Goal: Information Seeking & Learning: Learn about a topic

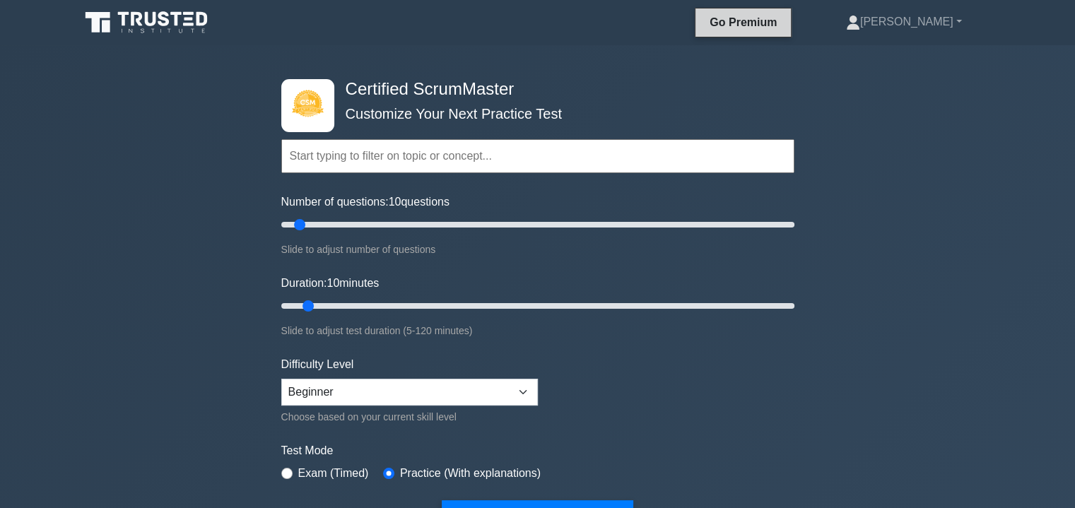
click at [772, 24] on link "Go Premium" at bounding box center [743, 22] width 84 height 18
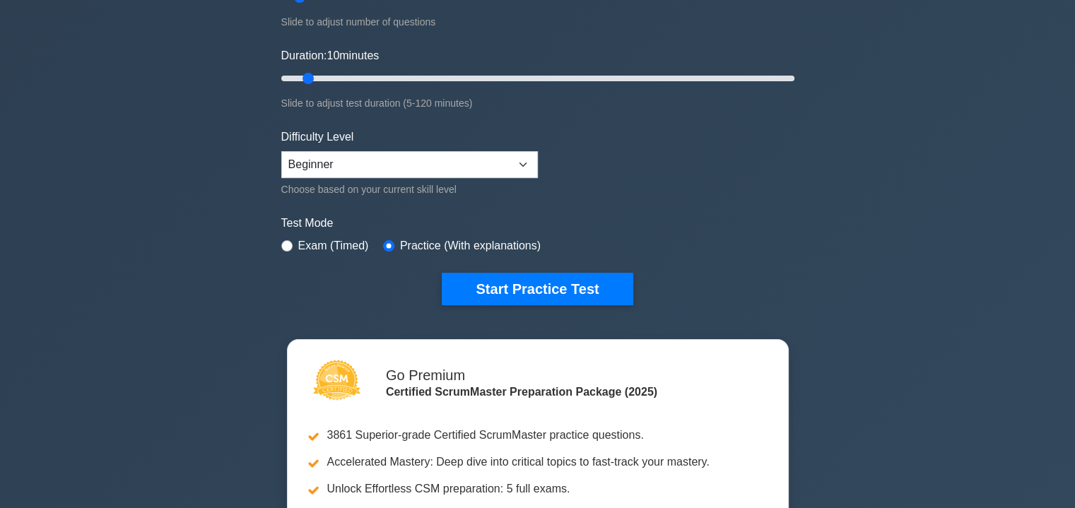
scroll to position [186, 0]
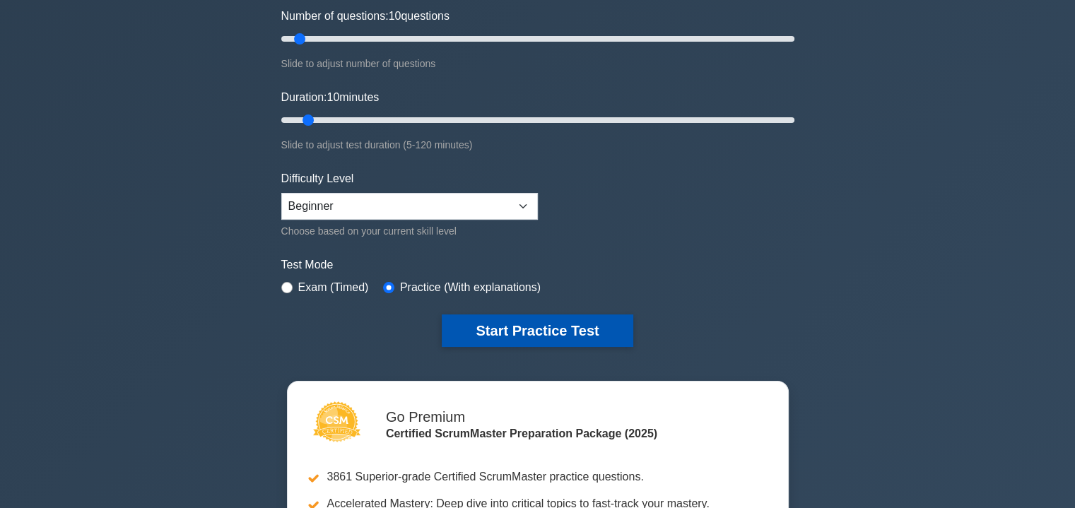
click at [524, 331] on button "Start Practice Test" at bounding box center [537, 330] width 191 height 33
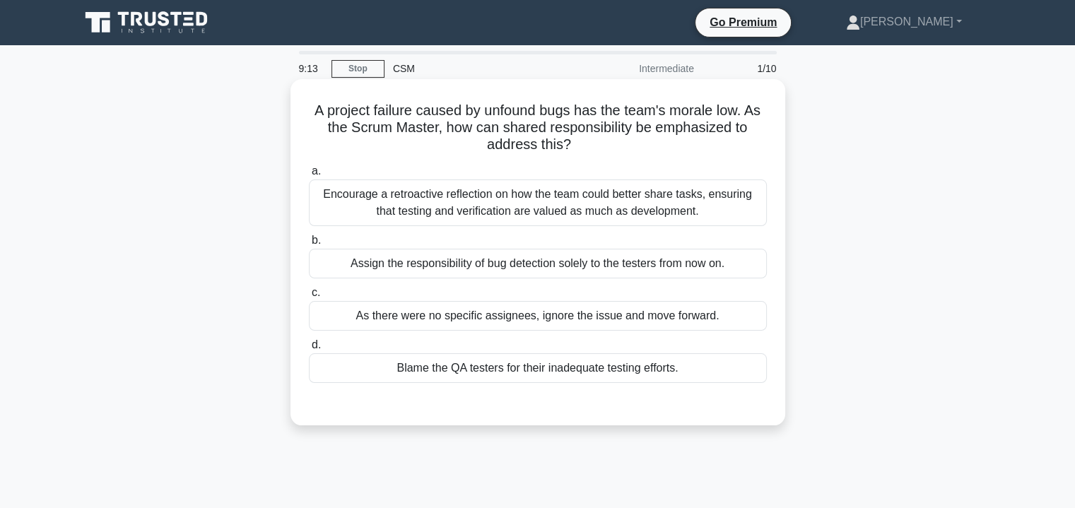
click at [435, 199] on div "Encourage a retroactive reflection on how the team could better share tasks, en…" at bounding box center [538, 202] width 458 height 47
click at [309, 176] on input "a. Encourage a retroactive reflection on how the team could better share tasks,…" at bounding box center [309, 171] width 0 height 9
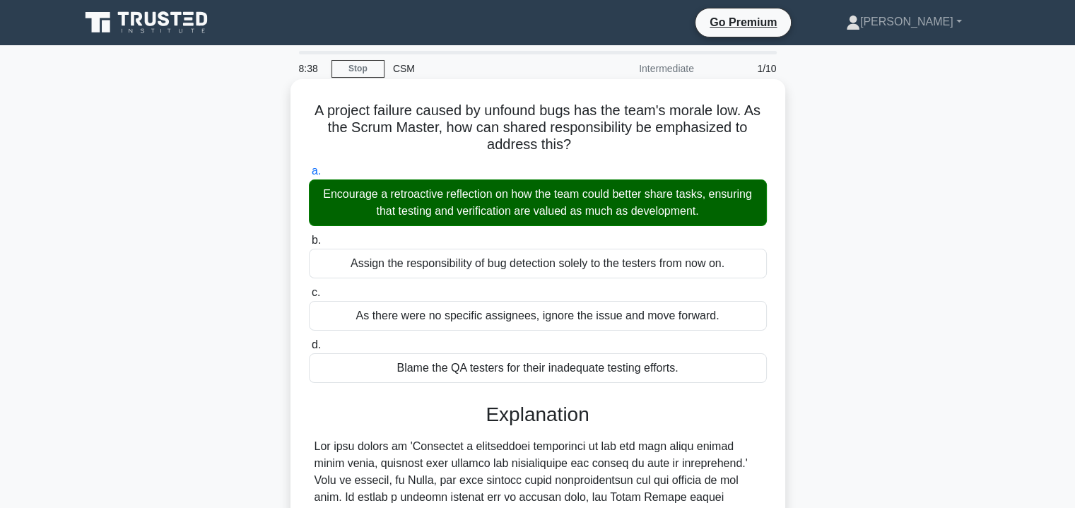
click at [309, 236] on input "b. Assign the responsibility of bug detection solely to the testers from now on." at bounding box center [309, 240] width 0 height 9
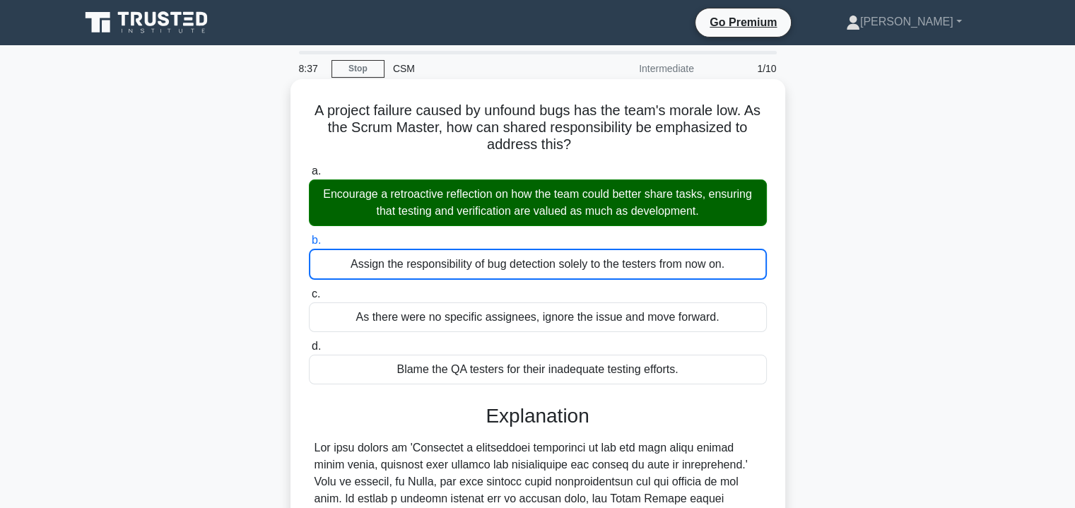
click at [309, 290] on input "c. As there were no specific assignees, ignore the issue and move forward." at bounding box center [309, 294] width 0 height 9
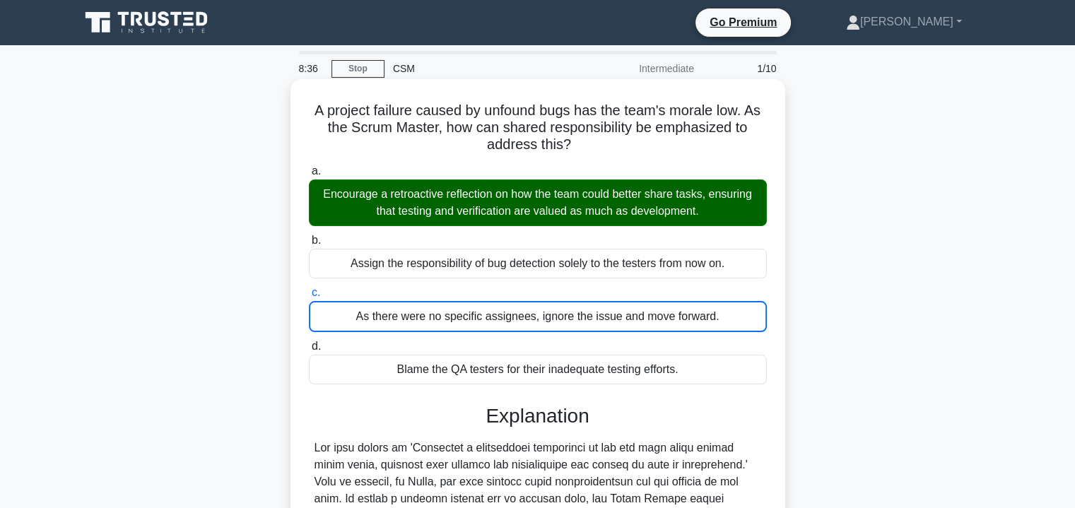
click at [309, 342] on input "d. Blame the QA testers for their inadequate testing efforts." at bounding box center [309, 346] width 0 height 9
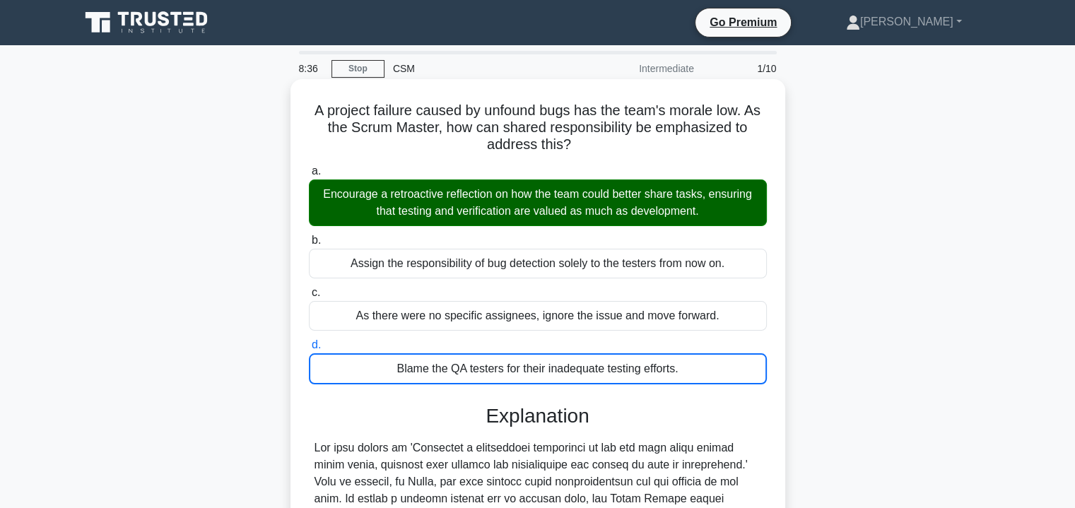
click at [309, 167] on input "a. Encourage a retroactive reflection on how the team could better share tasks,…" at bounding box center [309, 171] width 0 height 9
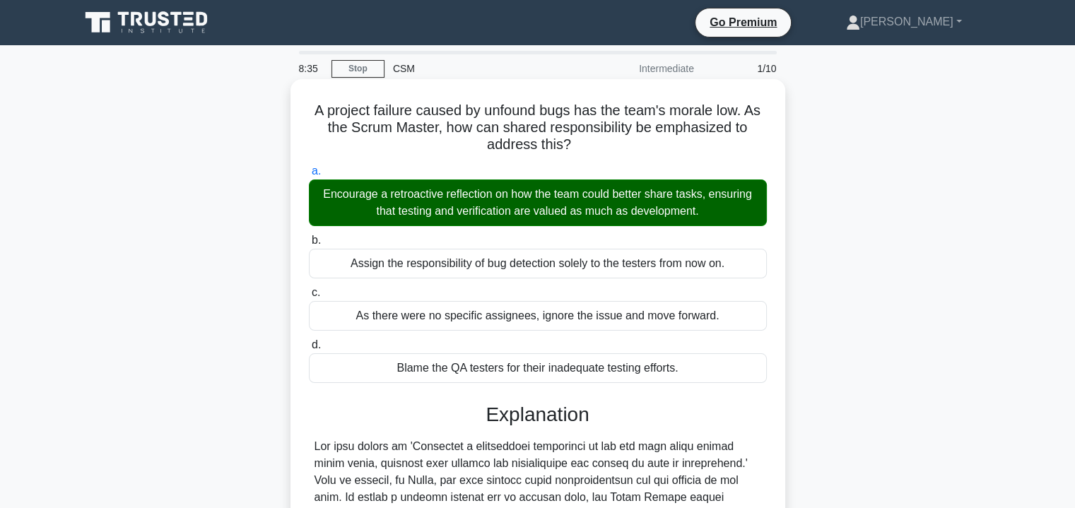
click at [309, 236] on input "b. Assign the responsibility of bug detection solely to the testers from now on." at bounding box center [309, 240] width 0 height 9
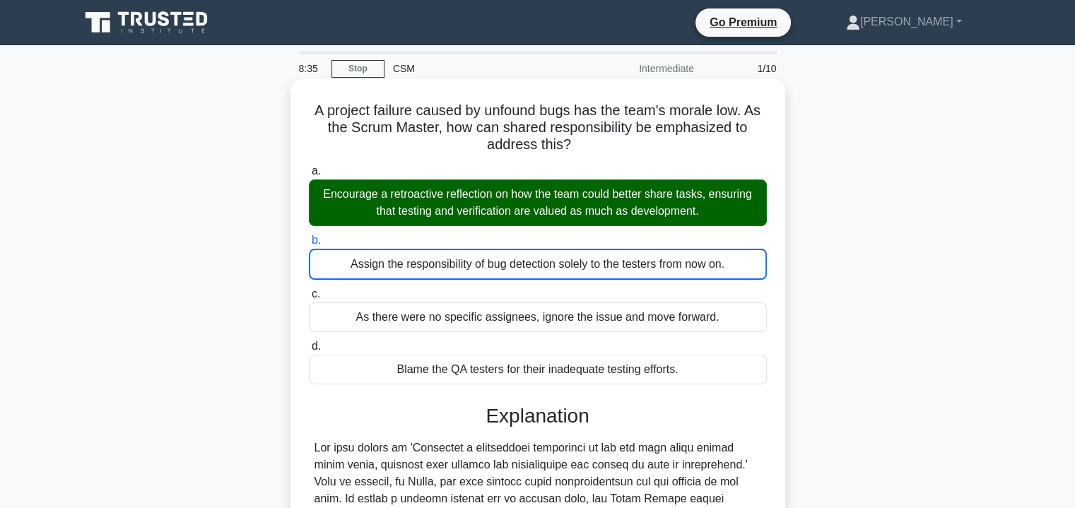
click at [309, 290] on input "c. As there were no specific assignees, ignore the issue and move forward." at bounding box center [309, 294] width 0 height 9
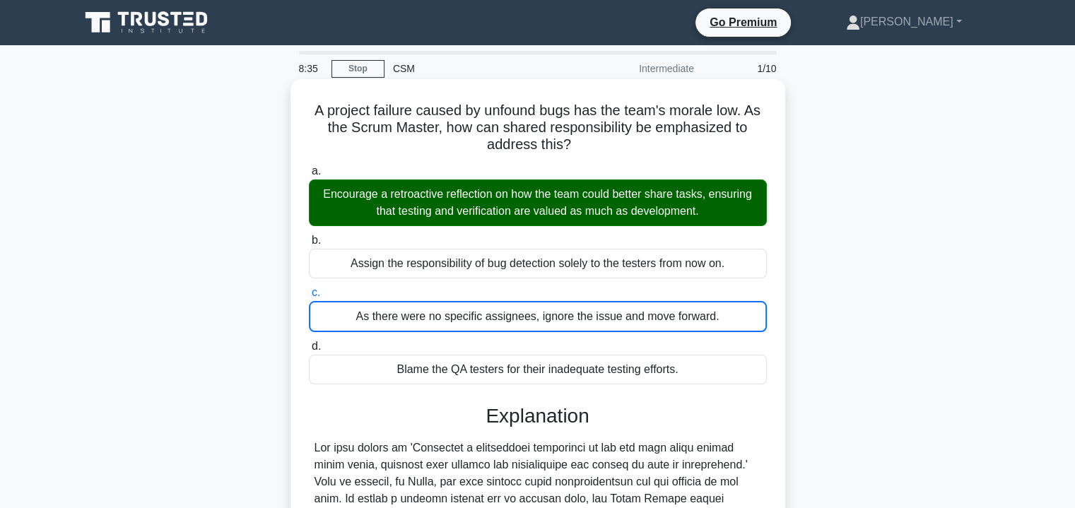
click at [309, 342] on input "d. Blame the QA testers for their inadequate testing efforts." at bounding box center [309, 346] width 0 height 9
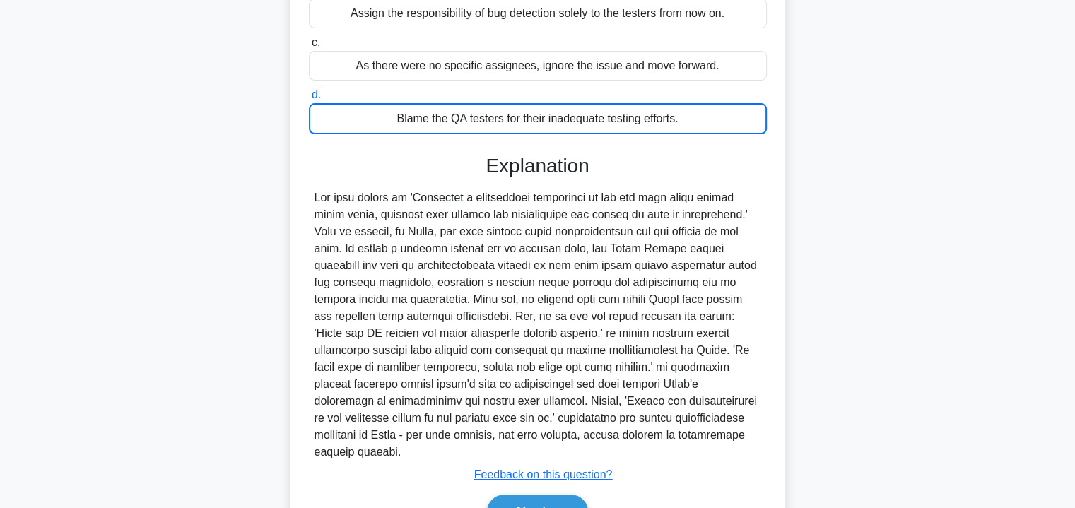
scroll to position [274, 0]
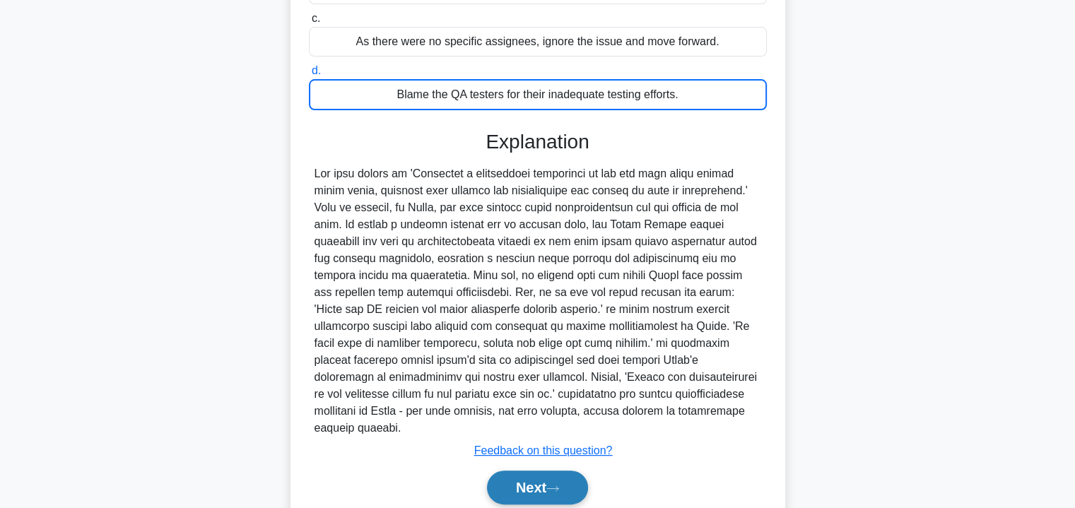
click at [524, 473] on button "Next" at bounding box center [537, 488] width 101 height 34
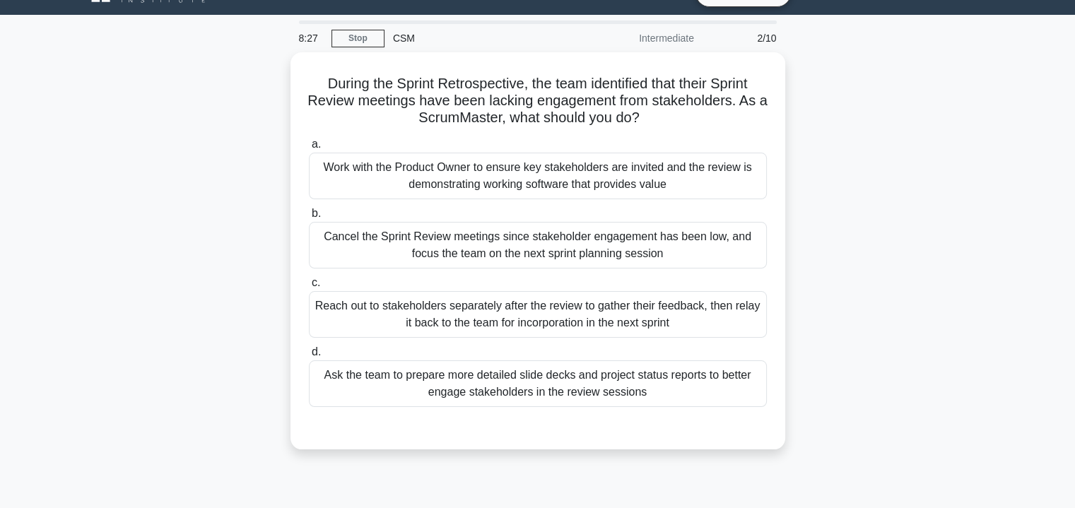
scroll to position [0, 0]
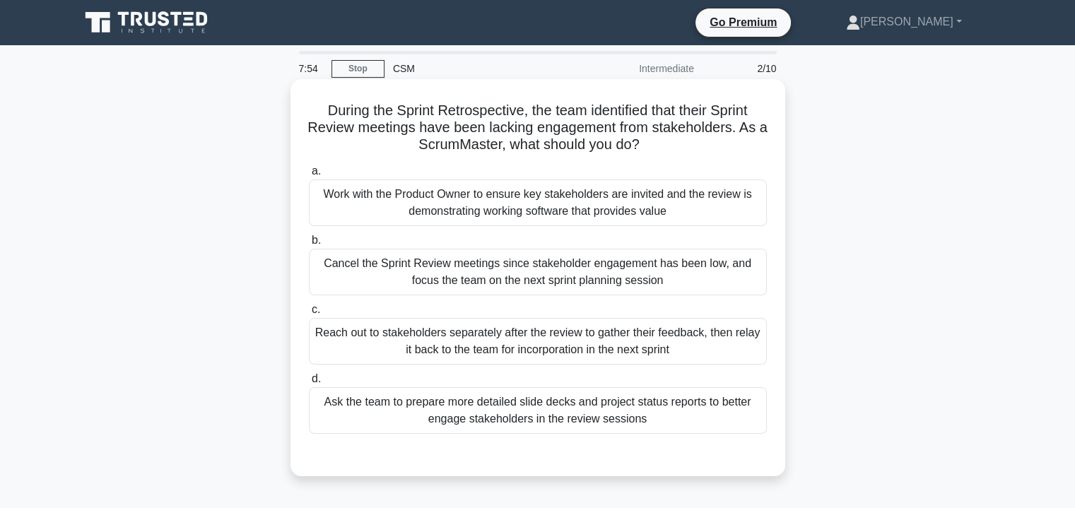
click at [447, 187] on div "Work with the Product Owner to ensure key stakeholders are invited and the revi…" at bounding box center [538, 202] width 458 height 47
click at [309, 176] on input "a. Work with the Product Owner to ensure key stakeholders are invited and the r…" at bounding box center [309, 171] width 0 height 9
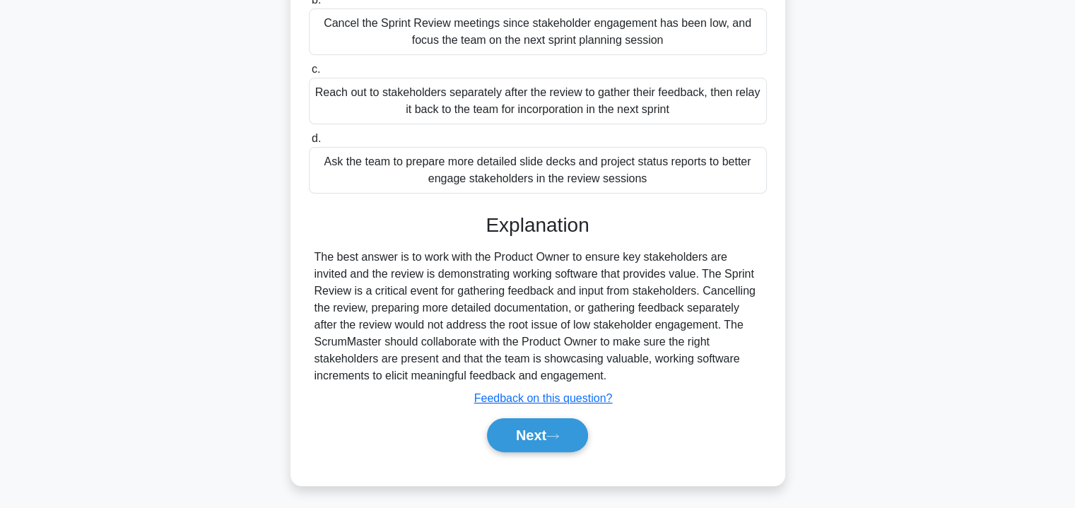
scroll to position [255, 0]
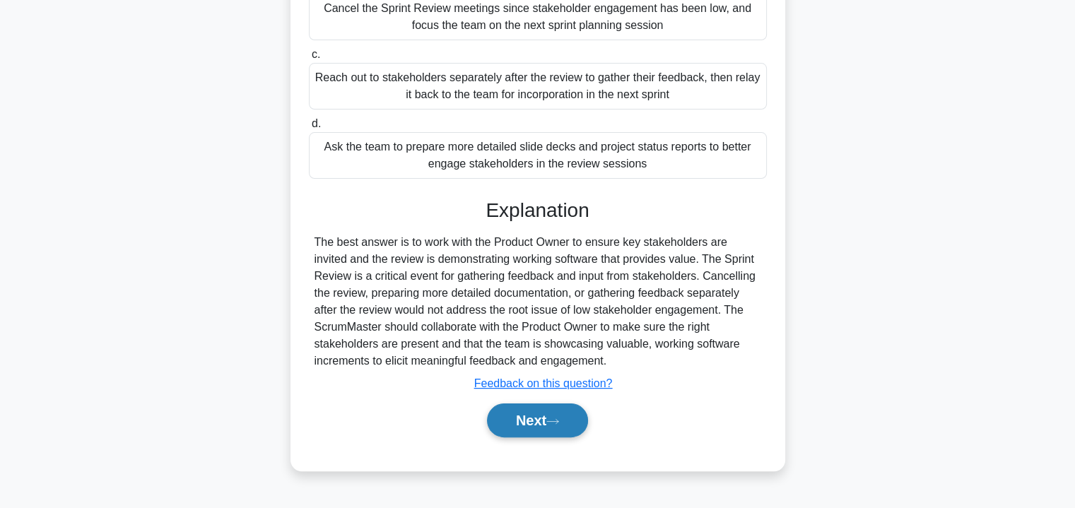
click at [537, 416] on button "Next" at bounding box center [537, 420] width 101 height 34
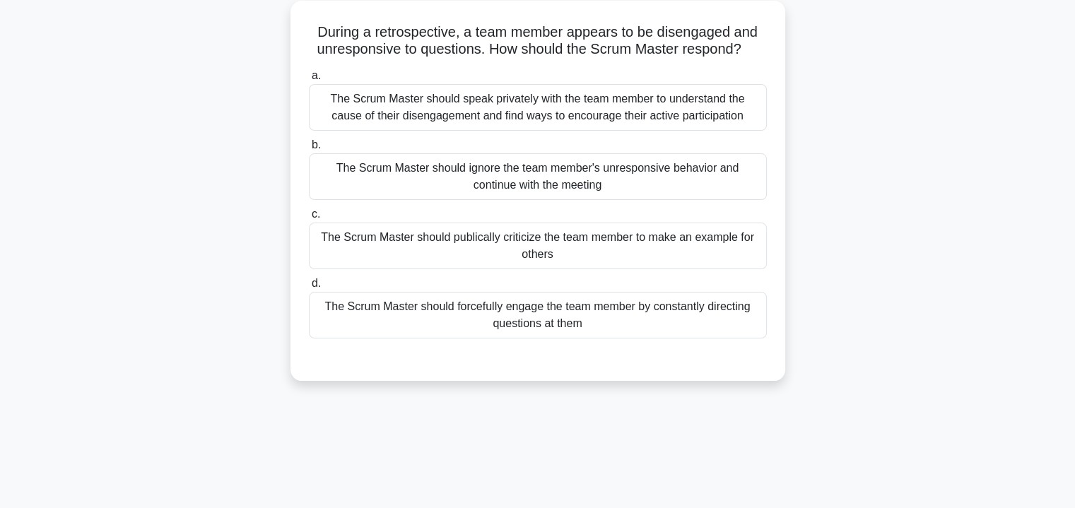
scroll to position [49, 0]
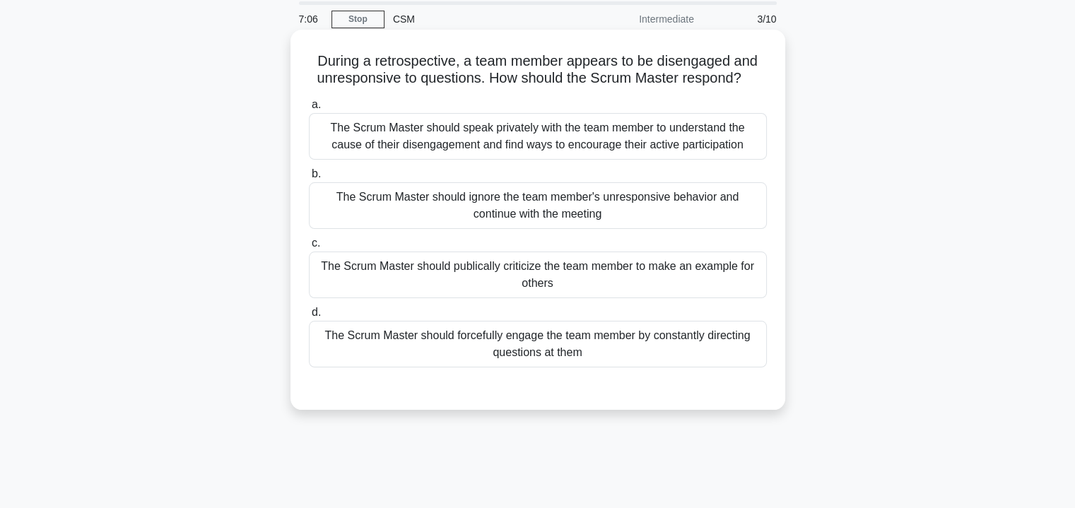
click at [659, 143] on div "The Scrum Master should speak privately with the team member to understand the …" at bounding box center [538, 136] width 458 height 47
click at [309, 110] on input "a. The Scrum Master should speak privately with the team member to understand t…" at bounding box center [309, 104] width 0 height 9
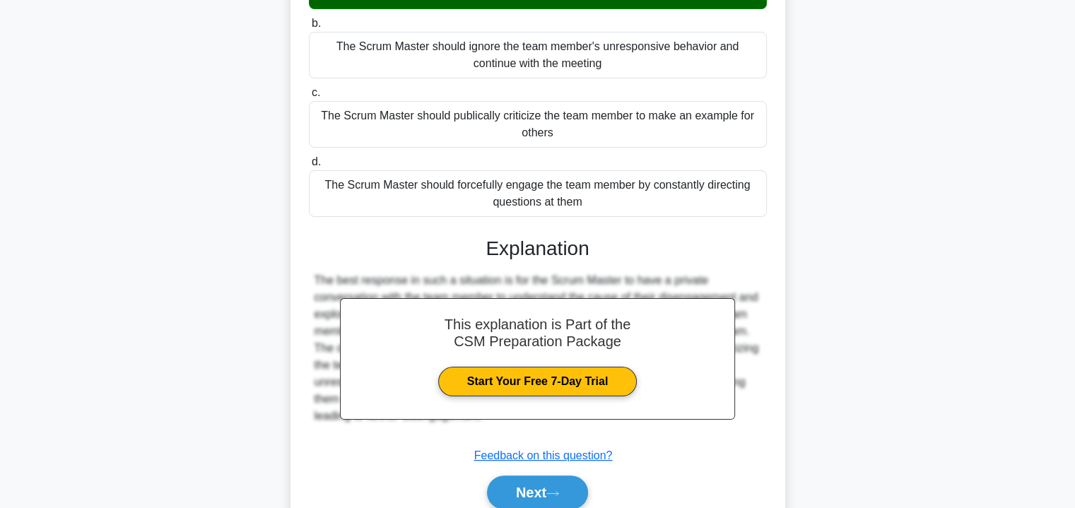
scroll to position [207, 0]
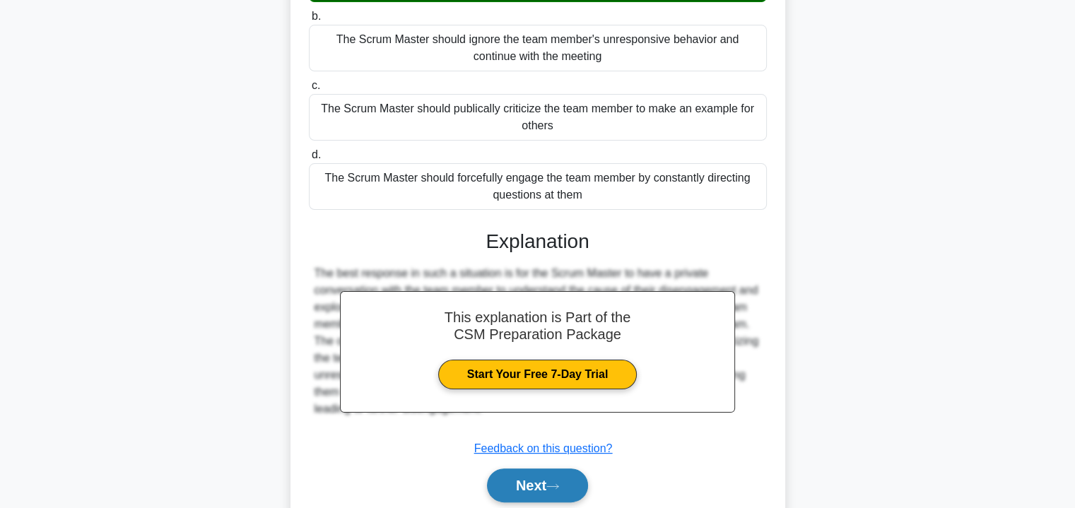
click at [559, 483] on icon at bounding box center [552, 487] width 13 height 8
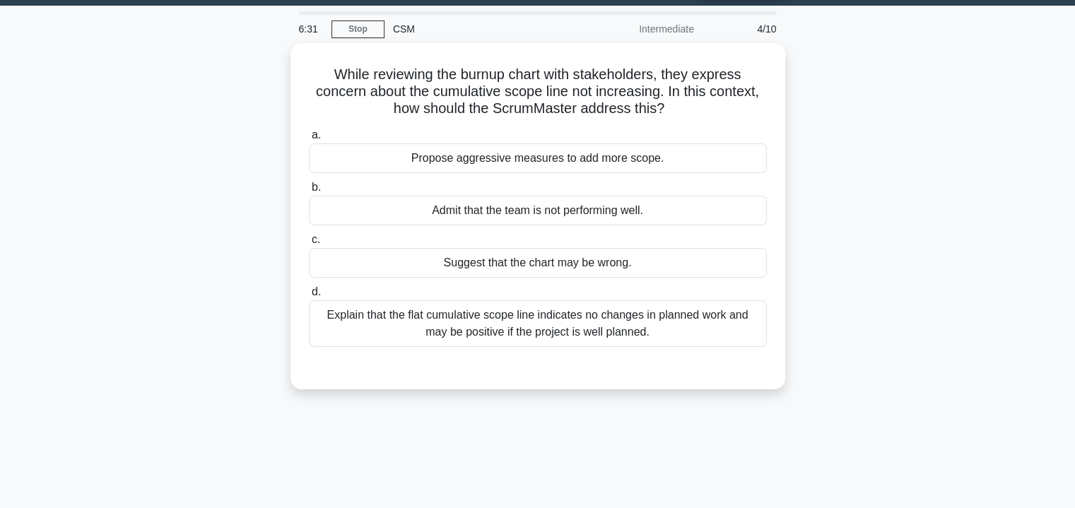
scroll to position [37, 0]
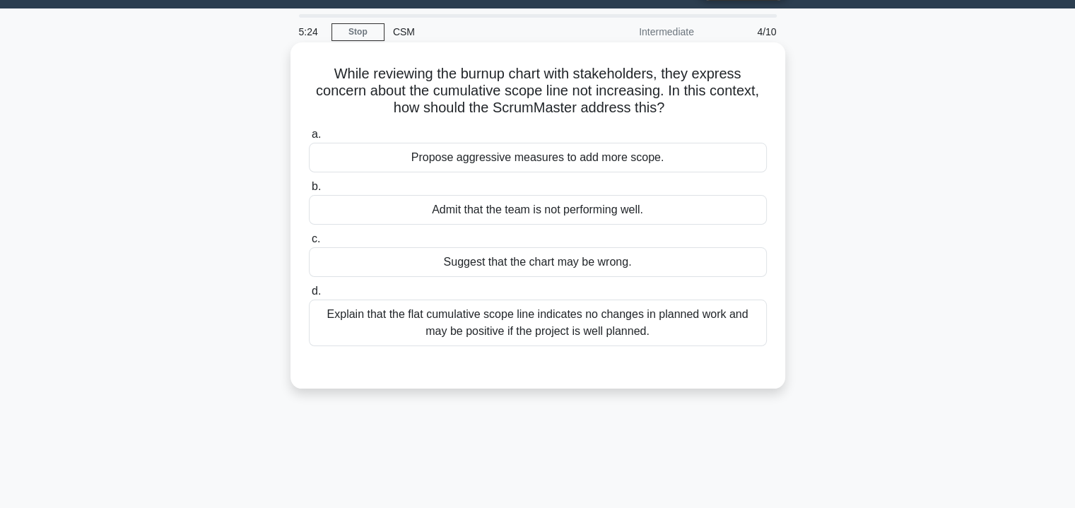
click at [478, 158] on div "Propose aggressive measures to add more scope." at bounding box center [538, 158] width 458 height 30
click at [309, 139] on input "a. Propose aggressive measures to add more scope." at bounding box center [309, 134] width 0 height 9
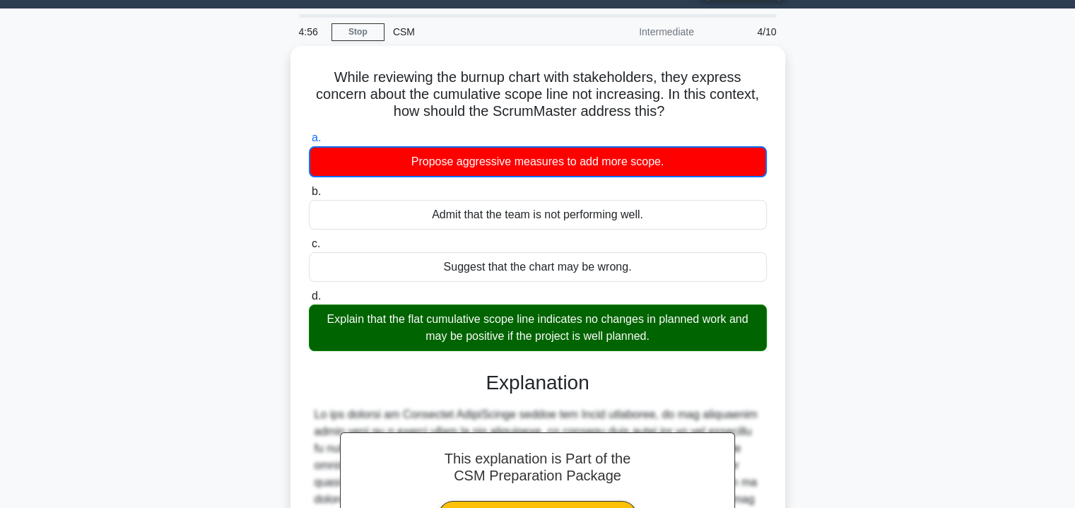
scroll to position [278, 0]
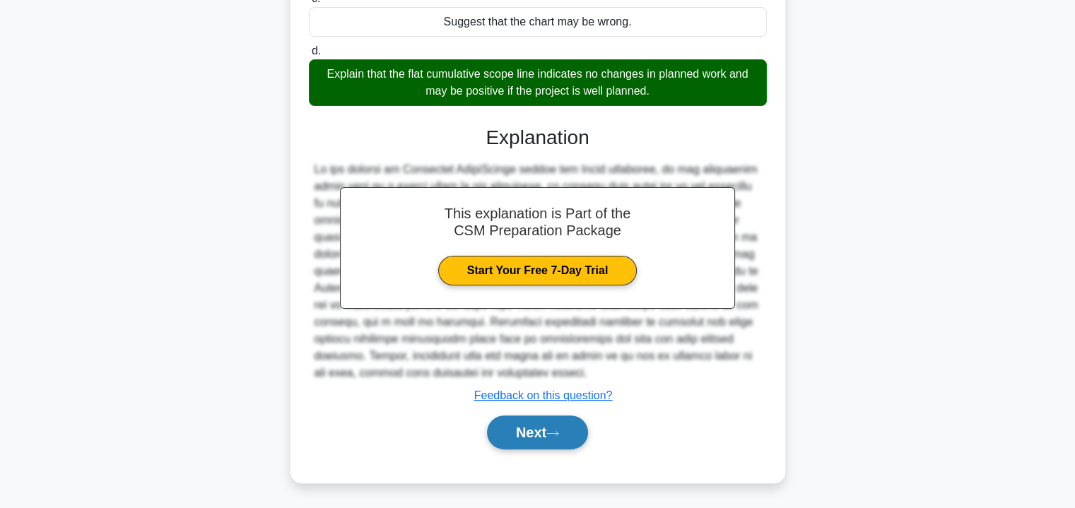
click at [542, 431] on button "Next" at bounding box center [537, 433] width 101 height 34
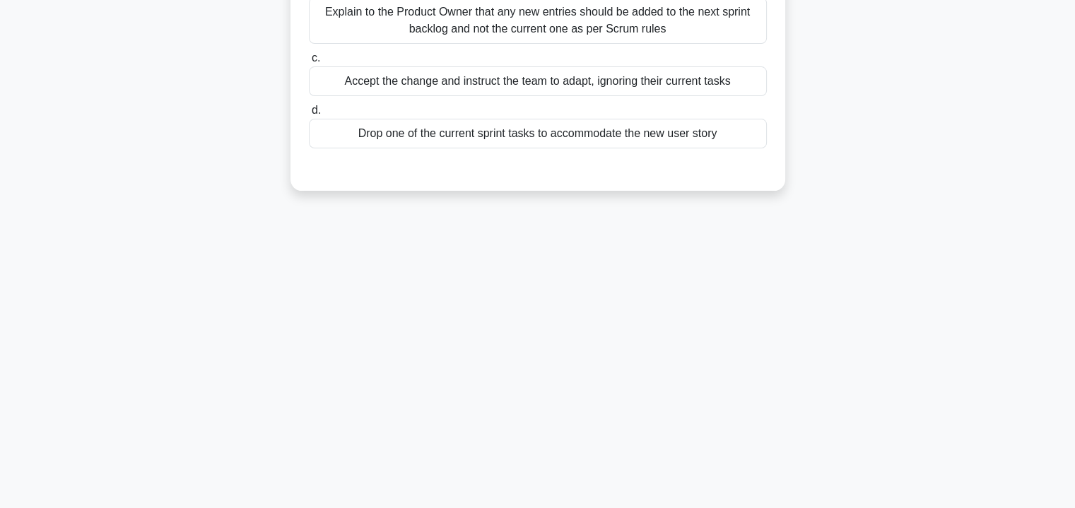
scroll to position [0, 0]
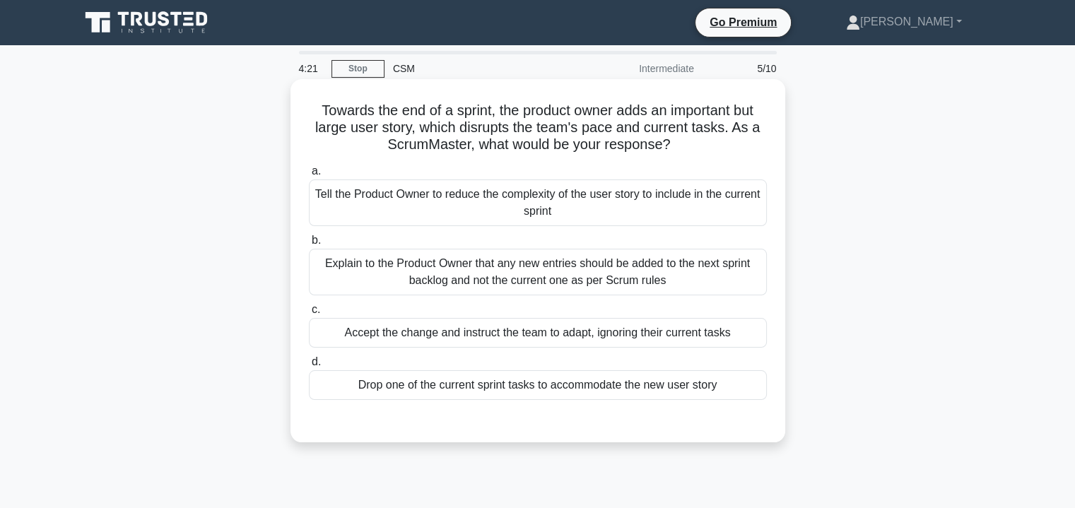
click at [627, 275] on div "Explain to the Product Owner that any new entries should be added to the next s…" at bounding box center [538, 272] width 458 height 47
click at [309, 245] on input "b. Explain to the Product Owner that any new entries should be added to the nex…" at bounding box center [309, 240] width 0 height 9
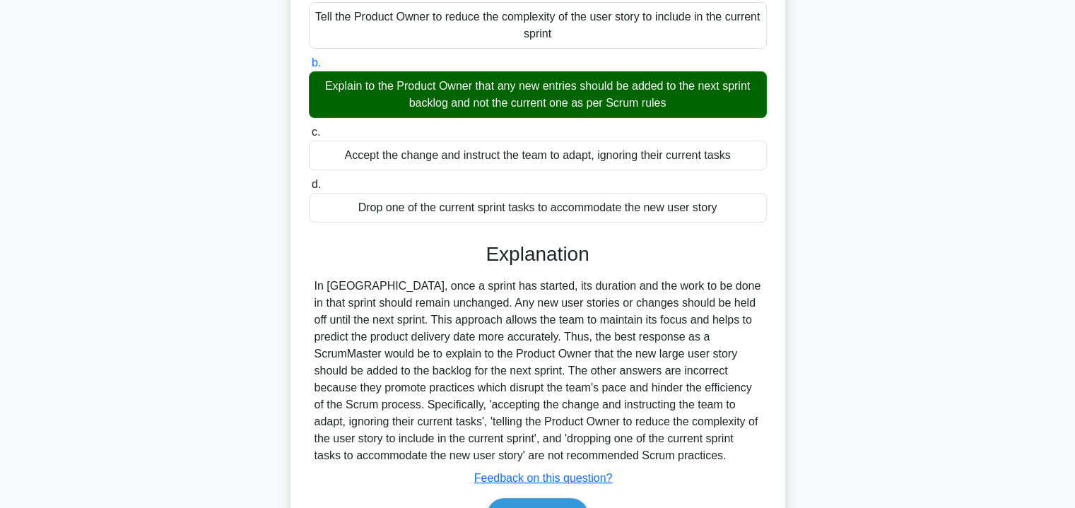
scroll to position [260, 0]
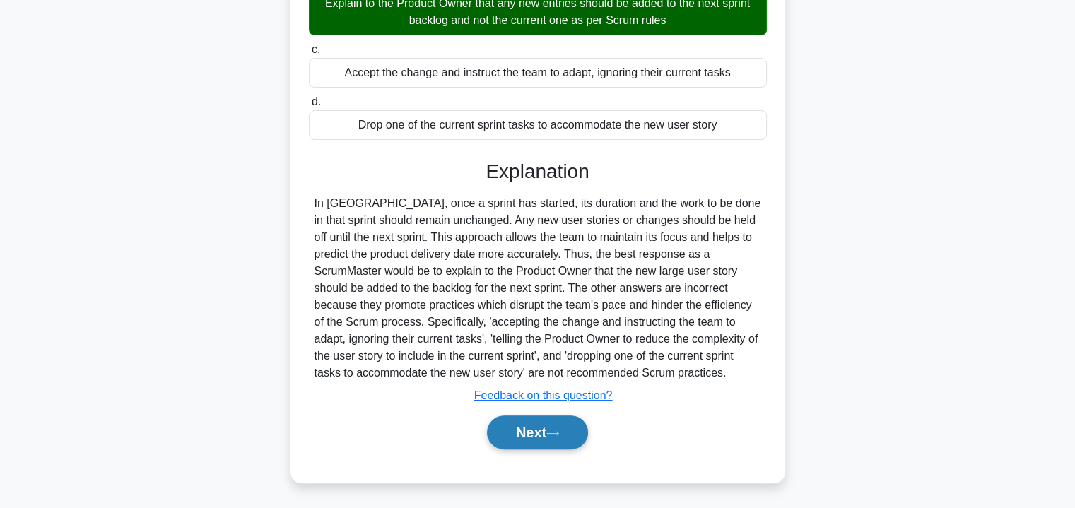
click at [543, 434] on button "Next" at bounding box center [537, 433] width 101 height 34
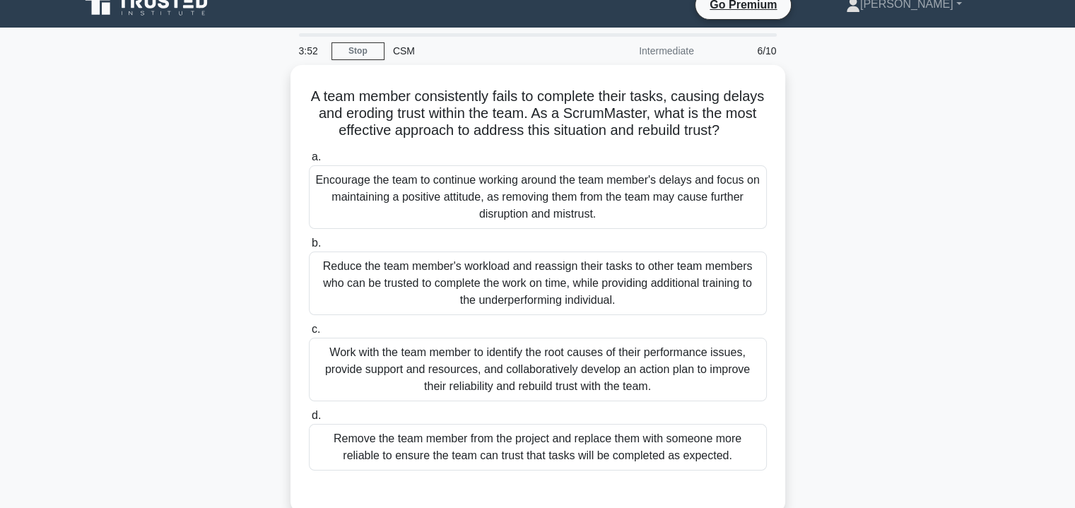
scroll to position [10, 0]
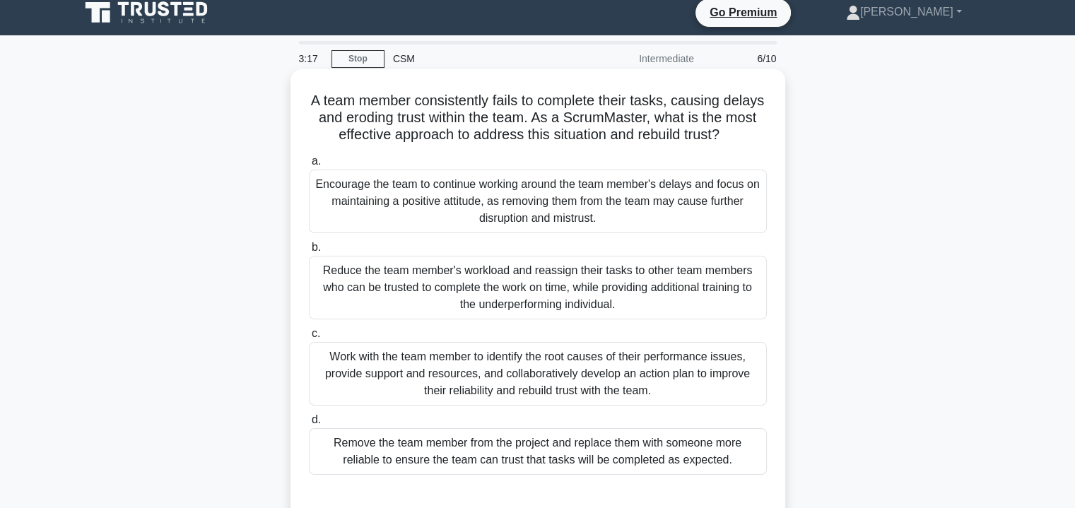
click at [681, 370] on div "Work with the team member to identify the root causes of their performance issu…" at bounding box center [538, 374] width 458 height 64
click at [309, 338] on input "c. Work with the team member to identify the root causes of their performance i…" at bounding box center [309, 333] width 0 height 9
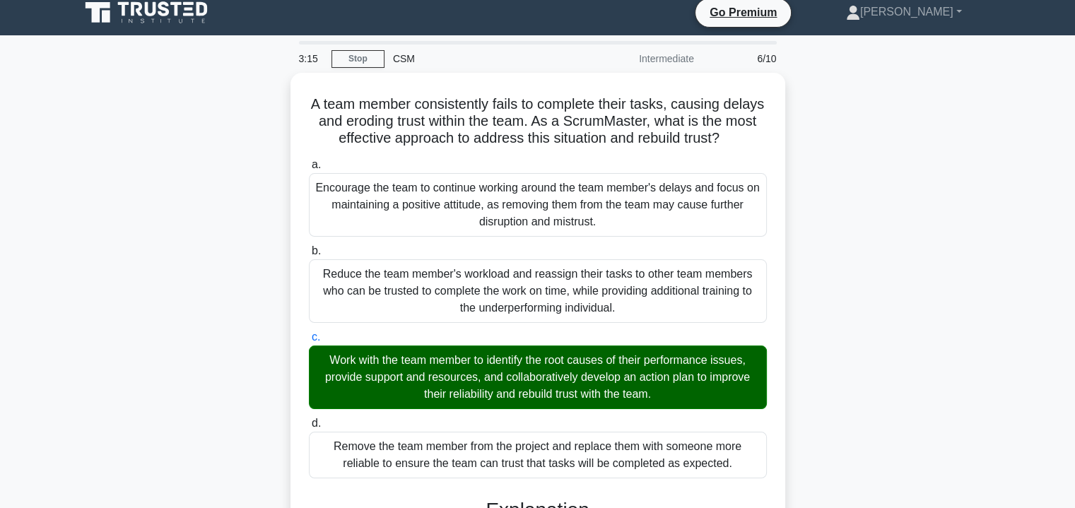
scroll to position [362, 0]
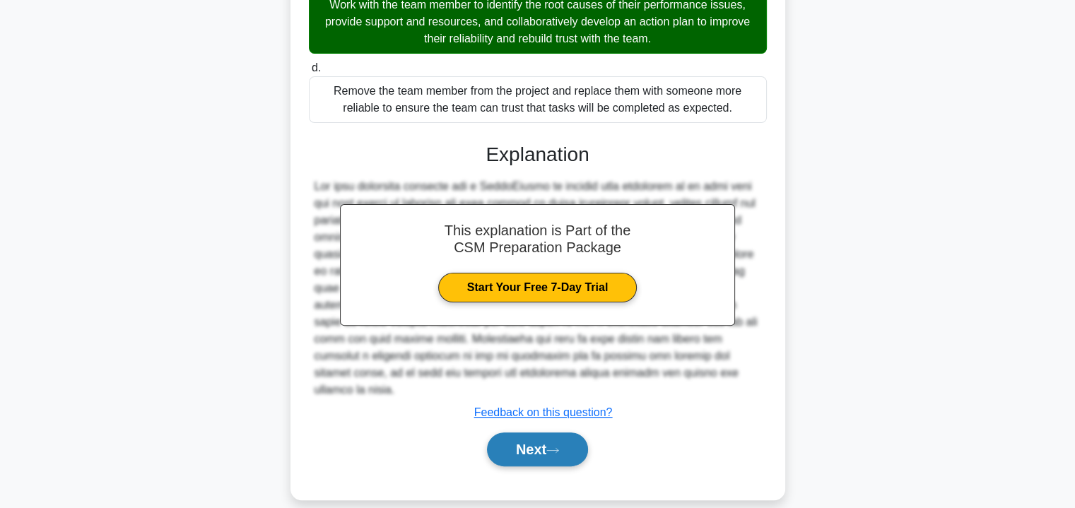
click at [531, 432] on button "Next" at bounding box center [537, 449] width 101 height 34
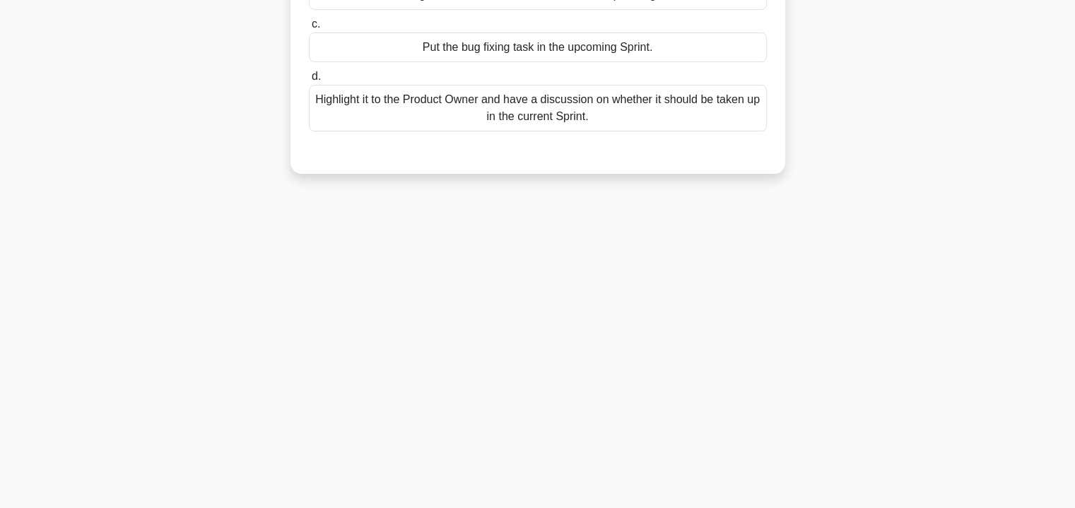
scroll to position [0, 0]
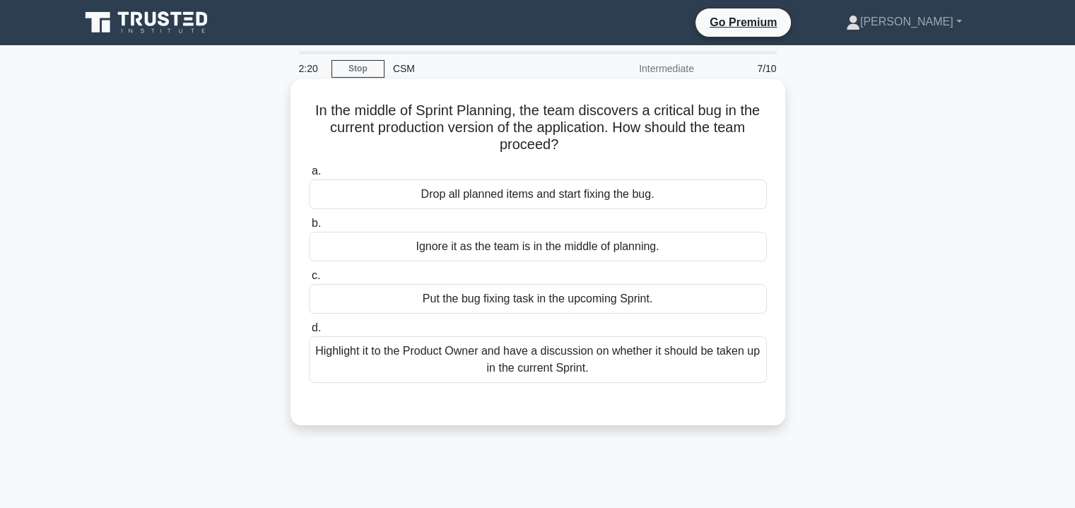
click at [561, 301] on div "Put the bug fixing task in the upcoming Sprint." at bounding box center [538, 299] width 458 height 30
click at [309, 281] on input "c. Put the bug fixing task in the upcoming Sprint." at bounding box center [309, 275] width 0 height 9
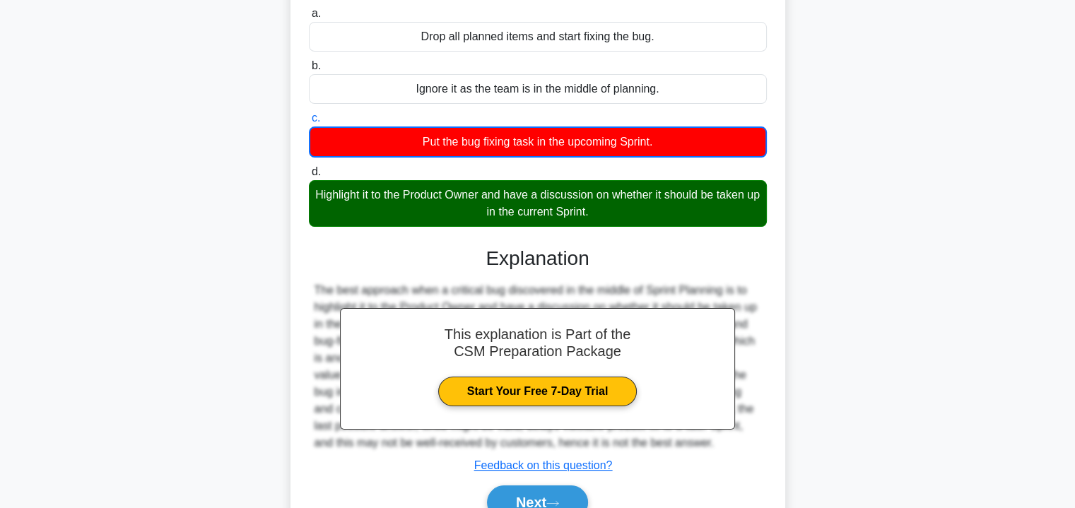
scroll to position [255, 0]
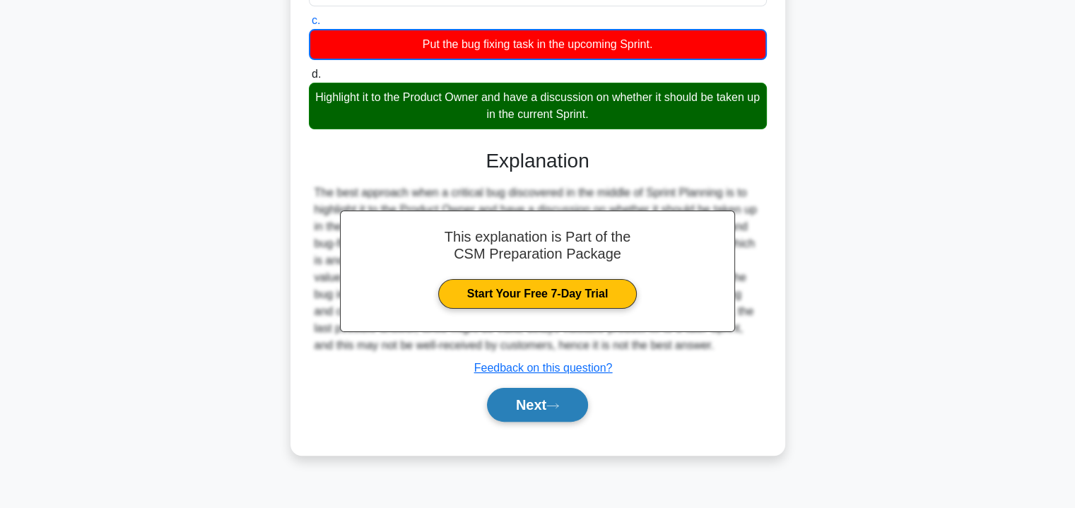
click at [537, 395] on button "Next" at bounding box center [537, 405] width 101 height 34
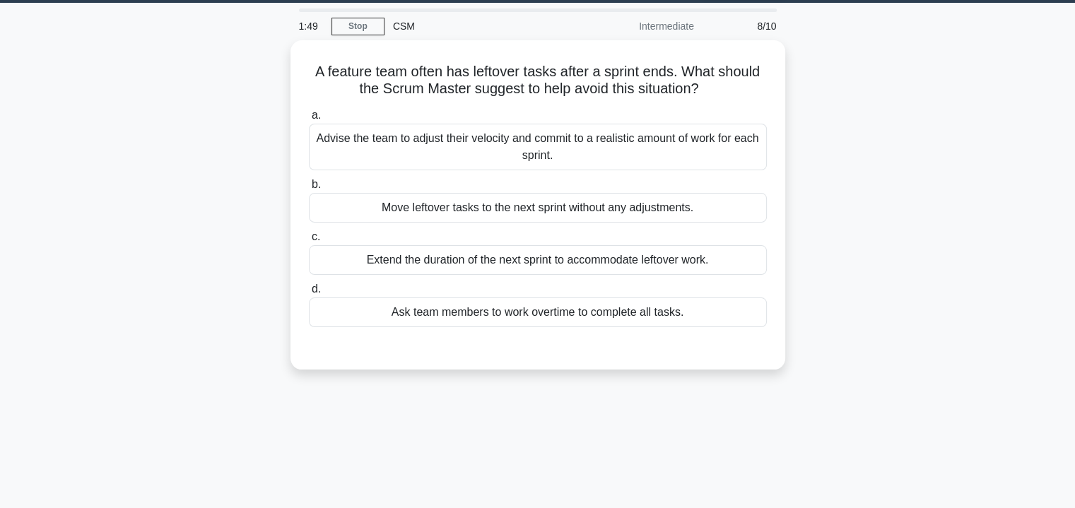
scroll to position [29, 0]
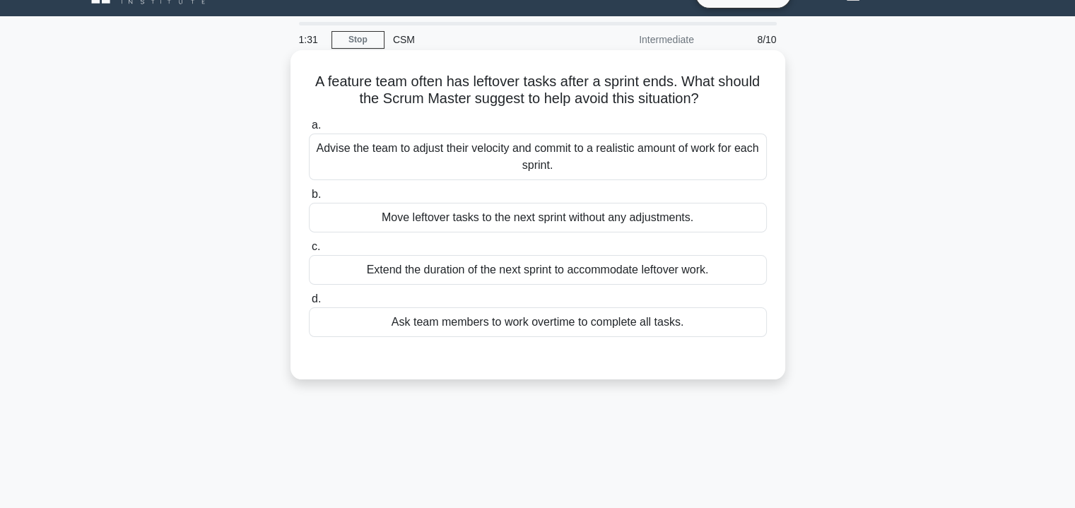
click at [729, 154] on div "Advise the team to adjust their velocity and commit to a realistic amount of wo…" at bounding box center [538, 157] width 458 height 47
click at [309, 130] on input "a. Advise the team to adjust their velocity and commit to a realistic amount of…" at bounding box center [309, 125] width 0 height 9
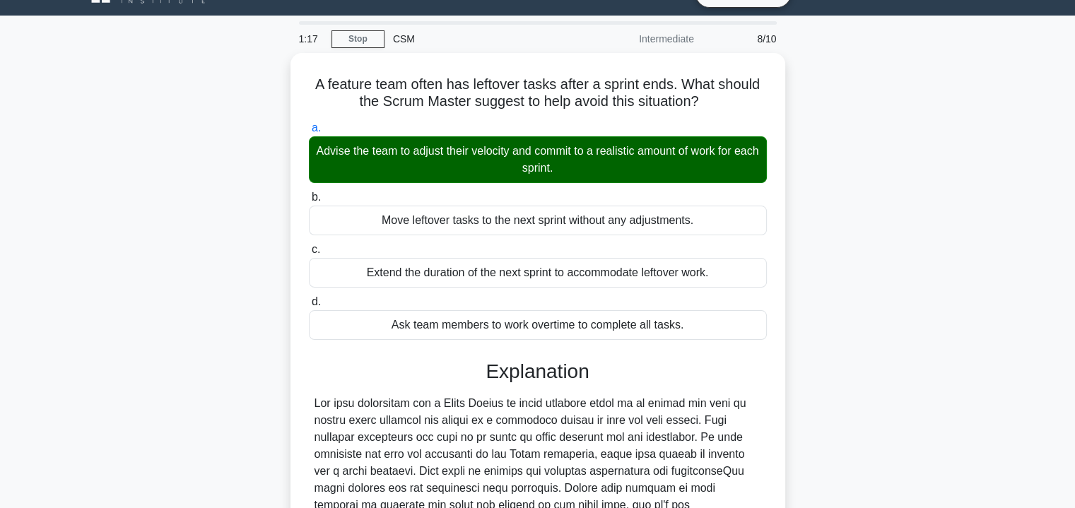
scroll to position [255, 0]
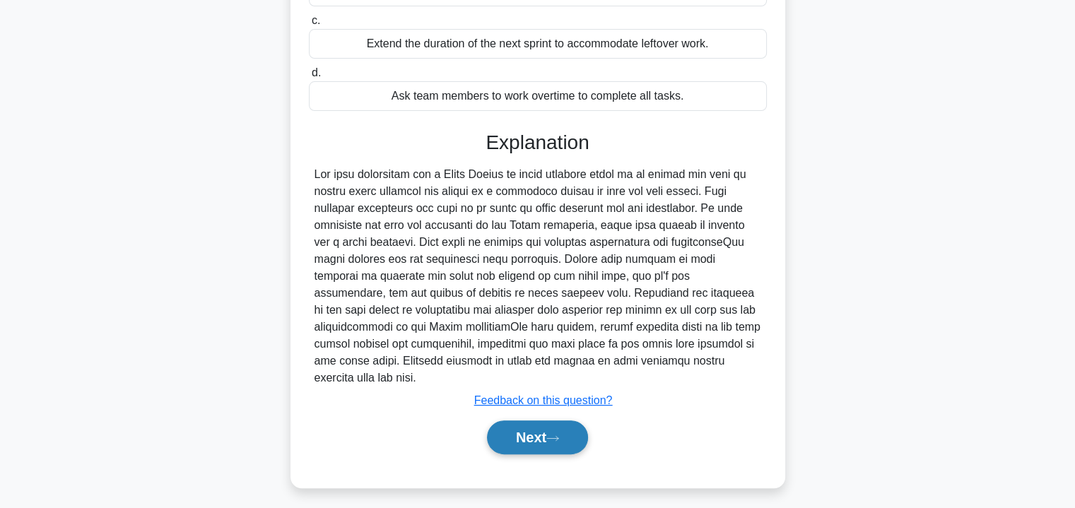
click at [540, 422] on button "Next" at bounding box center [537, 437] width 101 height 34
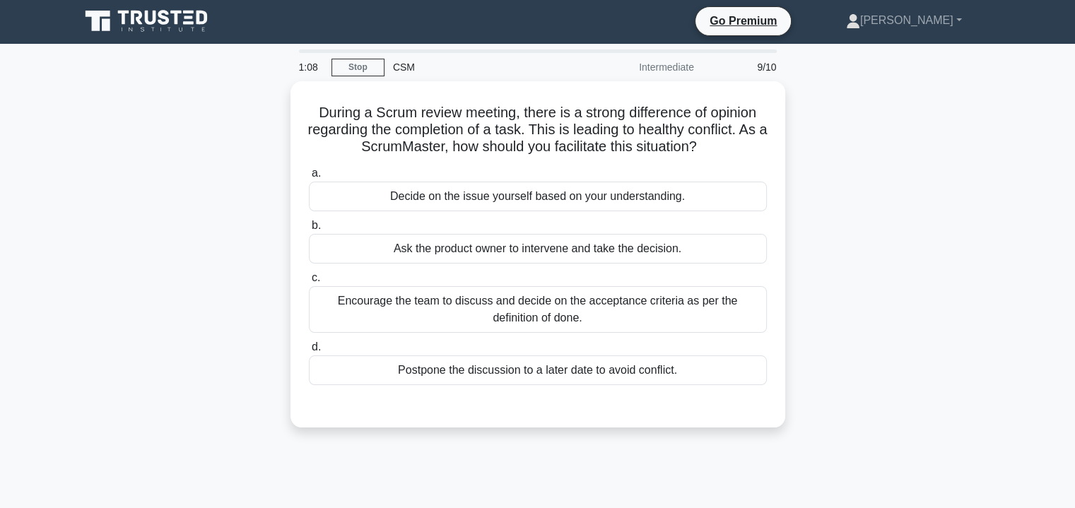
scroll to position [1, 0]
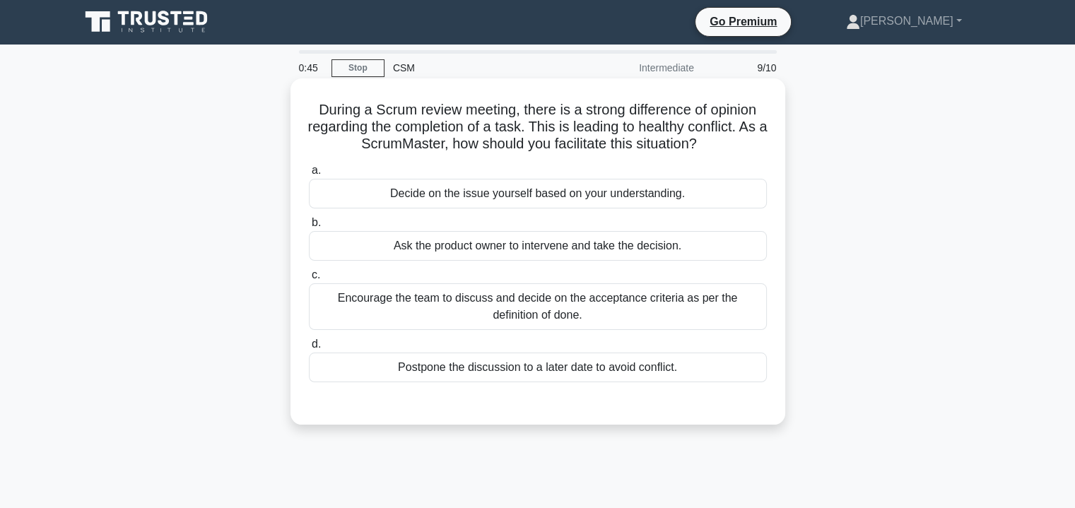
click at [664, 305] on div "Encourage the team to discuss and decide on the acceptance criteria as per the …" at bounding box center [538, 306] width 458 height 47
click at [309, 280] on input "c. Encourage the team to discuss and decide on the acceptance criteria as per t…" at bounding box center [309, 275] width 0 height 9
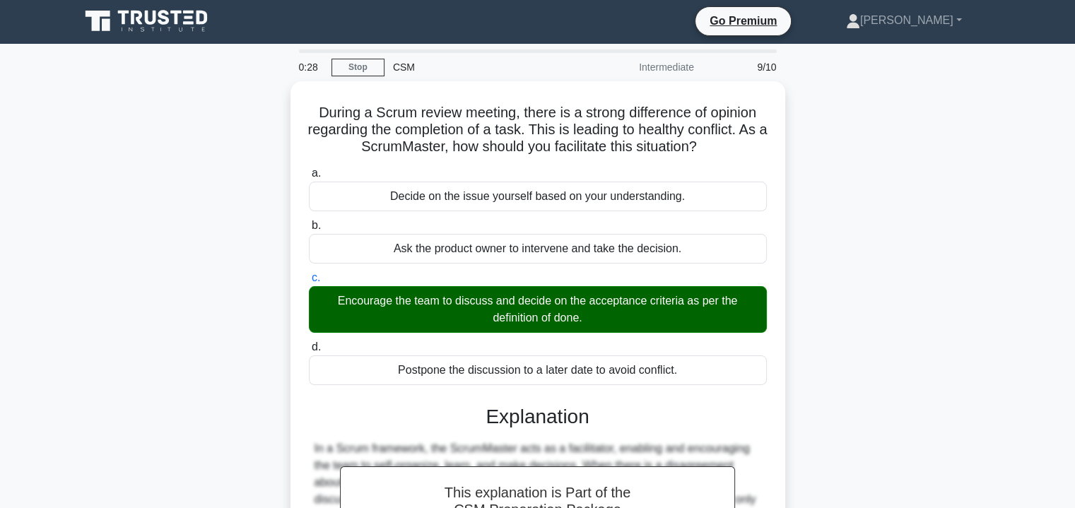
scroll to position [255, 0]
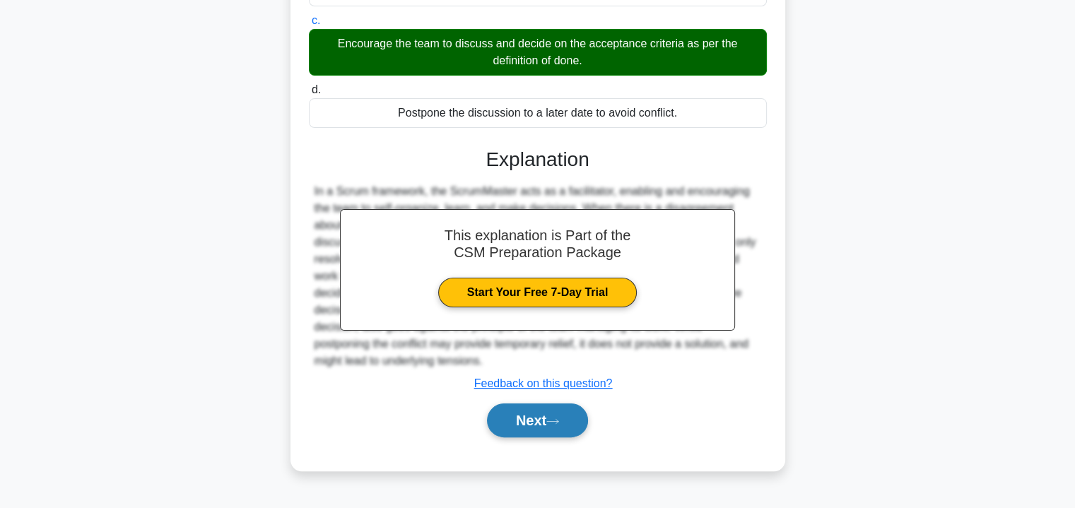
click at [524, 409] on button "Next" at bounding box center [537, 420] width 101 height 34
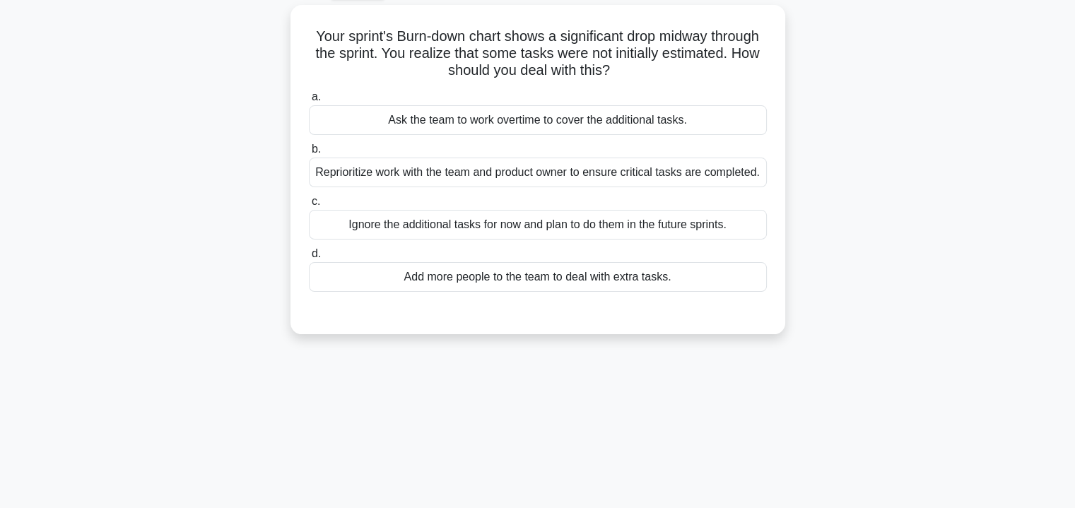
scroll to position [77, 0]
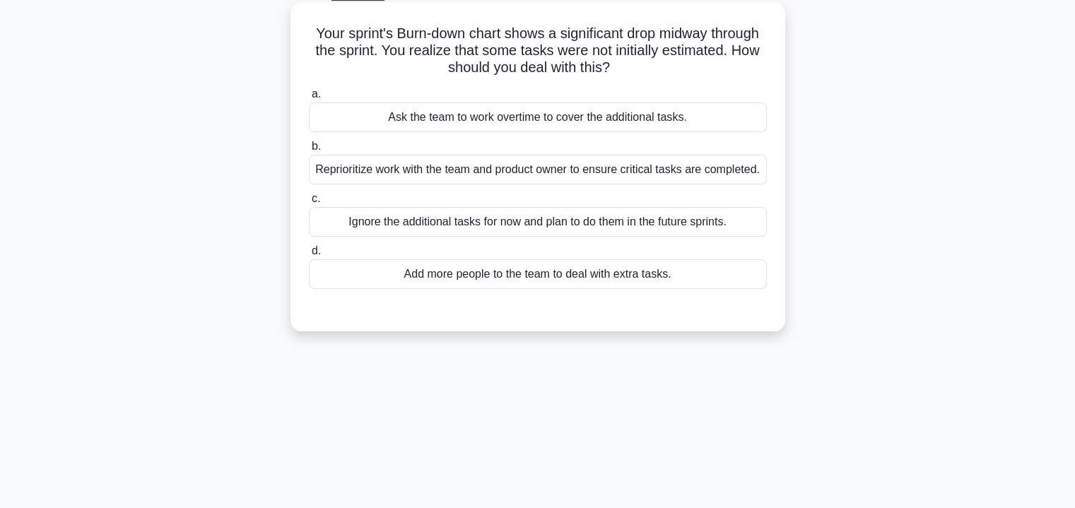
click at [690, 172] on div "Reprioritize work with the team and product owner to ensure critical tasks are …" at bounding box center [538, 170] width 458 height 30
click at [309, 151] on input "b. Reprioritize work with the team and product owner to ensure critical tasks a…" at bounding box center [309, 146] width 0 height 9
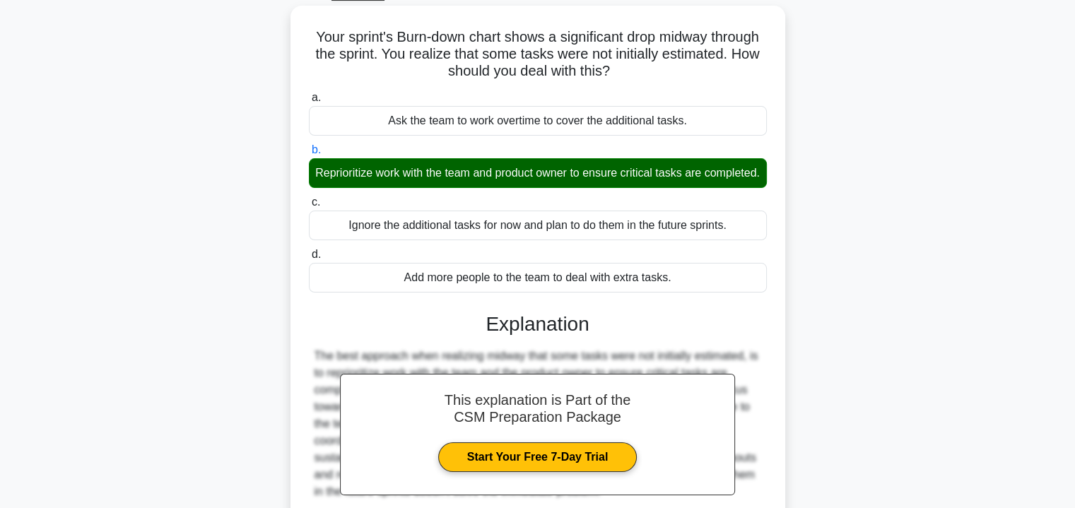
scroll to position [78, 0]
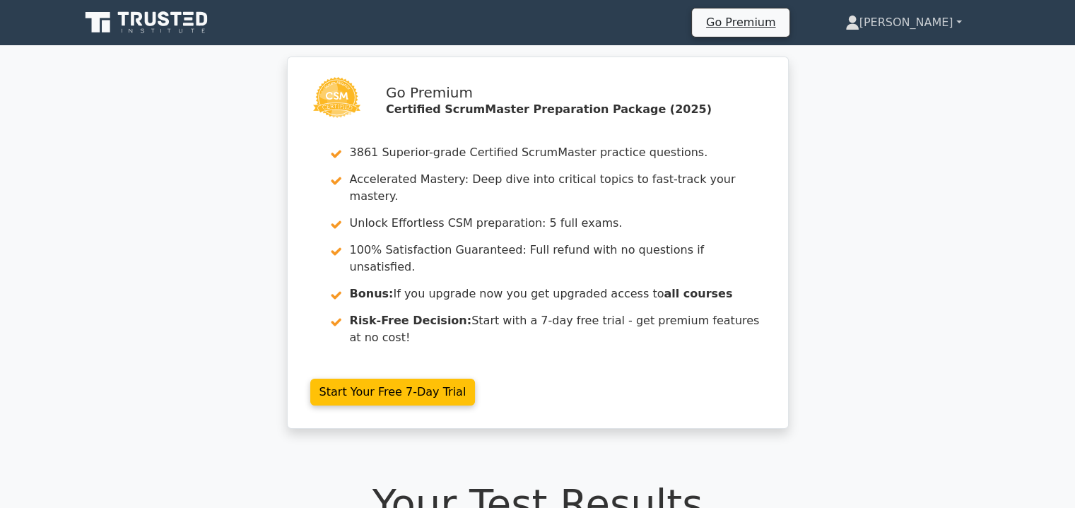
click at [930, 18] on link "[PERSON_NAME]" at bounding box center [903, 22] width 184 height 28
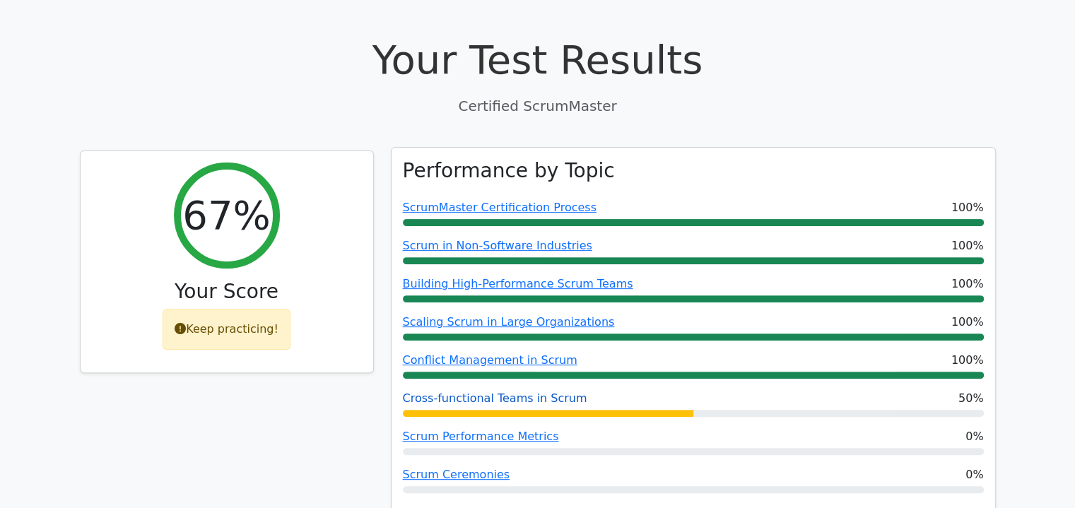
click at [512, 391] on link "Cross-functional Teams in Scrum" at bounding box center [495, 397] width 184 height 13
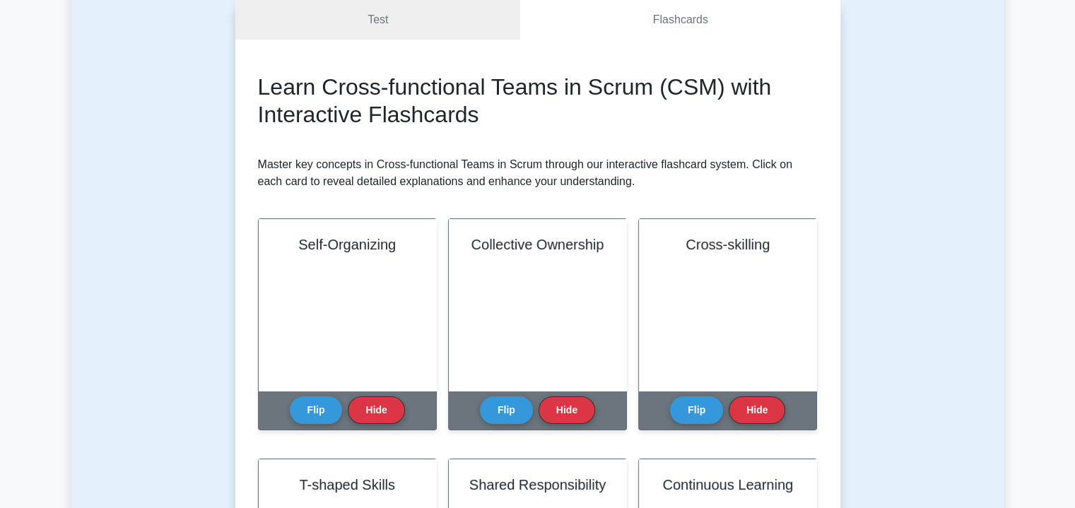
scroll to position [170, 0]
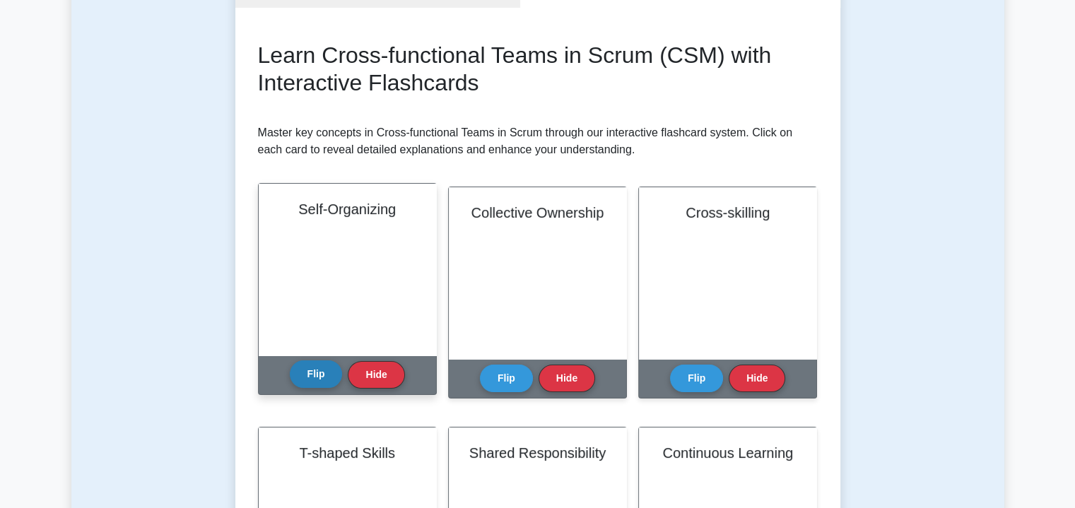
click at [316, 378] on button "Flip" at bounding box center [316, 374] width 53 height 28
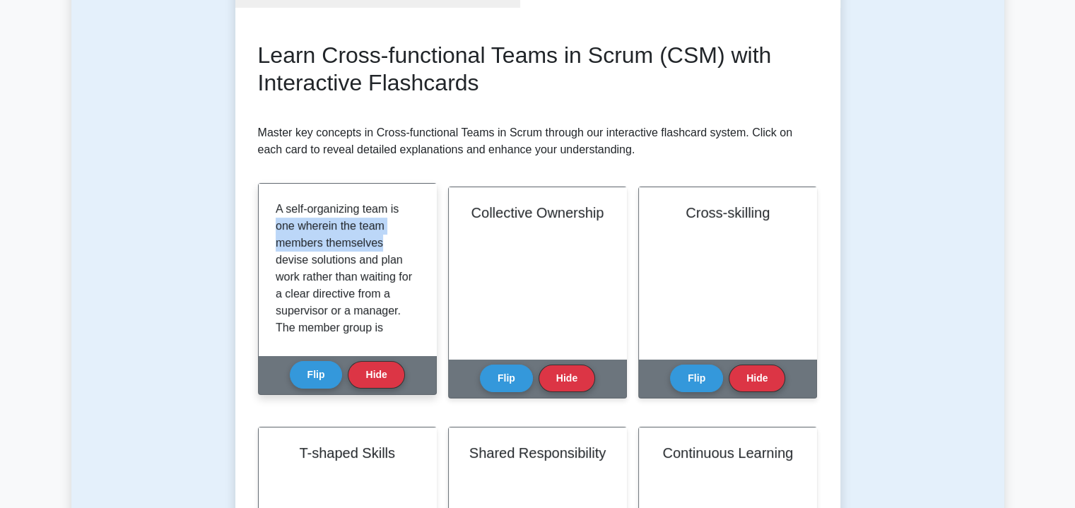
scroll to position [0, 0]
drag, startPoint x: 413, startPoint y: 242, endPoint x: 413, endPoint y: 189, distance: 52.3
click at [413, 189] on div "A self-organizing team is one wherein the team members themselves devise soluti…" at bounding box center [347, 270] width 177 height 172
click at [271, 210] on div "A self-organizing team is one wherein the team members themselves devise soluti…" at bounding box center [347, 270] width 177 height 172
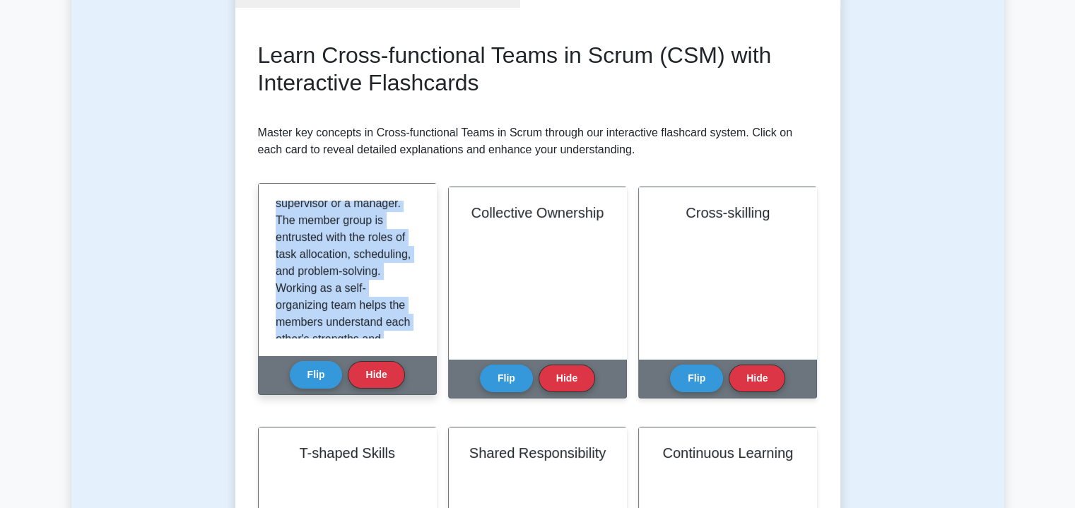
scroll to position [229, 0]
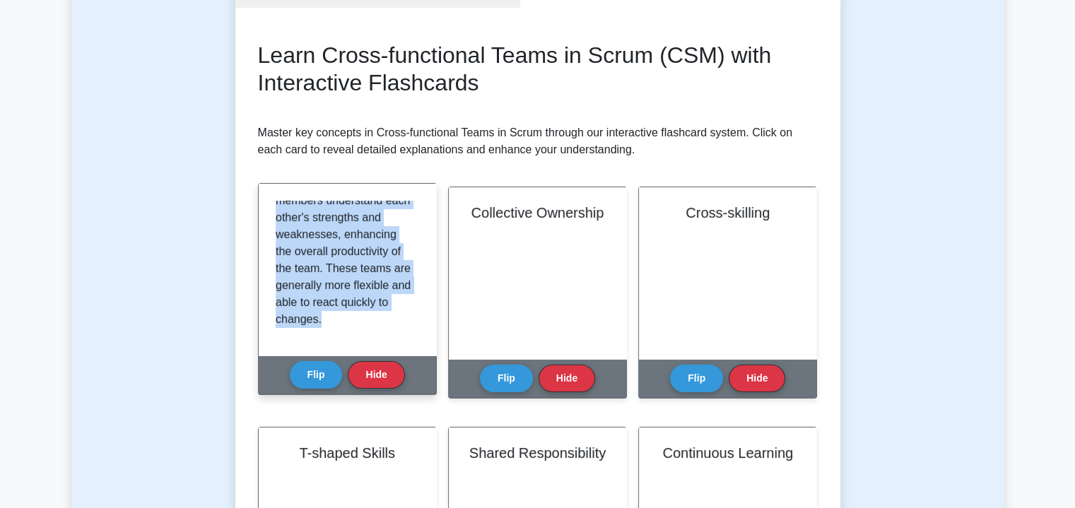
drag, startPoint x: 277, startPoint y: 207, endPoint x: 387, endPoint y: 316, distance: 154.9
click at [387, 316] on p "A self-organizing team is one wherein the team members themselves devise soluti…" at bounding box center [345, 150] width 138 height 356
copy p "A self-organizing team is one wherein the team members themselves devise soluti…"
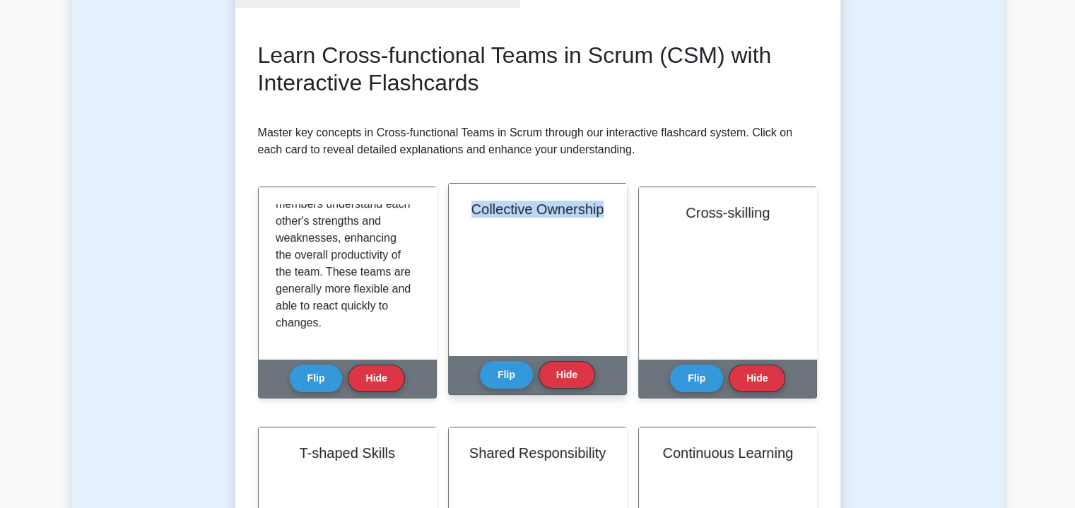
drag, startPoint x: 596, startPoint y: 213, endPoint x: 454, endPoint y: 231, distance: 143.1
click at [467, 213] on h2 "Collective Ownership" at bounding box center [537, 209] width 143 height 17
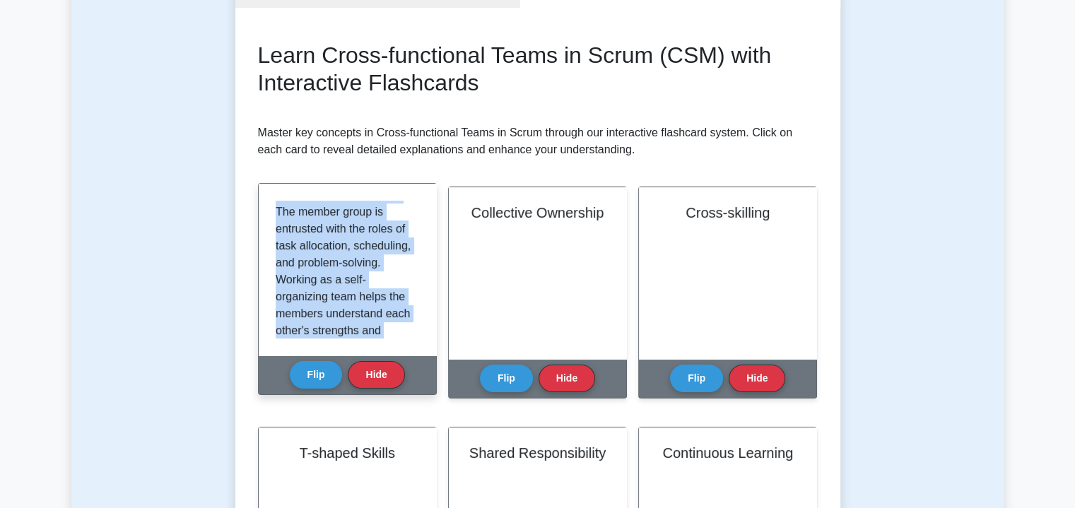
scroll to position [0, 0]
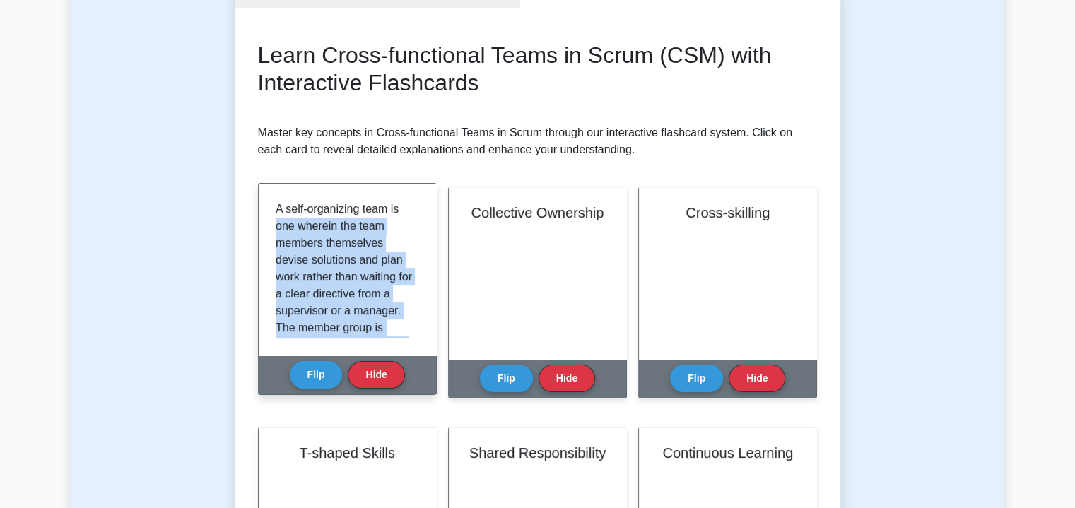
drag, startPoint x: 370, startPoint y: 307, endPoint x: 413, endPoint y: 193, distance: 121.4
click at [413, 193] on div "A self-organizing team is one wherein the team members themselves devise soluti…" at bounding box center [347, 270] width 177 height 172
click at [379, 248] on p "A self-organizing team is one wherein the team members themselves devise soluti…" at bounding box center [345, 379] width 138 height 356
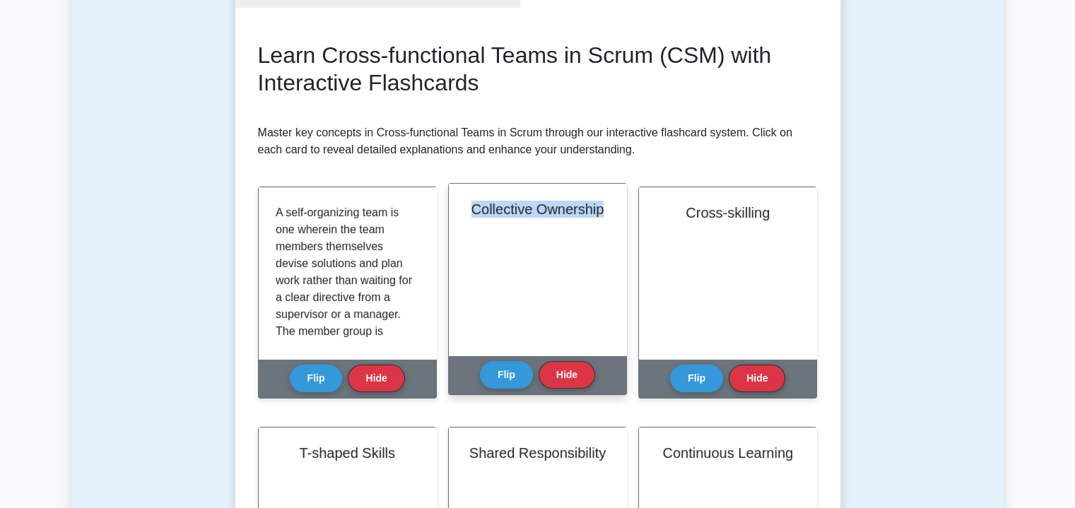
drag, startPoint x: 608, startPoint y: 206, endPoint x: 455, endPoint y: 203, distance: 153.4
click at [455, 203] on div "Collective Ownership" at bounding box center [537, 270] width 177 height 172
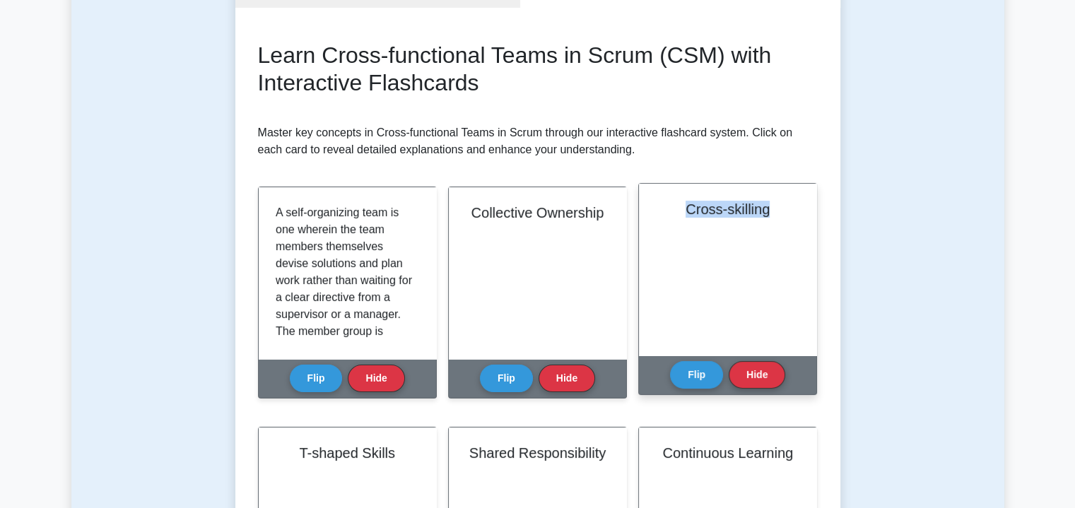
drag, startPoint x: 781, startPoint y: 212, endPoint x: 661, endPoint y: 196, distance: 121.1
click at [661, 196] on div "Cross-skilling" at bounding box center [727, 270] width 177 height 172
copy h2 "Cross-skilling"
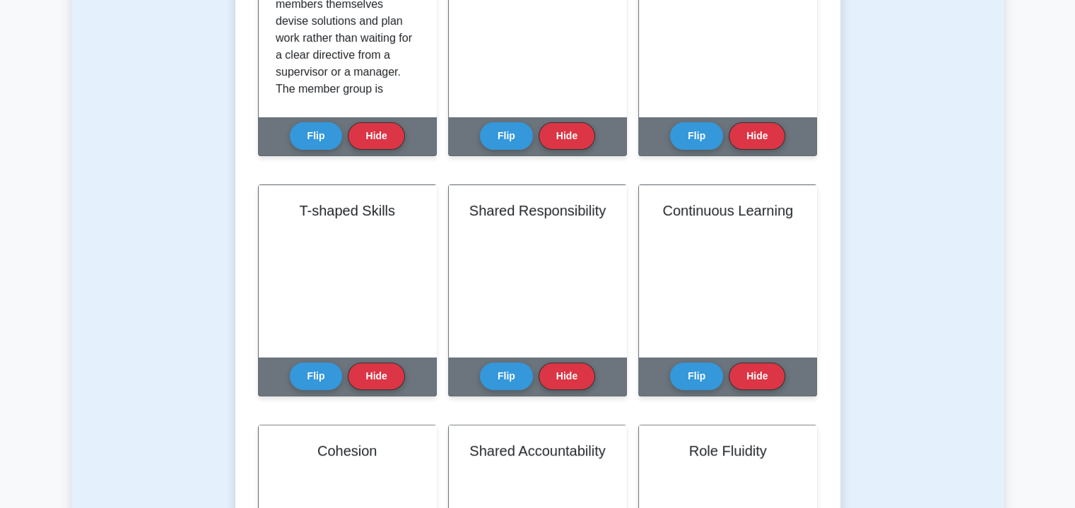
scroll to position [435, 0]
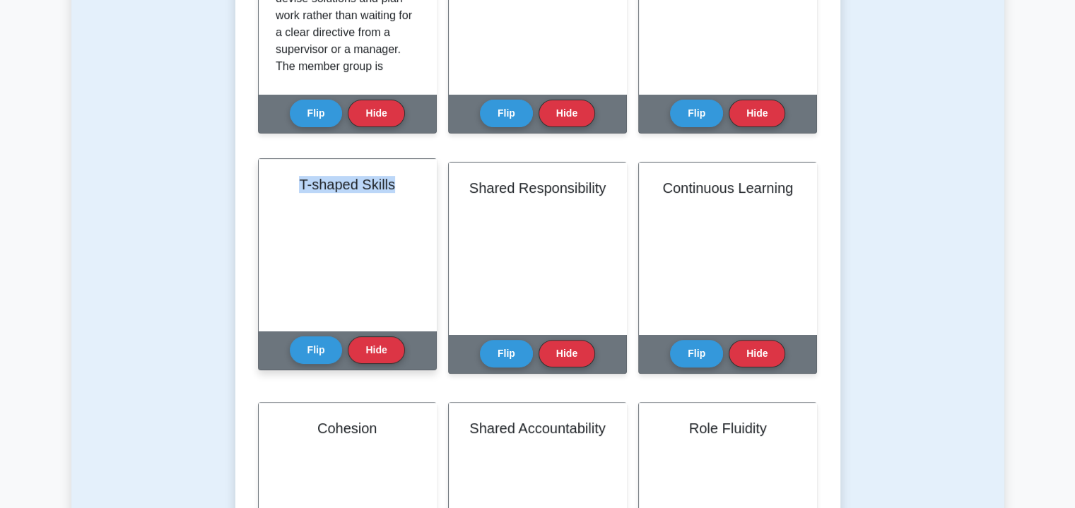
drag, startPoint x: 396, startPoint y: 184, endPoint x: 291, endPoint y: 189, distance: 105.4
click at [291, 189] on h2 "T-shaped Skills" at bounding box center [347, 184] width 143 height 17
copy h2 "T-shaped Skills"
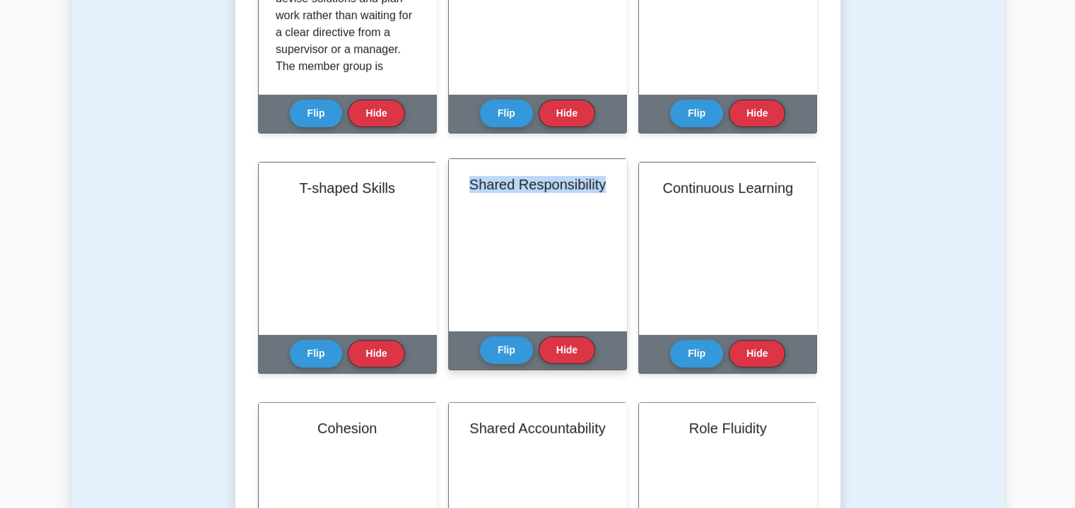
drag, startPoint x: 613, startPoint y: 183, endPoint x: 457, endPoint y: 190, distance: 156.3
click at [457, 190] on div "Shared Responsibility" at bounding box center [537, 245] width 177 height 172
copy h2 "Shared Responsibility"
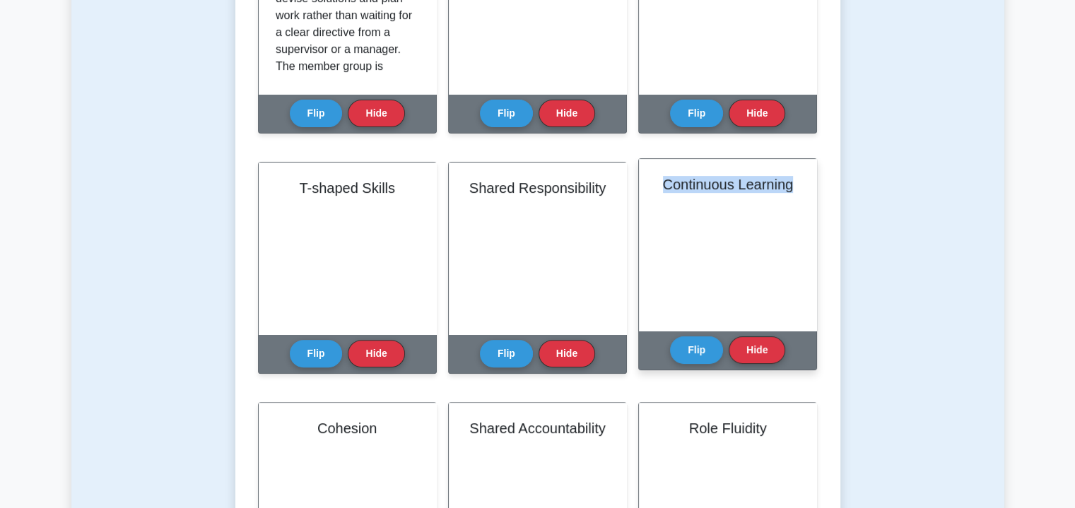
drag, startPoint x: 798, startPoint y: 184, endPoint x: 659, endPoint y: 193, distance: 139.5
click at [659, 193] on div "Continuous Learning" at bounding box center [727, 245] width 177 height 172
copy h2 "Continuous Learning"
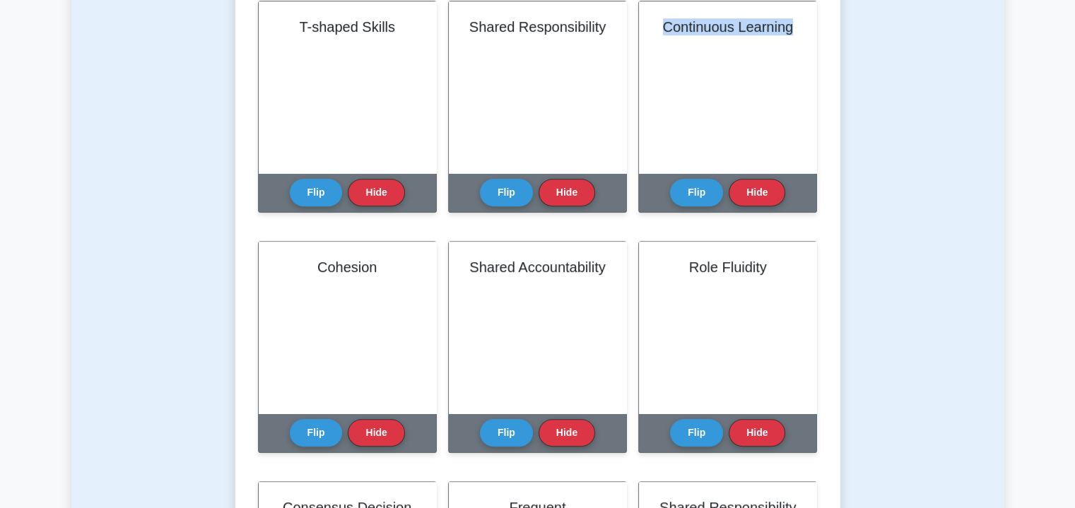
scroll to position [596, 0]
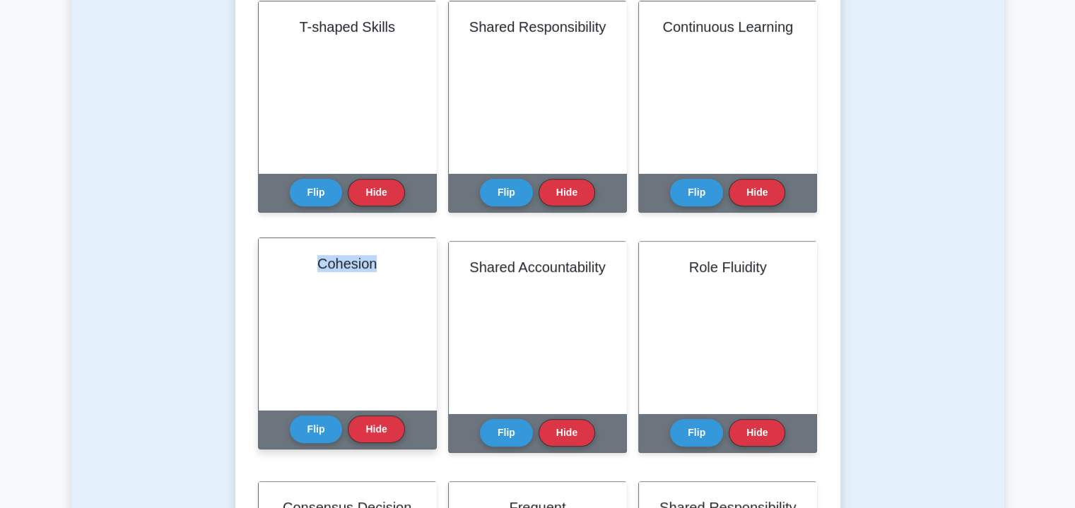
drag, startPoint x: 383, startPoint y: 268, endPoint x: 302, endPoint y: 273, distance: 80.7
click at [302, 273] on div "Cohesion" at bounding box center [347, 324] width 177 height 172
copy h2 "Cohesion"
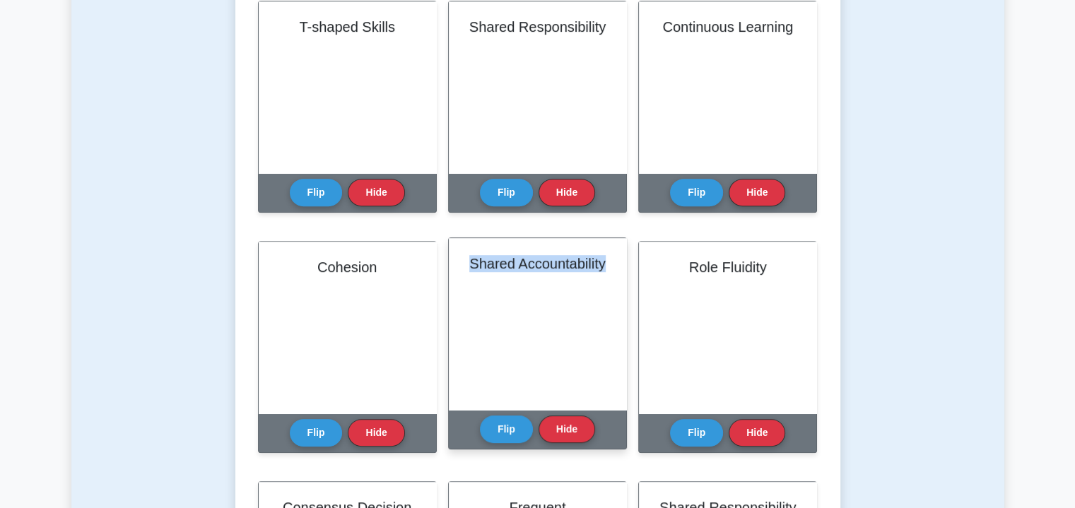
drag, startPoint x: 611, startPoint y: 261, endPoint x: 464, endPoint y: 274, distance: 147.5
click at [464, 274] on div "Shared Accountability" at bounding box center [537, 324] width 177 height 172
copy h2 "Shared Accountability"
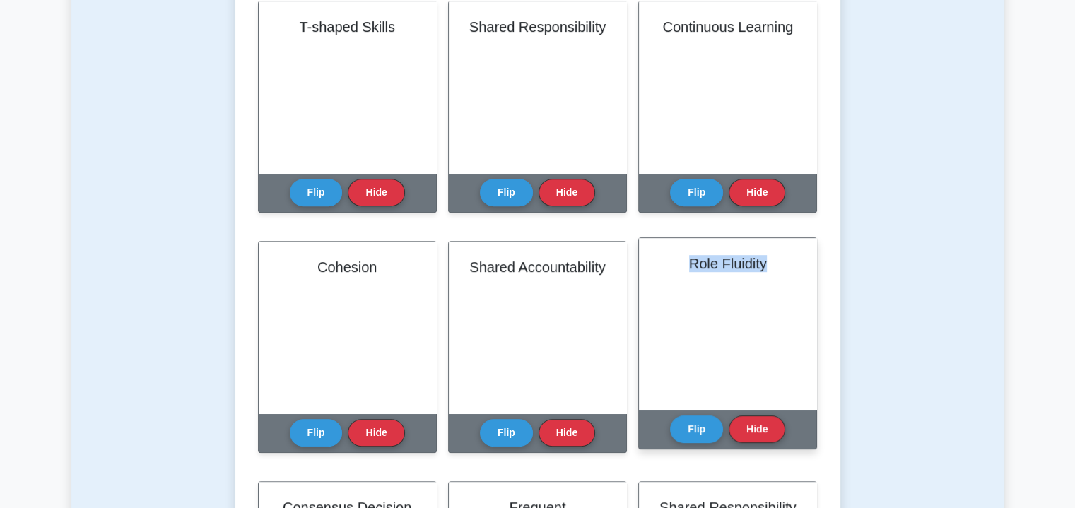
drag, startPoint x: 778, startPoint y: 263, endPoint x: 670, endPoint y: 264, distance: 108.1
click at [670, 264] on h2 "Role Fluidity" at bounding box center [727, 263] width 143 height 17
copy h2 "Role Fluidity"
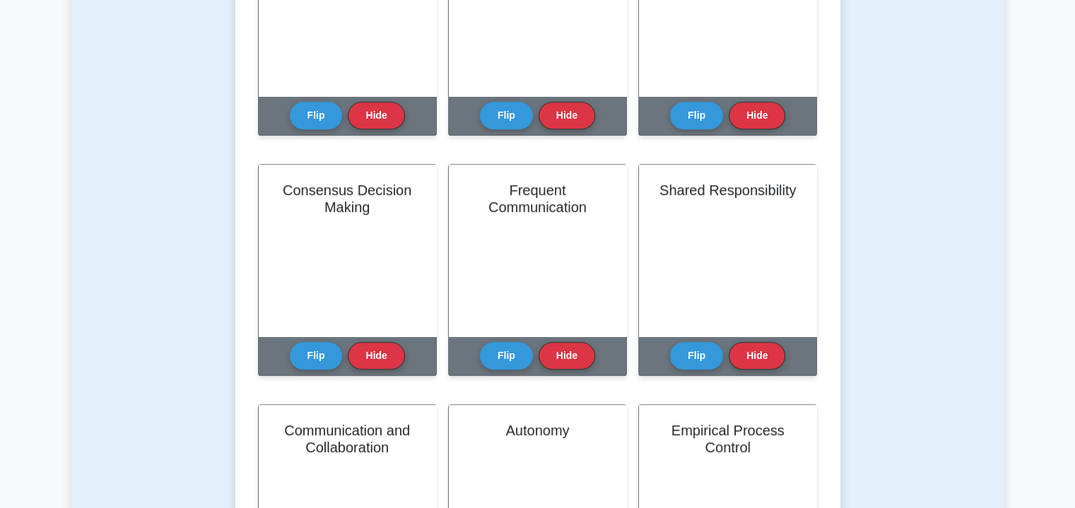
scroll to position [923, 0]
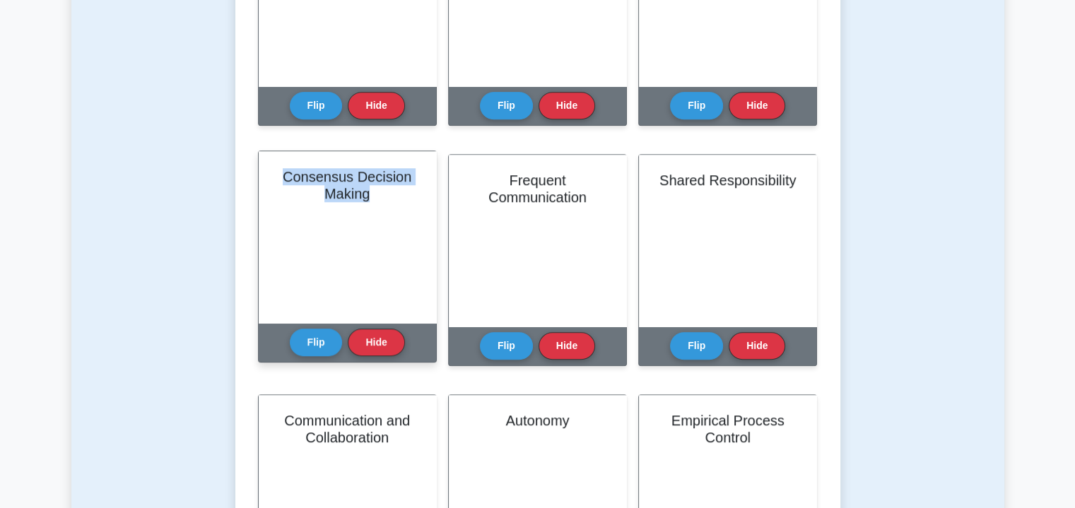
drag, startPoint x: 373, startPoint y: 201, endPoint x: 271, endPoint y: 177, distance: 105.1
click at [271, 177] on div "Consensus Decision Making" at bounding box center [347, 237] width 177 height 172
copy h2 "Consensus Decision Making"
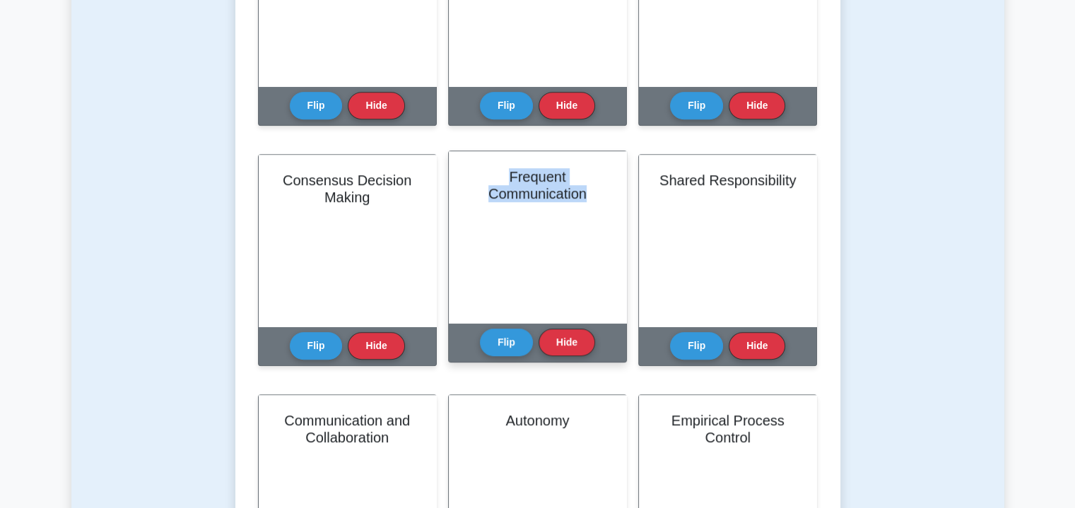
drag, startPoint x: 596, startPoint y: 197, endPoint x: 470, endPoint y: 183, distance: 127.3
click at [470, 183] on h2 "Frequent Communication" at bounding box center [537, 185] width 143 height 34
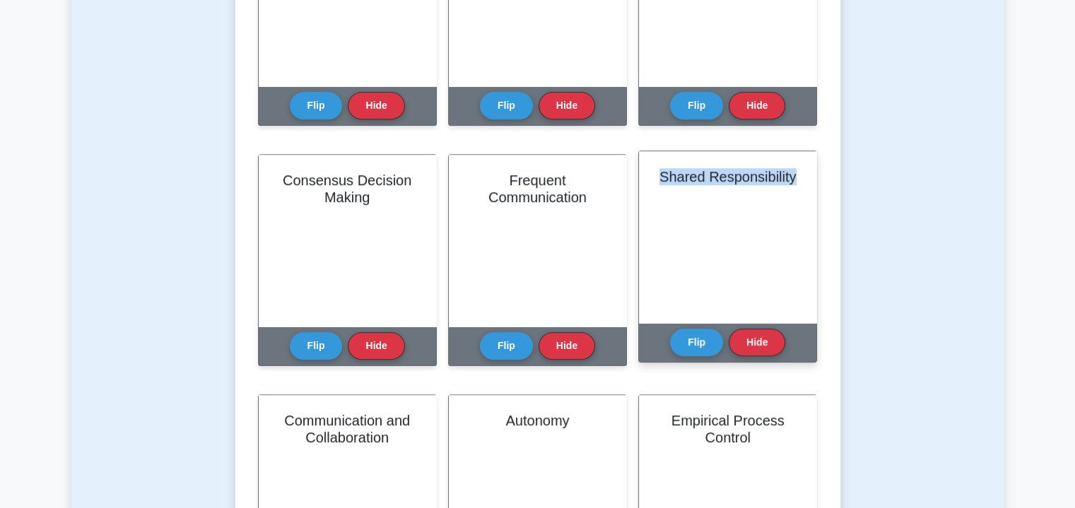
drag, startPoint x: 801, startPoint y: 179, endPoint x: 655, endPoint y: 194, distance: 146.3
click at [655, 194] on div "Shared Responsibility" at bounding box center [727, 237] width 177 height 172
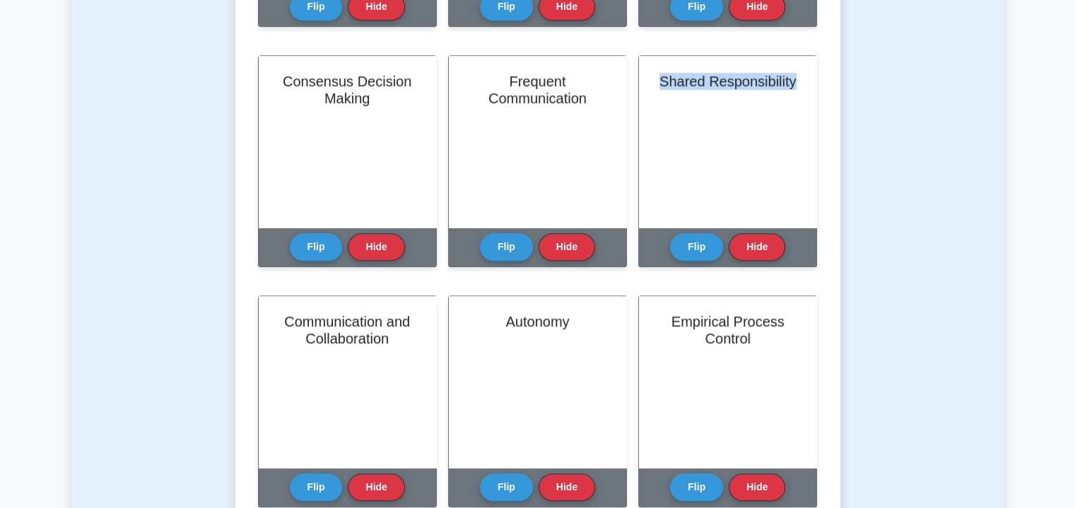
scroll to position [1044, 0]
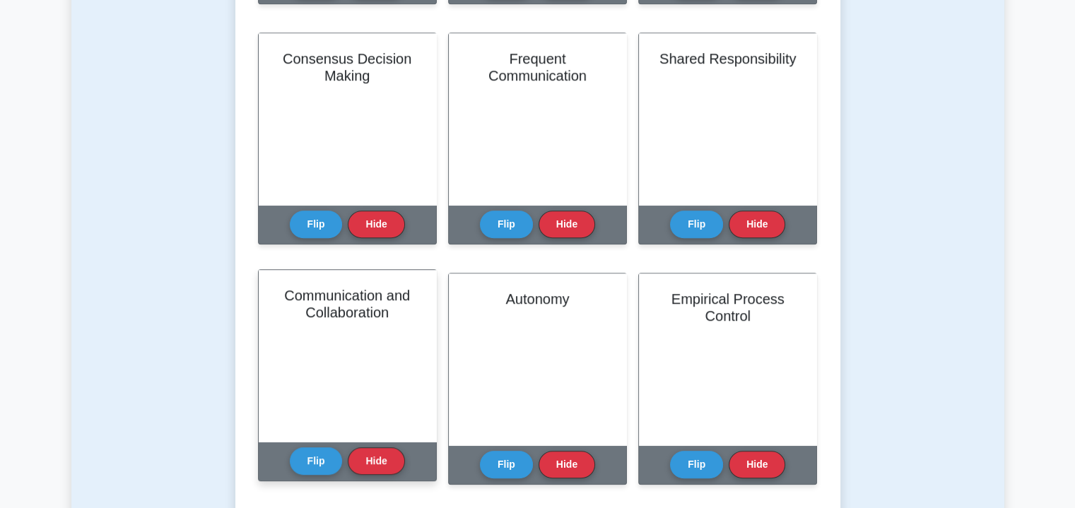
drag, startPoint x: 399, startPoint y: 313, endPoint x: 261, endPoint y: 294, distance: 139.1
drag, startPoint x: 261, startPoint y: 294, endPoint x: 396, endPoint y: 338, distance: 142.8
click at [396, 338] on div "Communication and Collaboration" at bounding box center [347, 356] width 177 height 172
drag, startPoint x: 390, startPoint y: 312, endPoint x: 264, endPoint y: 297, distance: 127.3
click at [264, 297] on div "Communication and Collaboration" at bounding box center [347, 356] width 177 height 172
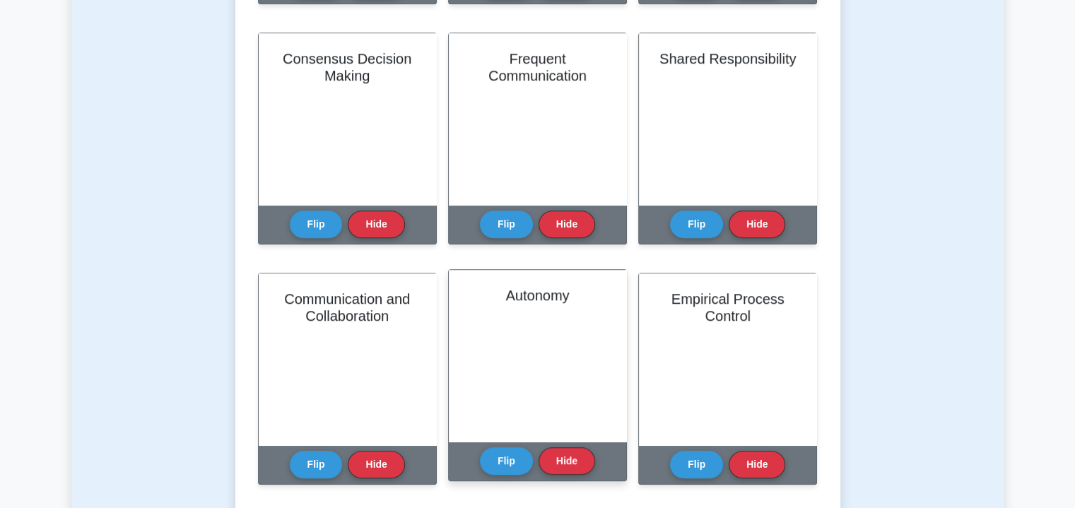
drag, startPoint x: 574, startPoint y: 297, endPoint x: 502, endPoint y: 288, distance: 71.9
drag, startPoint x: 502, startPoint y: 288, endPoint x: 495, endPoint y: 300, distance: 13.7
click at [495, 300] on div "Autonomy" at bounding box center [537, 356] width 177 height 172
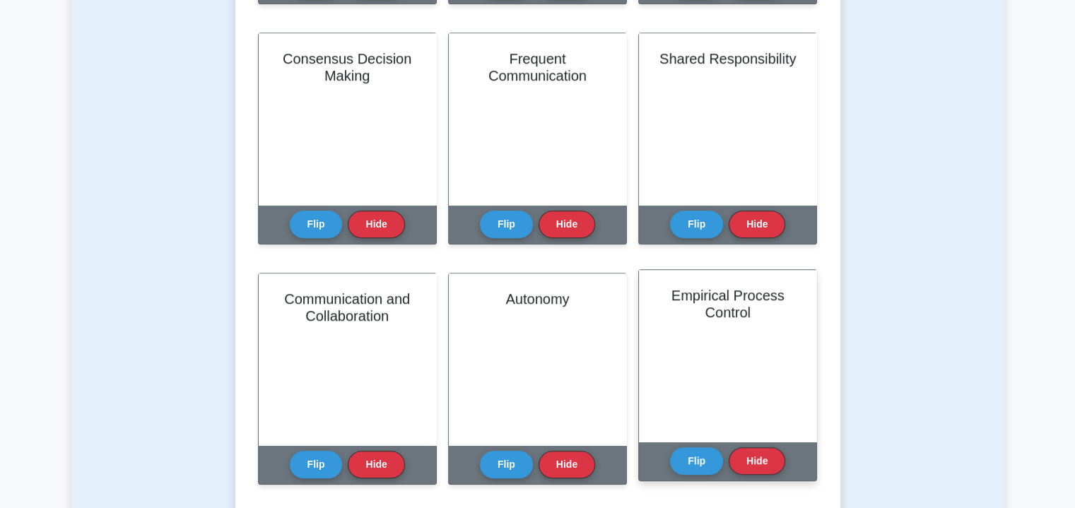
drag, startPoint x: 756, startPoint y: 310, endPoint x: 700, endPoint y: 309, distance: 55.8
drag, startPoint x: 700, startPoint y: 309, endPoint x: 756, endPoint y: 334, distance: 61.3
click at [756, 334] on div "Empirical Process Control" at bounding box center [727, 356] width 177 height 172
drag, startPoint x: 763, startPoint y: 319, endPoint x: 709, endPoint y: 312, distance: 54.9
drag, startPoint x: 709, startPoint y: 312, endPoint x: 762, endPoint y: 343, distance: 61.4
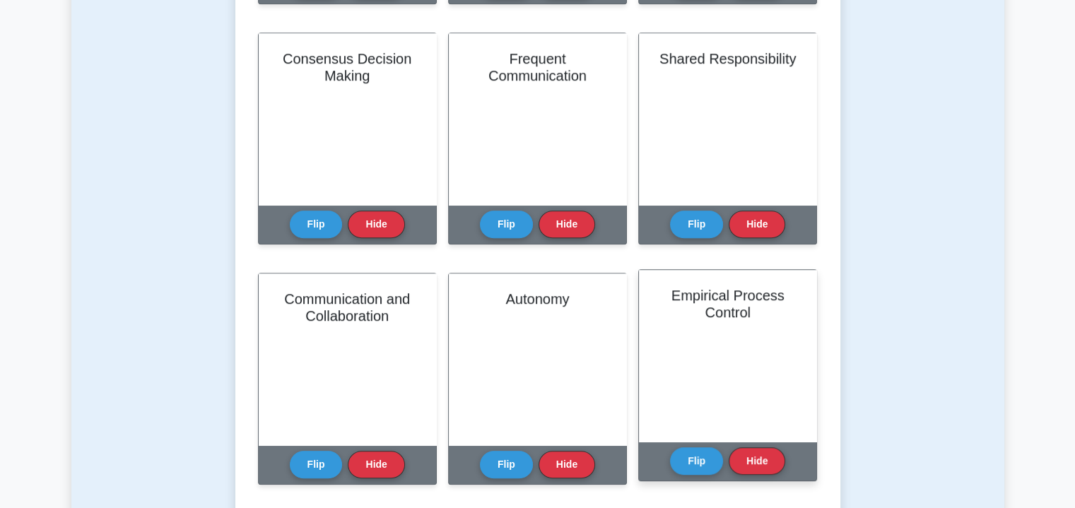
click at [762, 343] on div "Empirical Process Control" at bounding box center [727, 356] width 177 height 172
drag, startPoint x: 751, startPoint y: 309, endPoint x: 665, endPoint y: 303, distance: 86.4
click at [665, 303] on h2 "Empirical Process Control" at bounding box center [727, 304] width 143 height 34
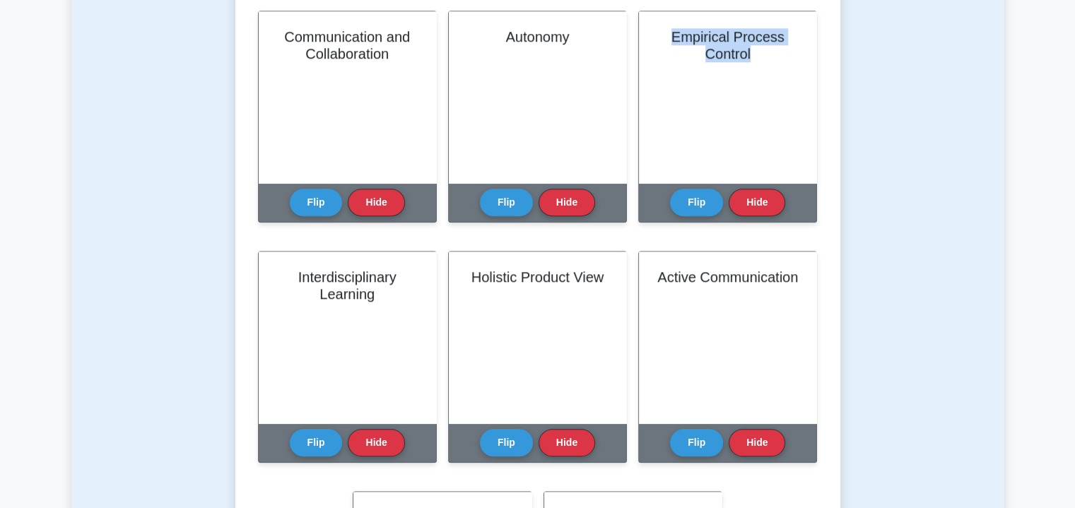
scroll to position [1365, 0]
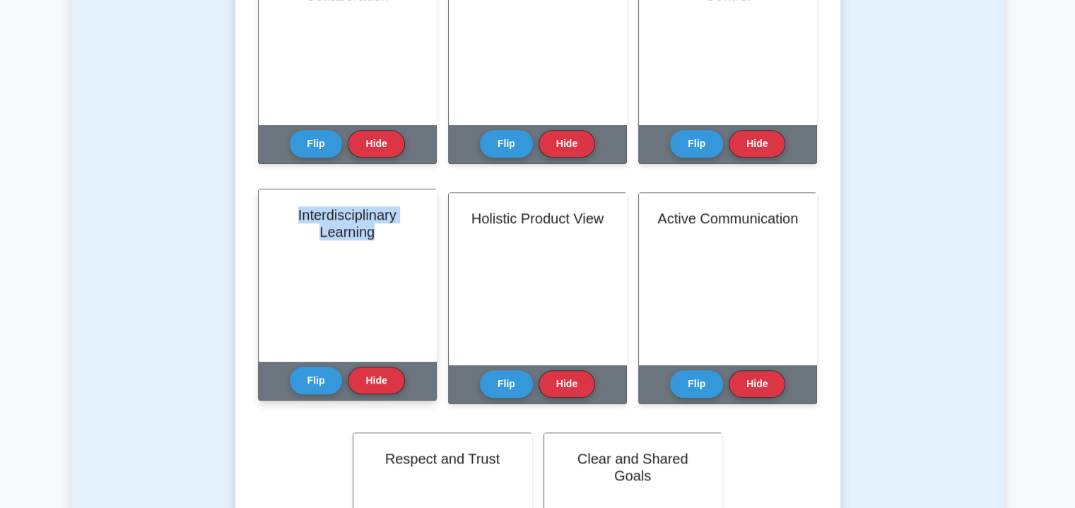
drag, startPoint x: 373, startPoint y: 231, endPoint x: 277, endPoint y: 214, distance: 97.6
click at [277, 214] on h2 "Interdisciplinary Learning" at bounding box center [347, 223] width 143 height 34
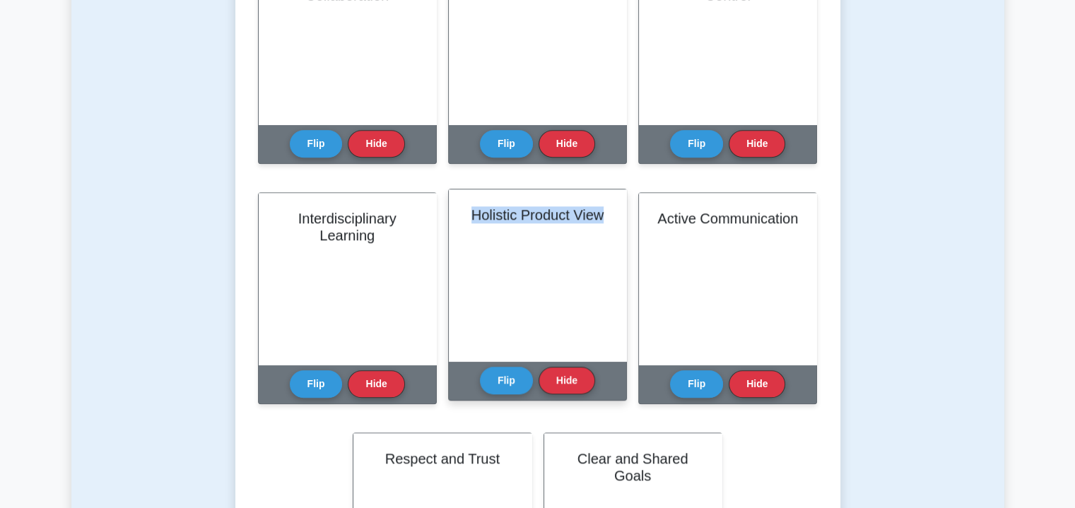
drag, startPoint x: 603, startPoint y: 213, endPoint x: 464, endPoint y: 208, distance: 140.0
click at [464, 208] on div "Holistic Product View" at bounding box center [537, 275] width 177 height 172
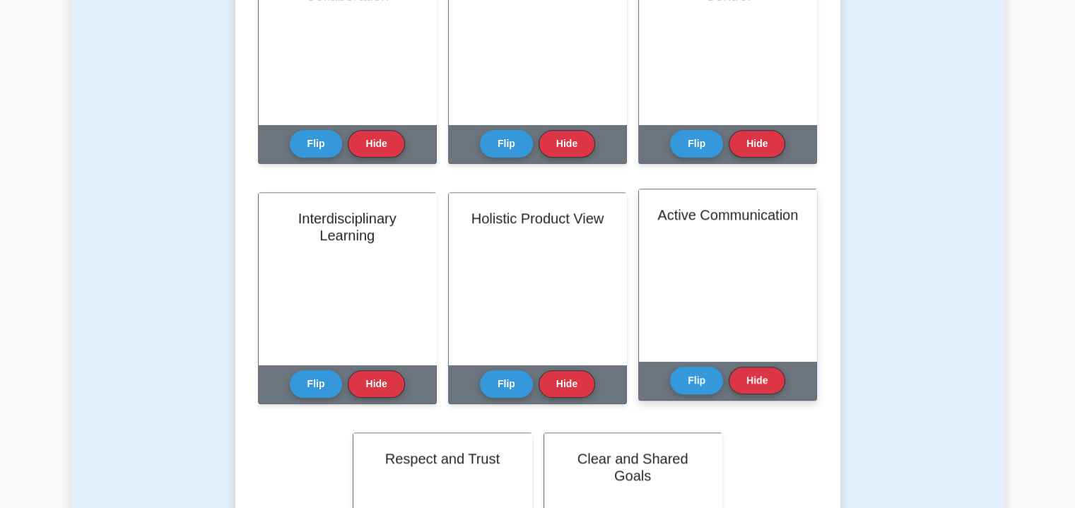
drag, startPoint x: 777, startPoint y: 230, endPoint x: 679, endPoint y: 223, distance: 98.5
drag, startPoint x: 679, startPoint y: 223, endPoint x: 644, endPoint y: 278, distance: 65.1
click at [644, 278] on div "Active Communication" at bounding box center [727, 275] width 177 height 172
drag, startPoint x: 782, startPoint y: 228, endPoint x: 690, endPoint y: 218, distance: 93.1
click at [690, 218] on h2 "Active Communication" at bounding box center [727, 214] width 143 height 17
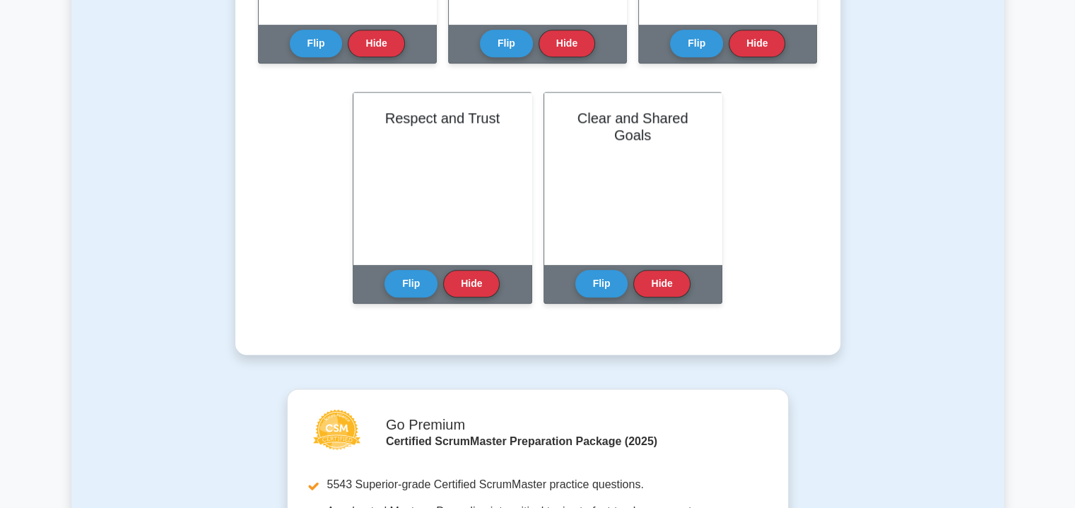
scroll to position [1726, 0]
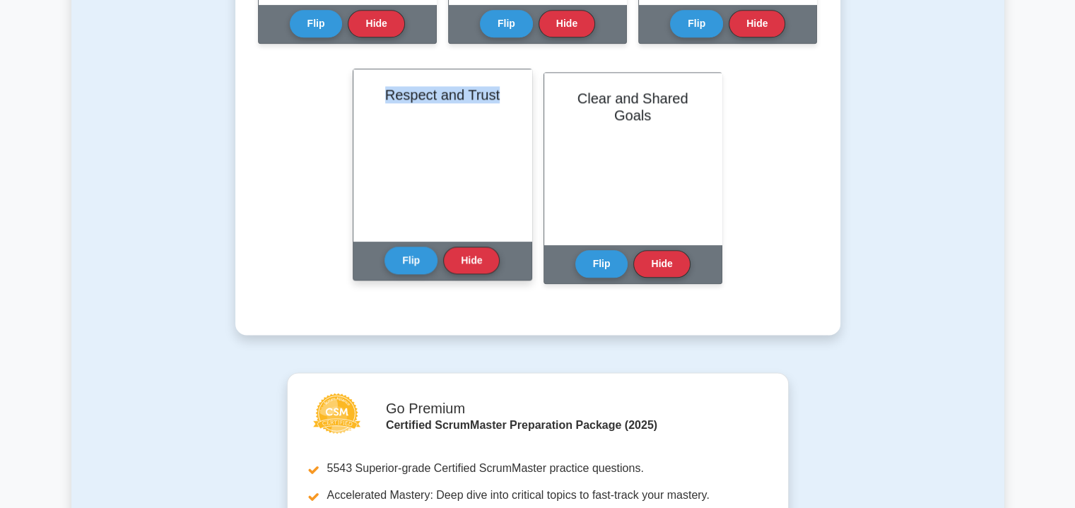
drag, startPoint x: 498, startPoint y: 93, endPoint x: 386, endPoint y: 124, distance: 116.6
click at [386, 124] on div "Respect and Trust" at bounding box center [441, 155] width 177 height 172
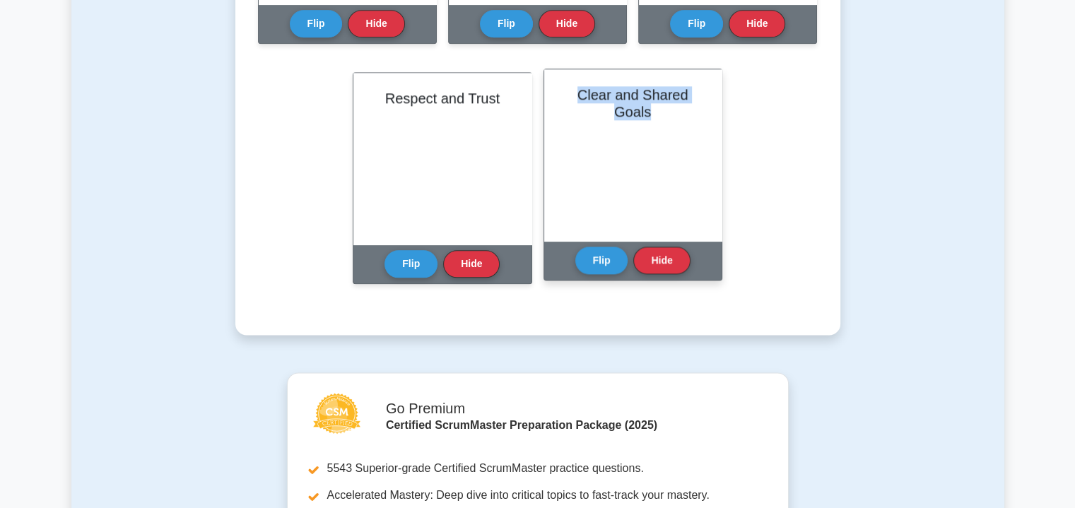
drag, startPoint x: 649, startPoint y: 112, endPoint x: 570, endPoint y: 89, distance: 82.5
click at [570, 89] on h2 "Clear and Shared Goals" at bounding box center [632, 103] width 143 height 34
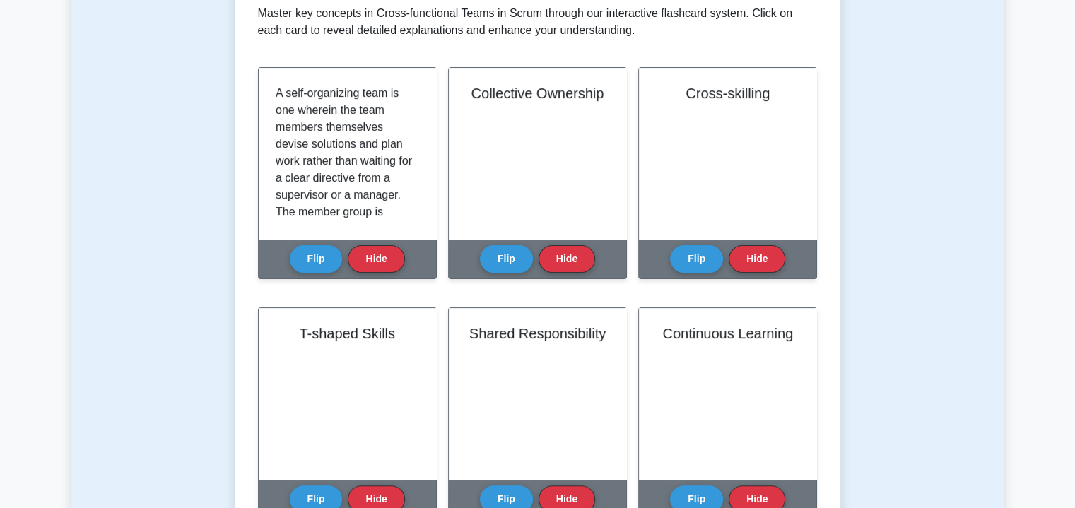
scroll to position [270, 0]
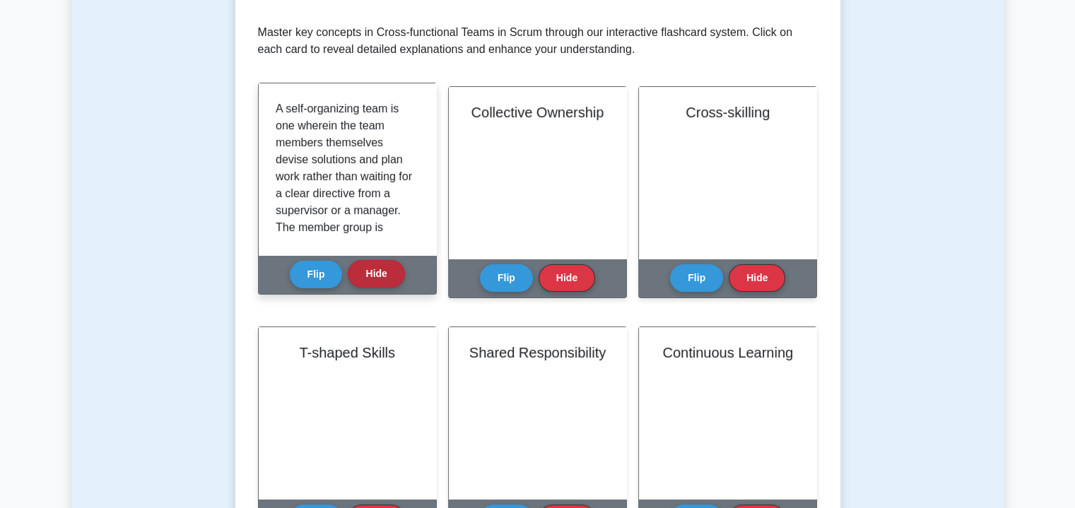
click at [387, 281] on button "Hide" at bounding box center [376, 274] width 57 height 28
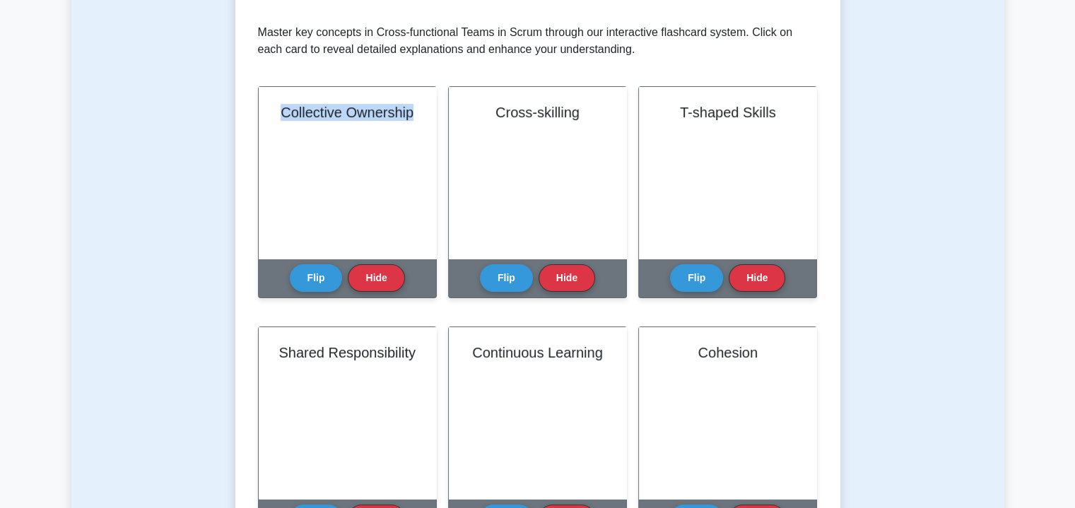
drag, startPoint x: 414, startPoint y: 112, endPoint x: 256, endPoint y: 118, distance: 158.4
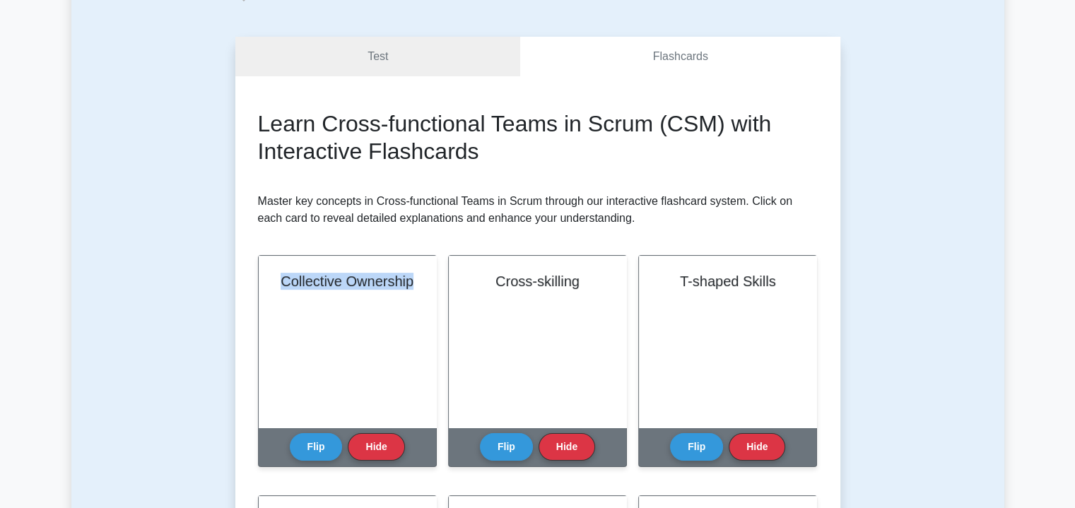
scroll to position [184, 0]
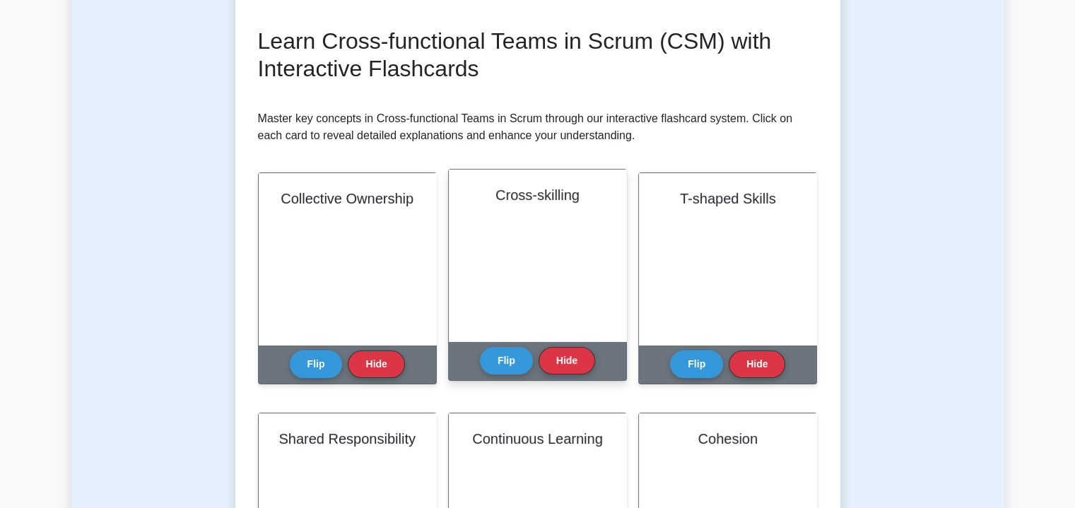
click at [514, 252] on div "Cross-skilling" at bounding box center [537, 256] width 177 height 172
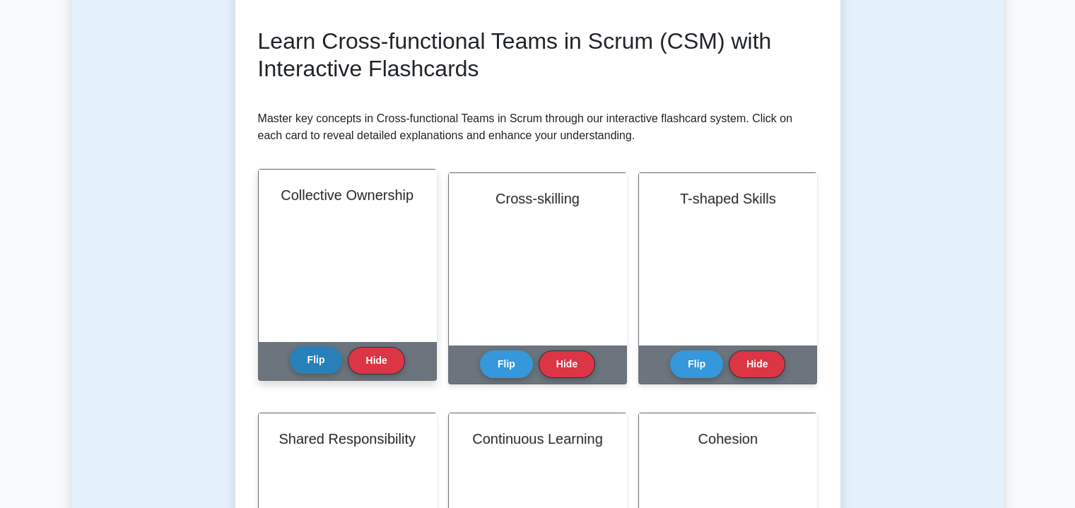
click at [322, 357] on button "Flip" at bounding box center [316, 360] width 53 height 28
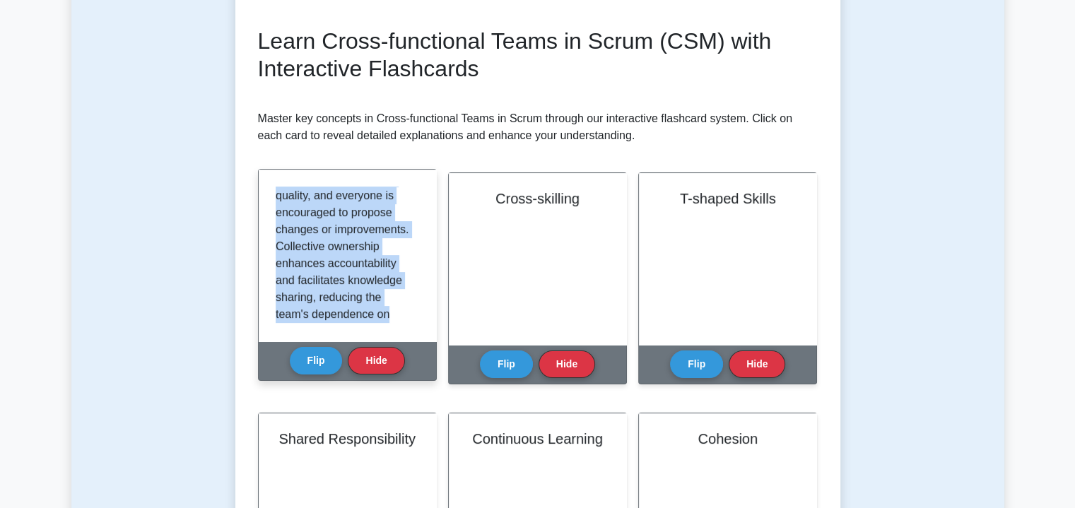
scroll to position [178, 0]
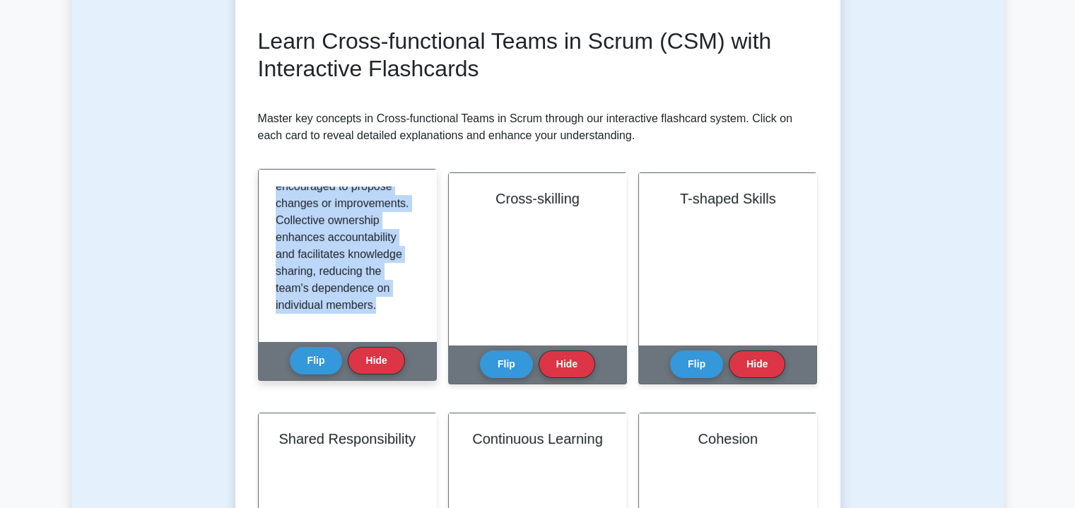
drag, startPoint x: 275, startPoint y: 191, endPoint x: 404, endPoint y: 321, distance: 182.9
click at [404, 321] on div "In Scrum, Collective Ownership indicates that the entire team is collectively r…" at bounding box center [347, 256] width 143 height 138
click at [379, 362] on button "Hide" at bounding box center [376, 360] width 57 height 28
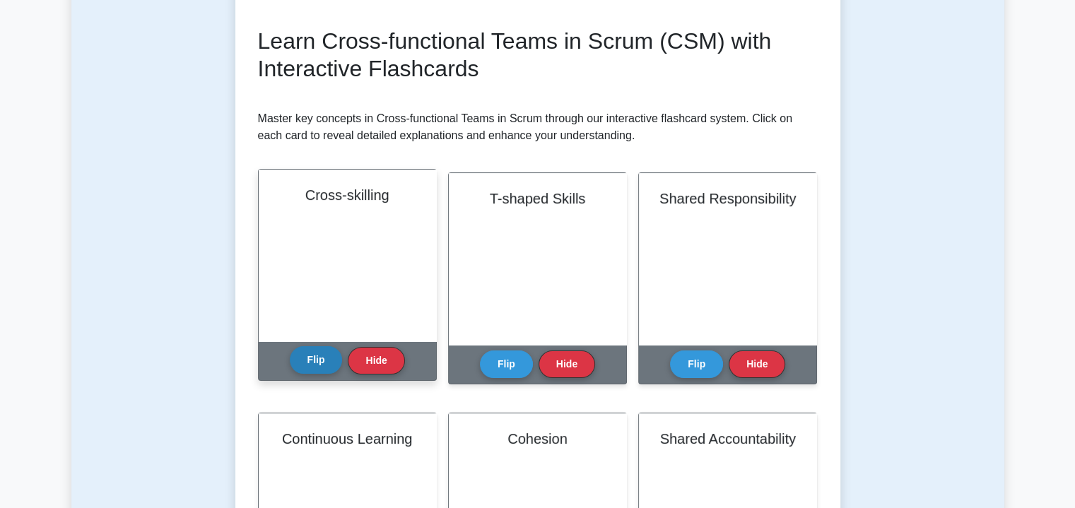
click at [334, 360] on button "Flip" at bounding box center [316, 360] width 53 height 28
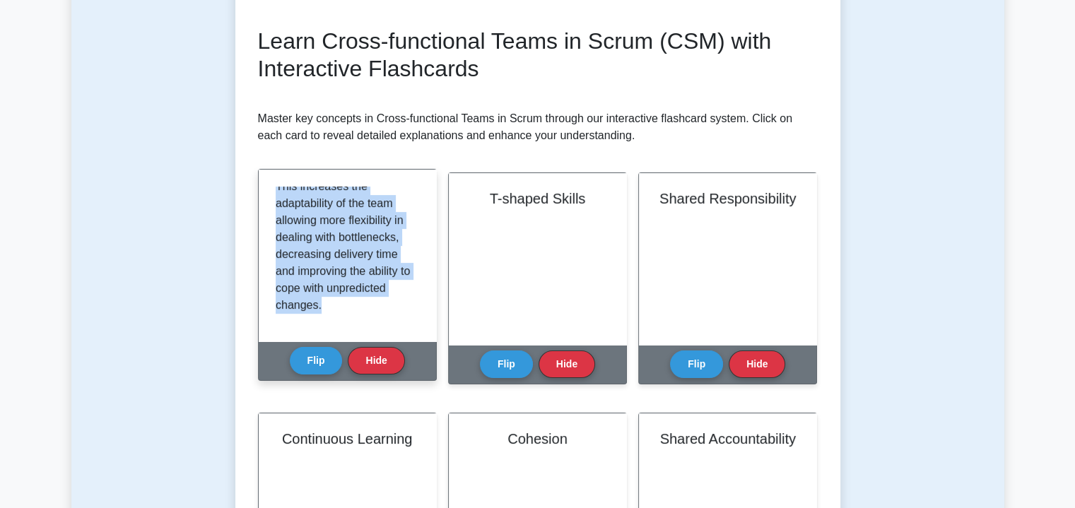
drag, startPoint x: 276, startPoint y: 191, endPoint x: 420, endPoint y: 341, distance: 207.9
click at [420, 341] on div "Cross-skilling Cross-skilling refers to the development of new competencies and…" at bounding box center [347, 275] width 179 height 212
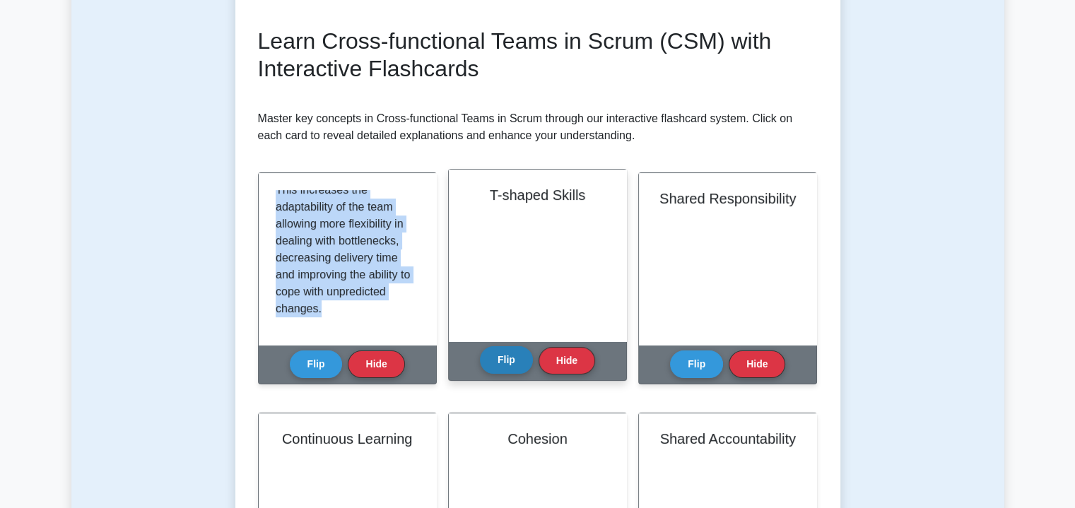
click at [499, 362] on button "Flip" at bounding box center [506, 360] width 53 height 28
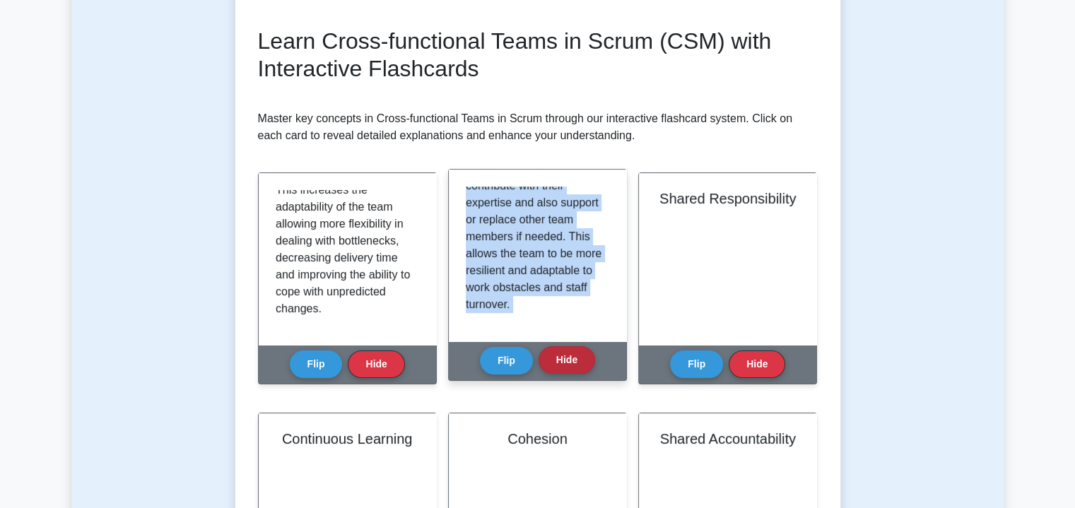
scroll to position [229, 0]
drag, startPoint x: 466, startPoint y: 191, endPoint x: 558, endPoint y: 329, distance: 166.2
click at [558, 329] on div "T-Shaped Skills refer to an individual's depth of knowledge in a single field (…" at bounding box center [537, 256] width 177 height 172
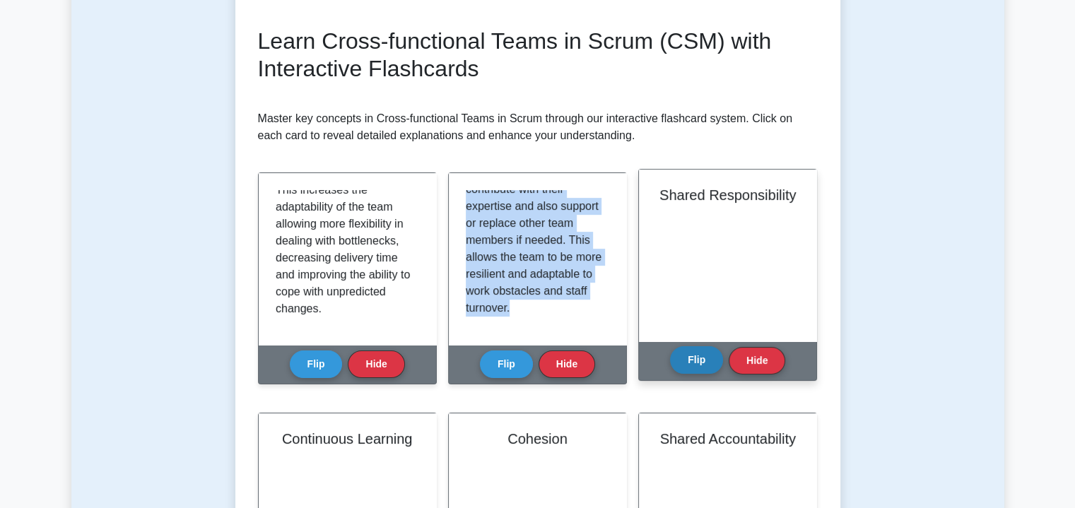
click at [688, 355] on button "Flip" at bounding box center [696, 360] width 53 height 28
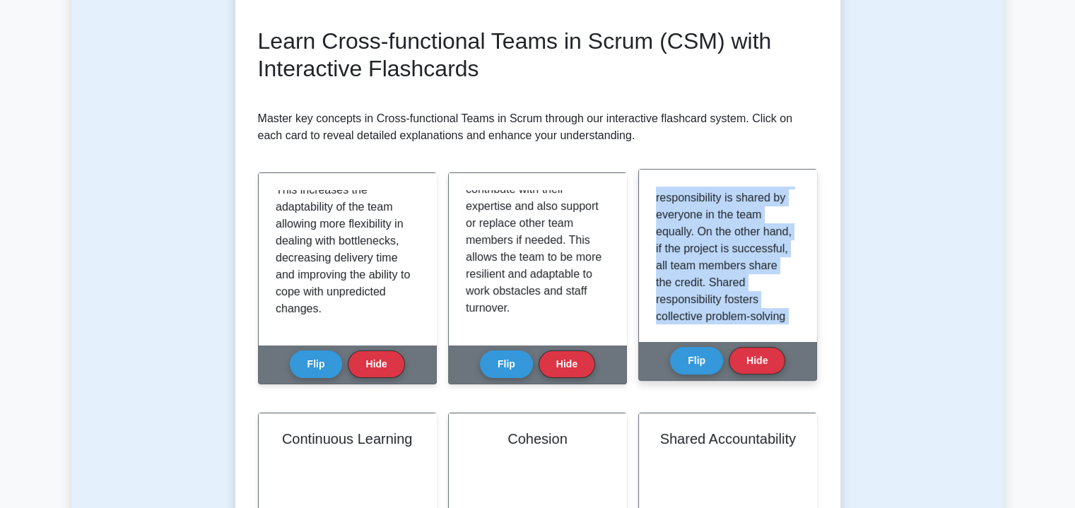
scroll to position [263, 0]
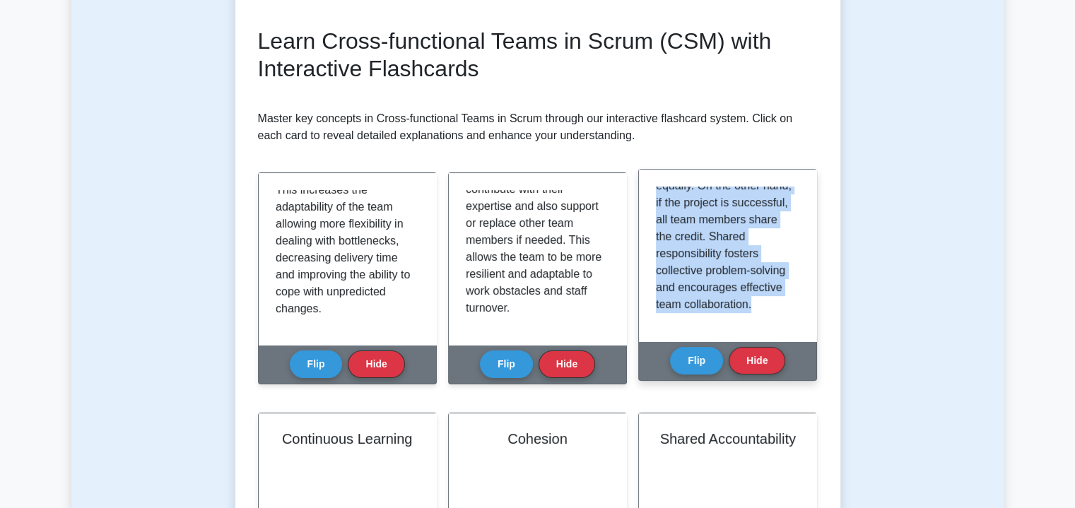
drag, startPoint x: 659, startPoint y: 195, endPoint x: 763, endPoint y: 309, distance: 154.5
click at [763, 309] on p "Shared Responsibility refers to the concept that all team members are equally r…" at bounding box center [725, 126] width 138 height 373
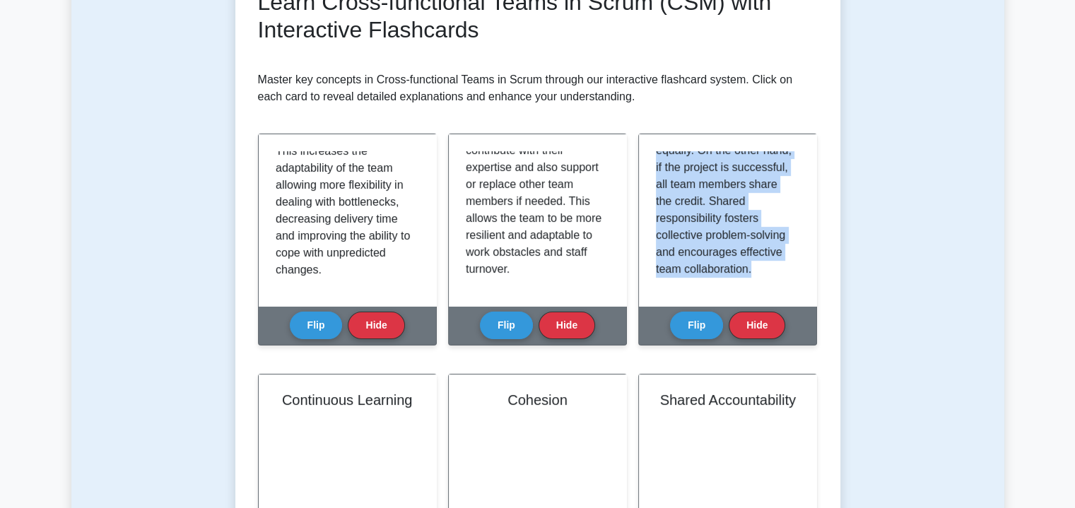
scroll to position [249, 0]
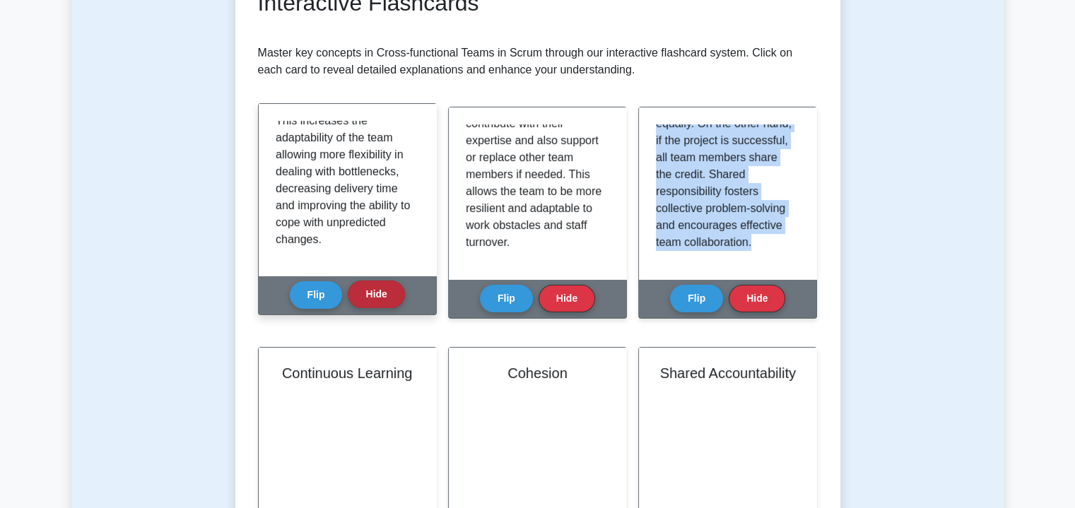
click at [391, 290] on button "Hide" at bounding box center [376, 295] width 57 height 28
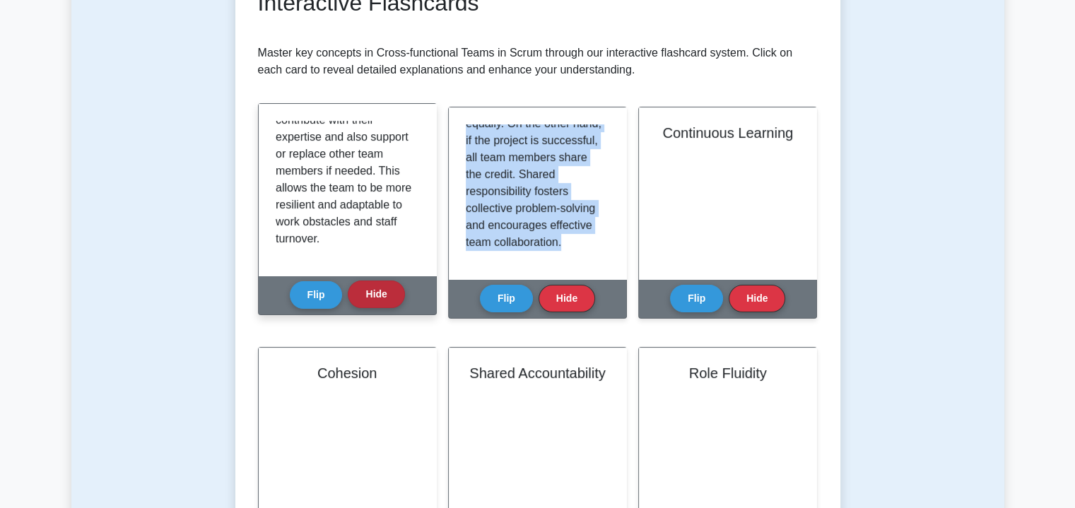
click at [387, 297] on button "Hide" at bounding box center [376, 295] width 57 height 28
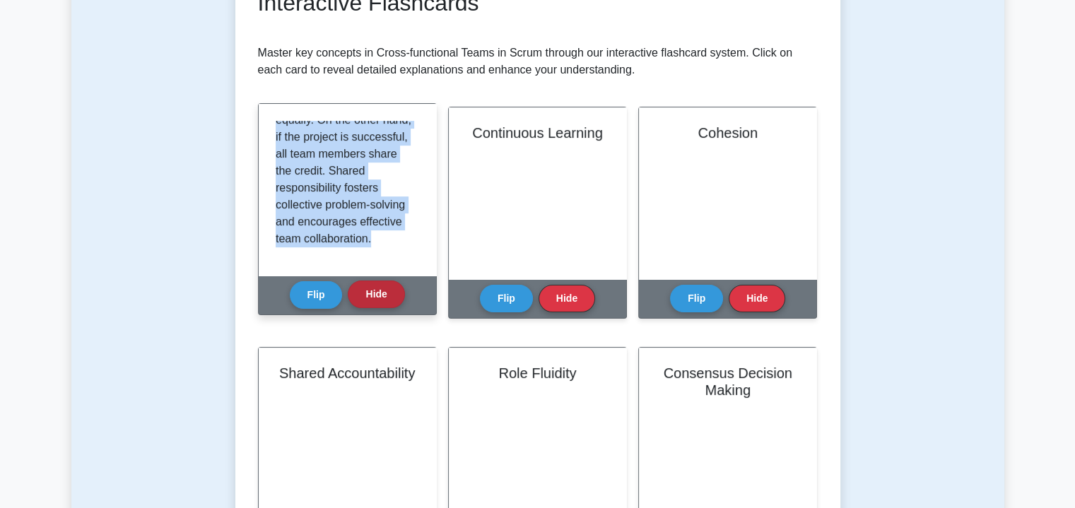
click at [387, 288] on button "Hide" at bounding box center [376, 295] width 57 height 28
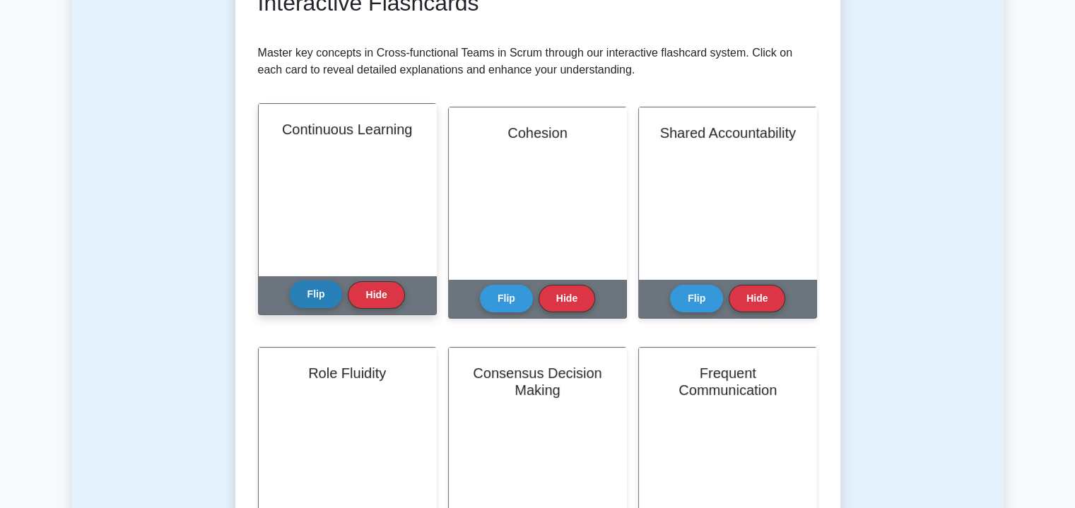
click at [324, 294] on button "Flip" at bounding box center [316, 295] width 53 height 28
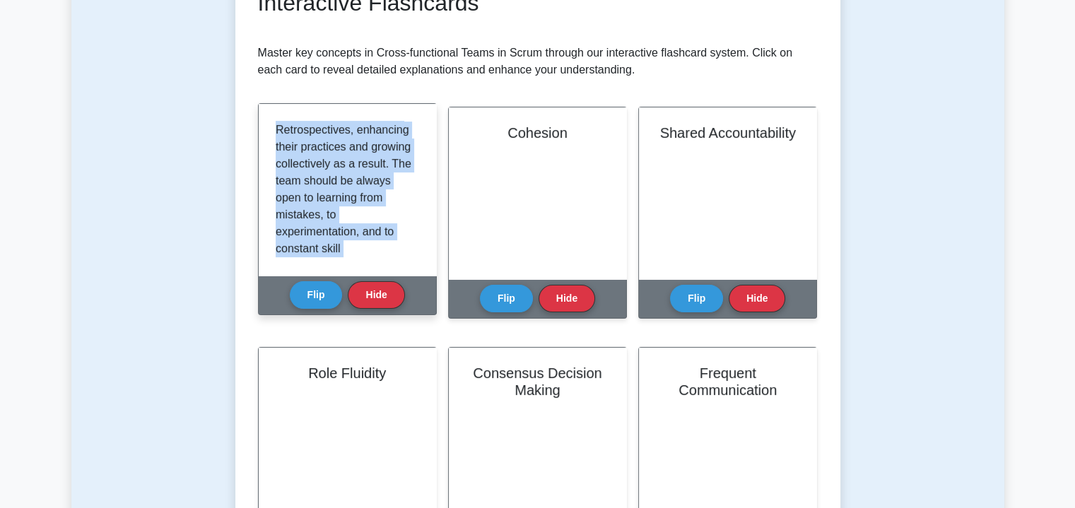
scroll to position [229, 0]
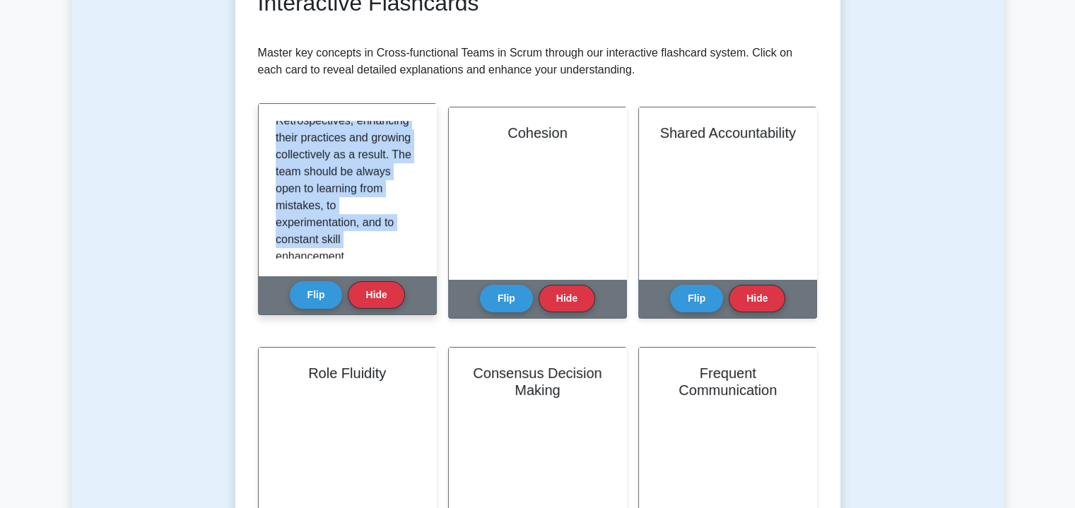
drag, startPoint x: 276, startPoint y: 126, endPoint x: 401, endPoint y: 271, distance: 191.3
click at [401, 271] on div "Continuous Learning is a core part of cross-functional teams in Scrum. This ref…" at bounding box center [347, 190] width 177 height 172
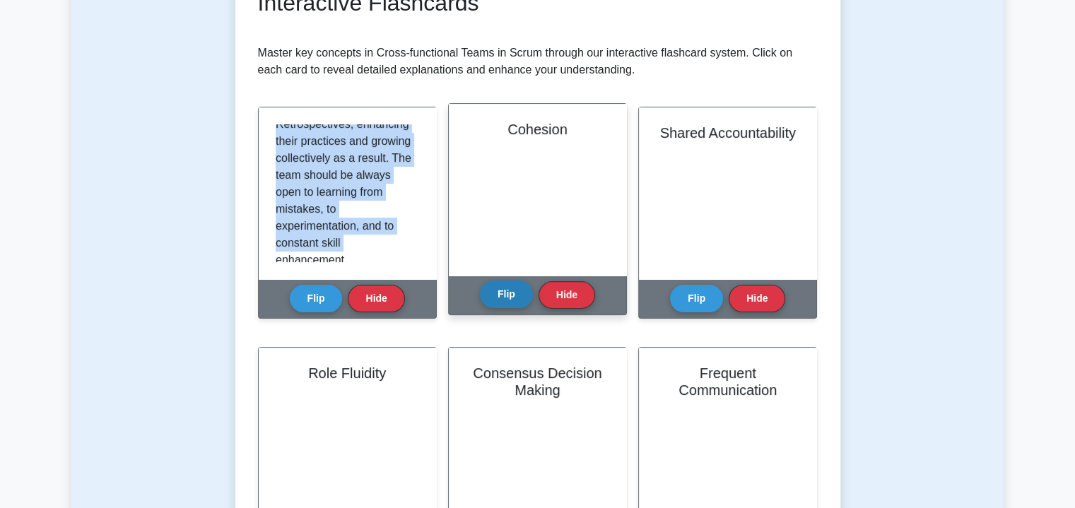
click at [505, 293] on button "Flip" at bounding box center [506, 295] width 53 height 28
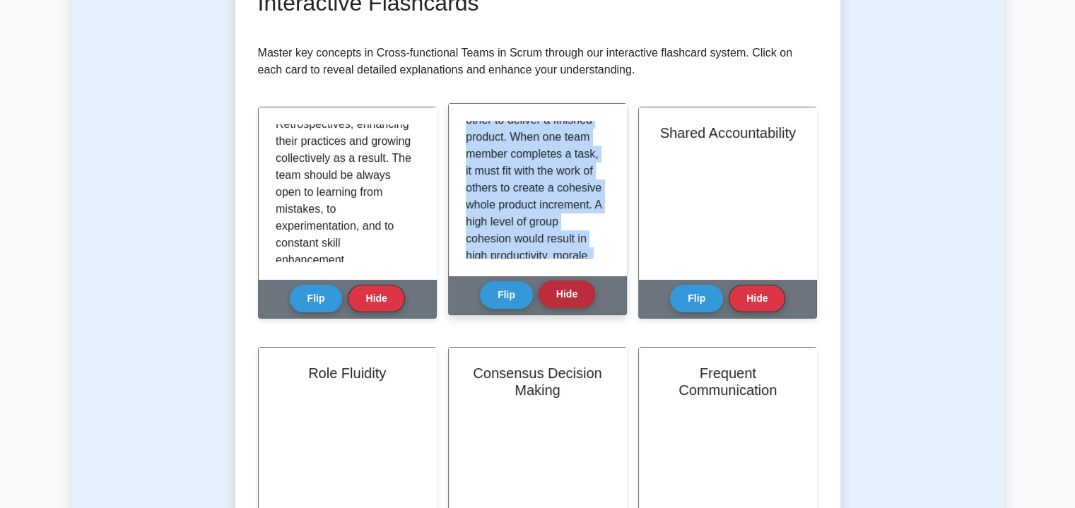
scroll to position [178, 0]
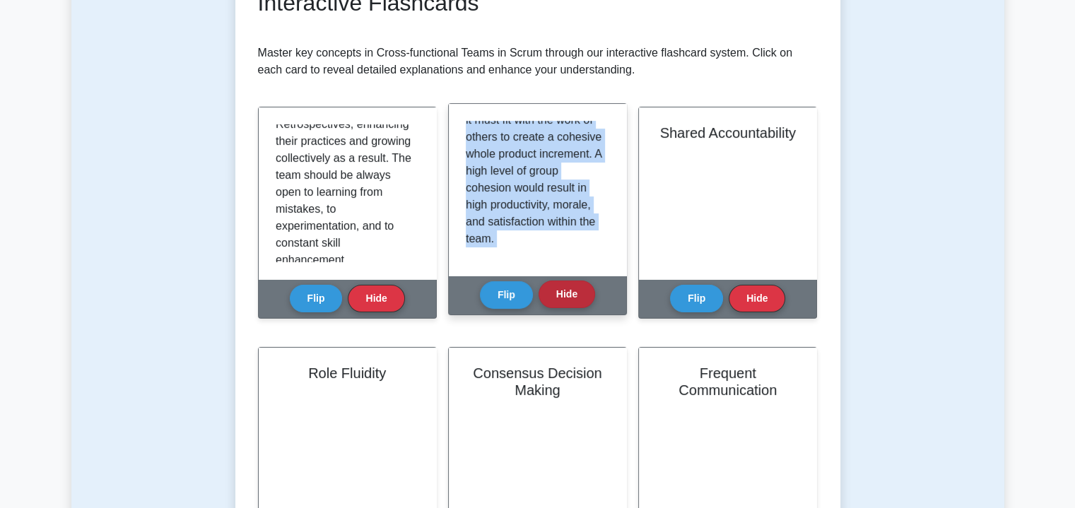
drag, startPoint x: 465, startPoint y: 126, endPoint x: 589, endPoint y: 298, distance: 212.0
click at [589, 298] on div "Cohesion Cohesion involves team members working together and complementing each…" at bounding box center [537, 209] width 179 height 212
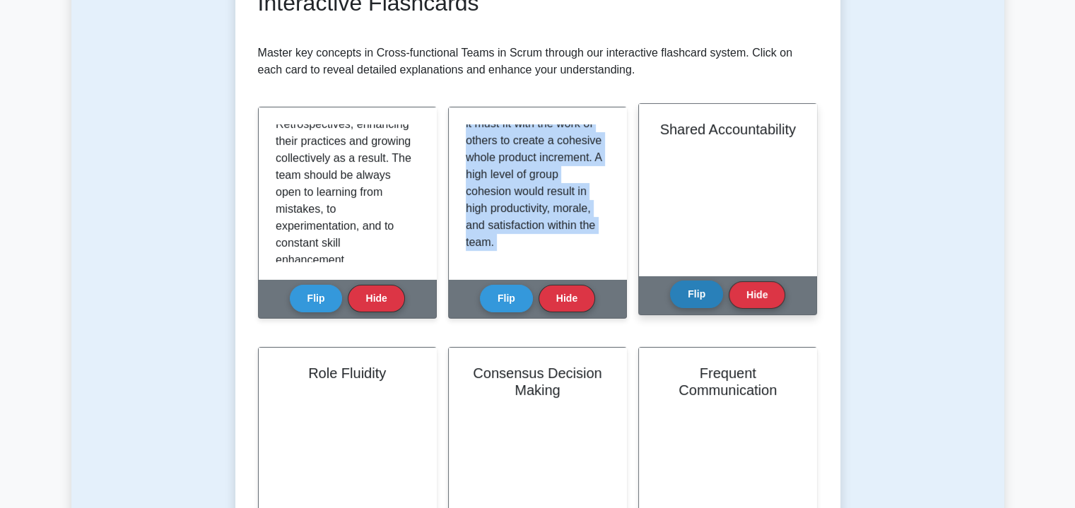
click at [688, 296] on button "Flip" at bounding box center [696, 295] width 53 height 28
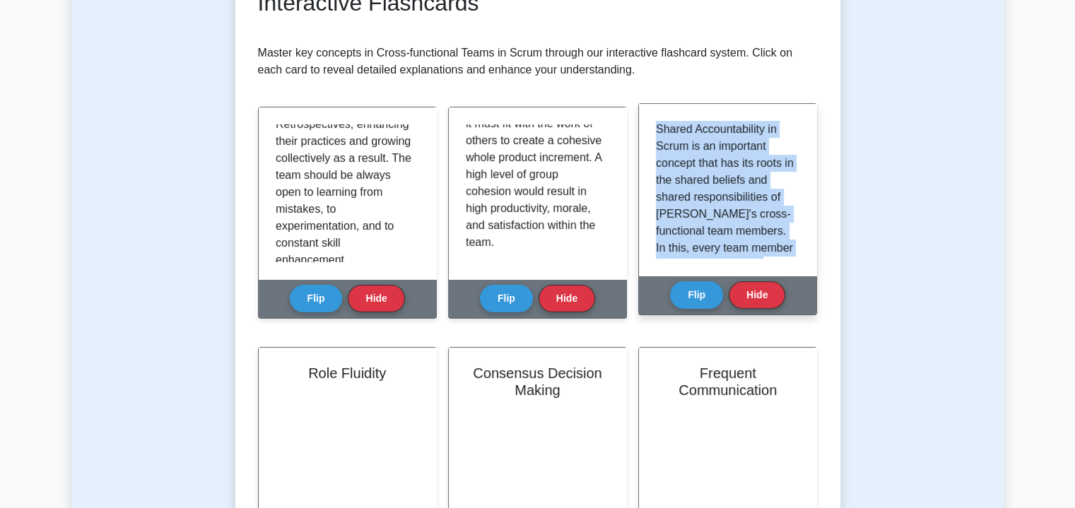
scroll to position [246, 0]
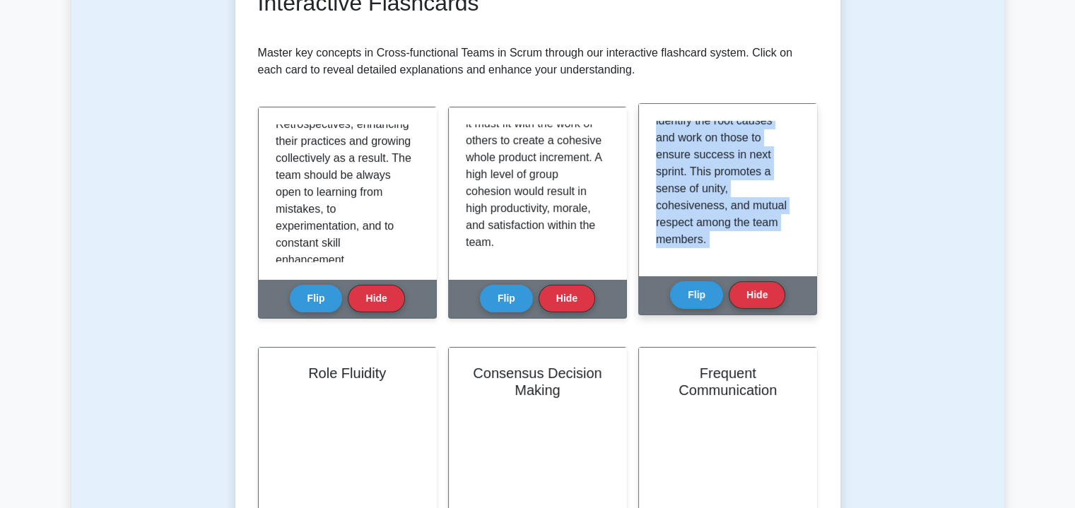
drag, startPoint x: 656, startPoint y: 131, endPoint x: 783, endPoint y: 313, distance: 222.3
click at [783, 313] on div "Shared Accountability Shared Accountability in Scrum is an important concept th…" at bounding box center [727, 209] width 179 height 212
click at [767, 300] on button "Hide" at bounding box center [757, 295] width 57 height 28
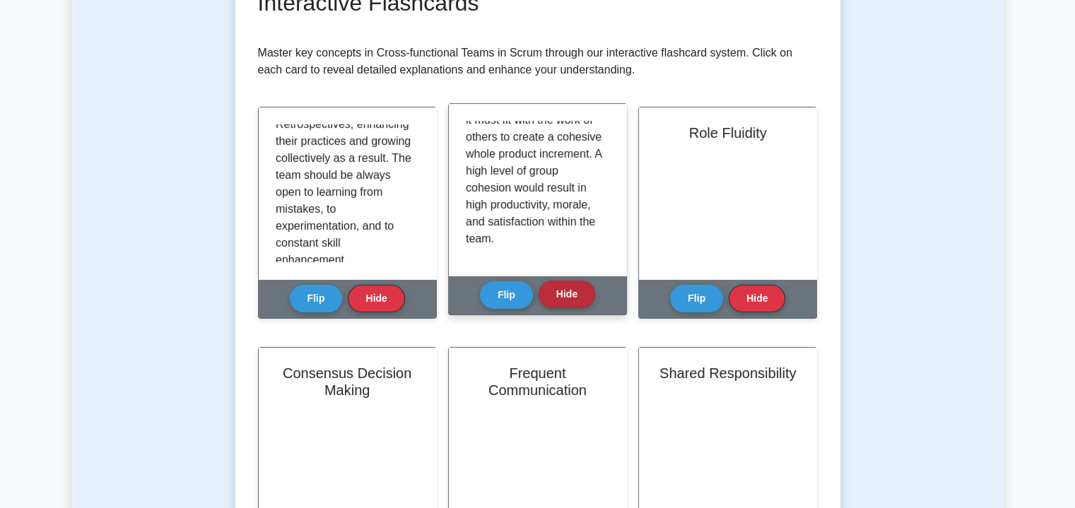
click at [576, 297] on button "Hide" at bounding box center [566, 295] width 57 height 28
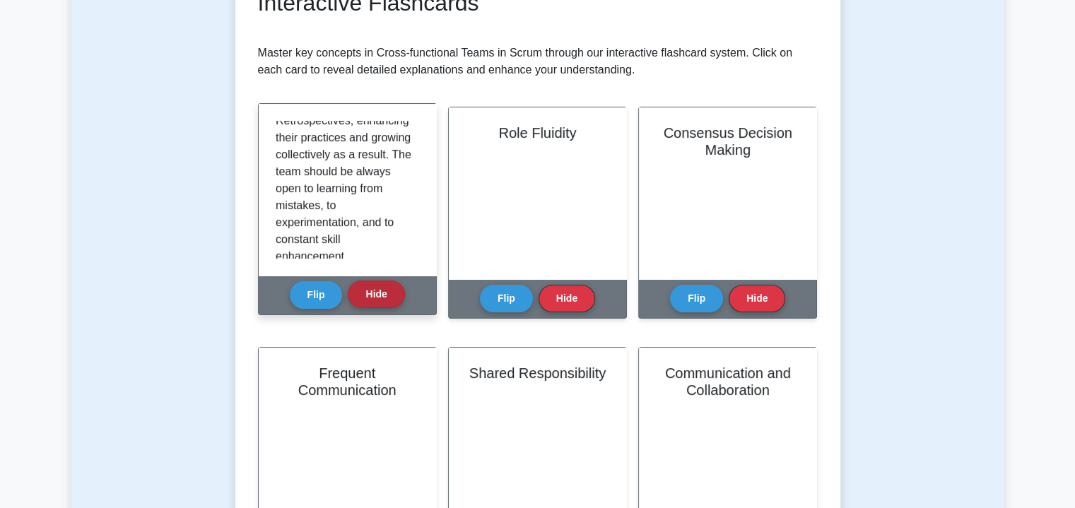
click at [387, 300] on button "Hide" at bounding box center [376, 295] width 57 height 28
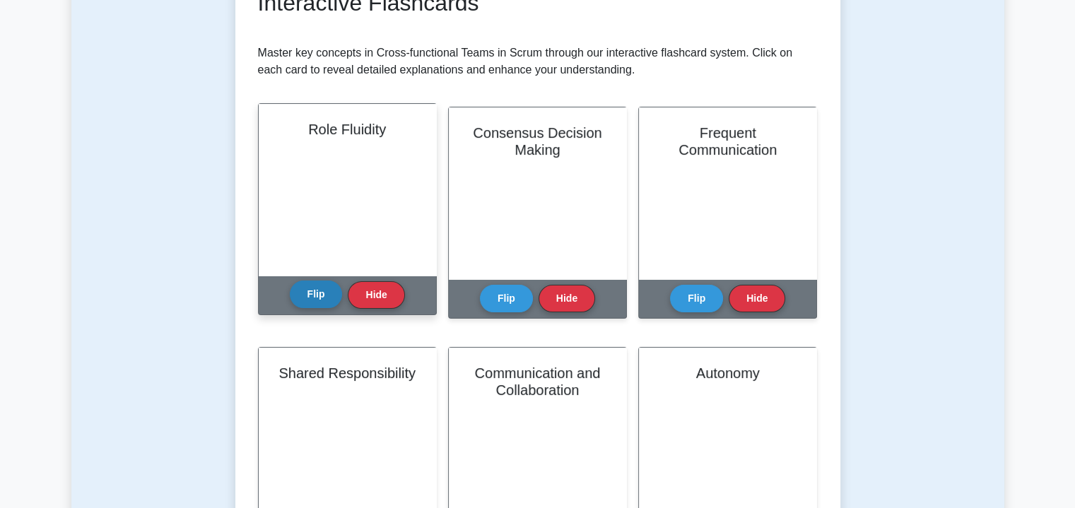
click at [317, 290] on button "Flip" at bounding box center [316, 295] width 53 height 28
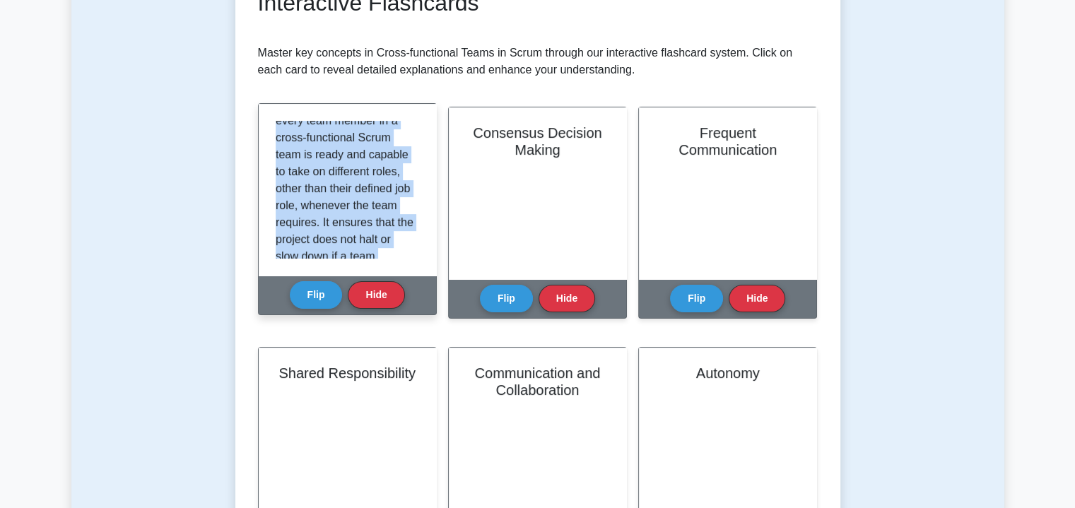
scroll to position [195, 0]
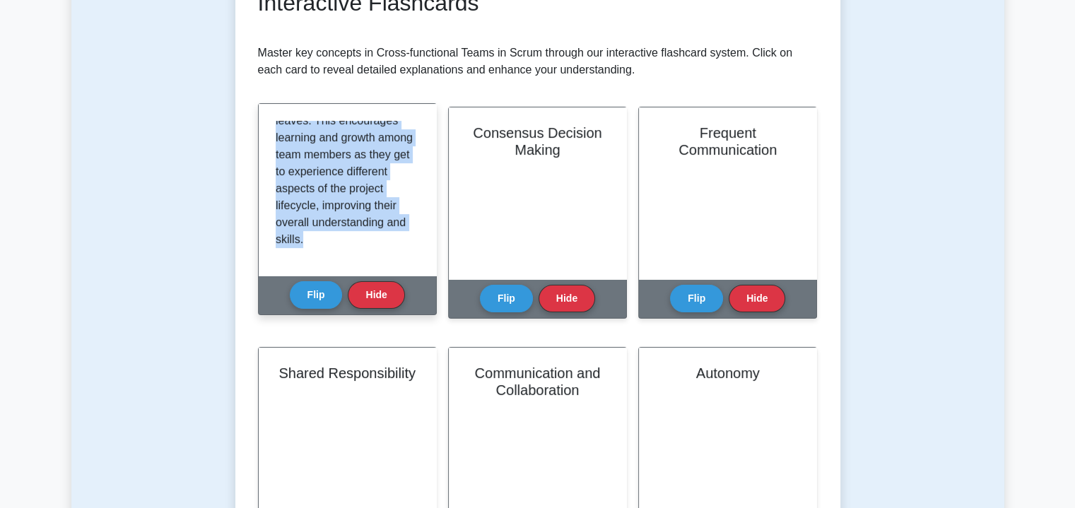
drag, startPoint x: 276, startPoint y: 124, endPoint x: 410, endPoint y: 264, distance: 192.9
click at [410, 264] on div "Role Fluidity implies that every team member in a cross-functional Scrum team i…" at bounding box center [347, 190] width 177 height 172
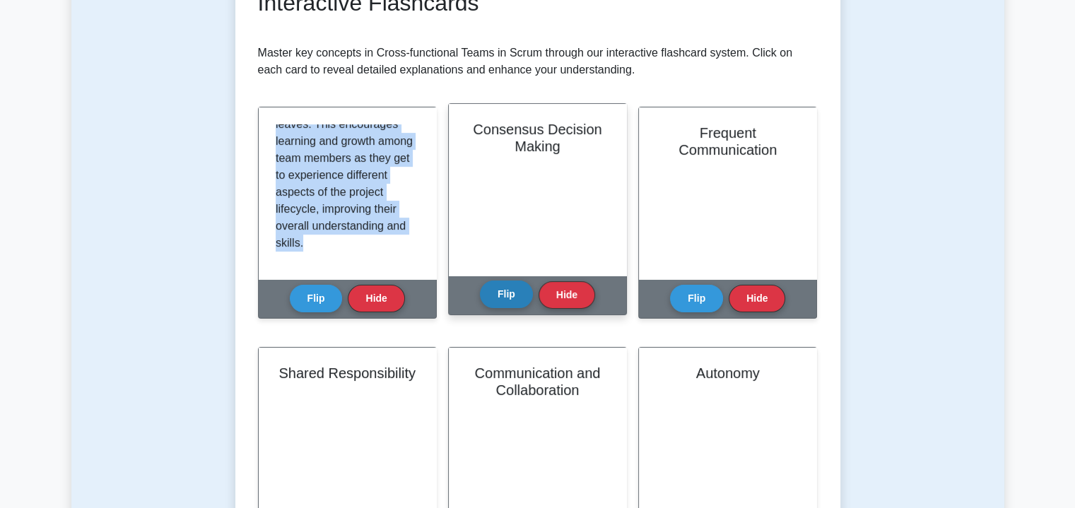
click at [506, 288] on button "Flip" at bounding box center [506, 295] width 53 height 28
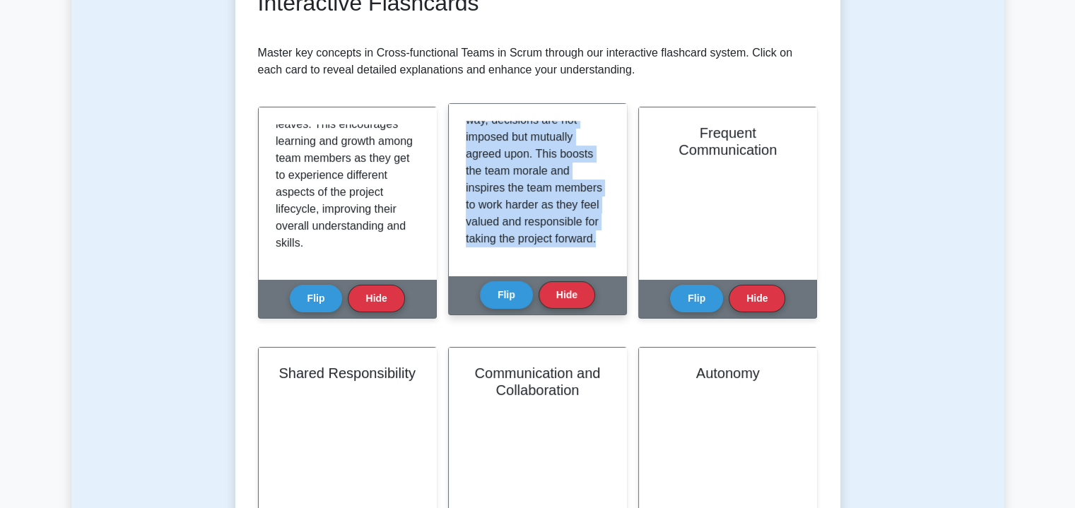
scroll to position [144, 0]
drag, startPoint x: 466, startPoint y: 130, endPoint x: 579, endPoint y: 252, distance: 166.5
click at [579, 252] on div "Consensus Decision Making is a decision-making process that involves all team m…" at bounding box center [537, 190] width 143 height 138
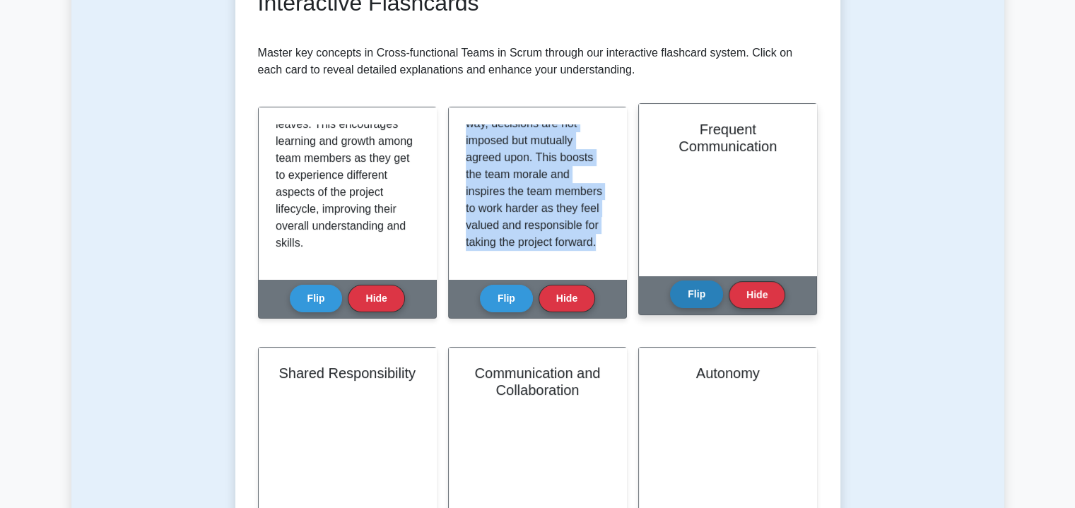
click at [690, 292] on button "Flip" at bounding box center [696, 295] width 53 height 28
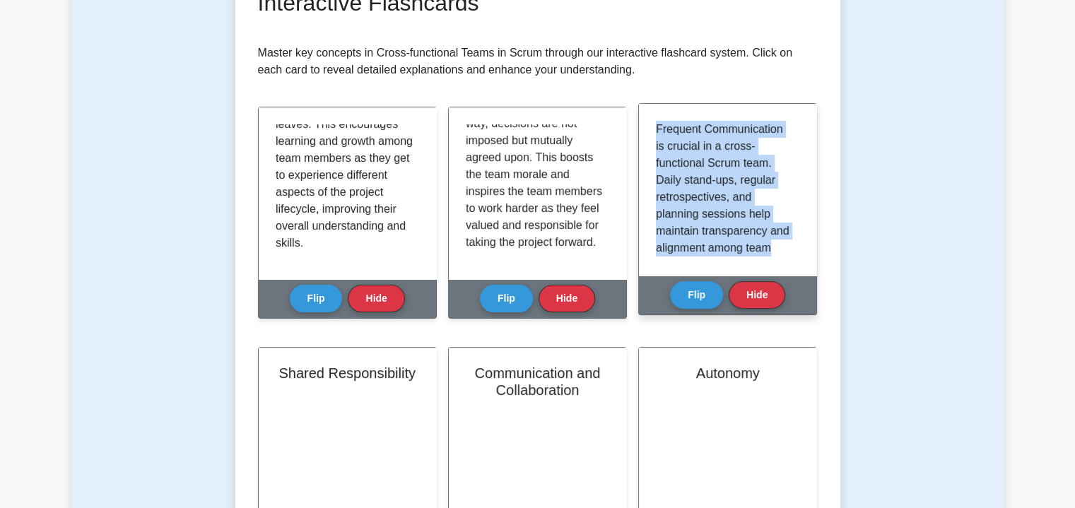
drag, startPoint x: 657, startPoint y: 129, endPoint x: 797, endPoint y: 244, distance: 181.2
click at [797, 244] on div "Frequent Communication is crucial in a cross-functional Scrum team. Daily stand…" at bounding box center [727, 190] width 143 height 138
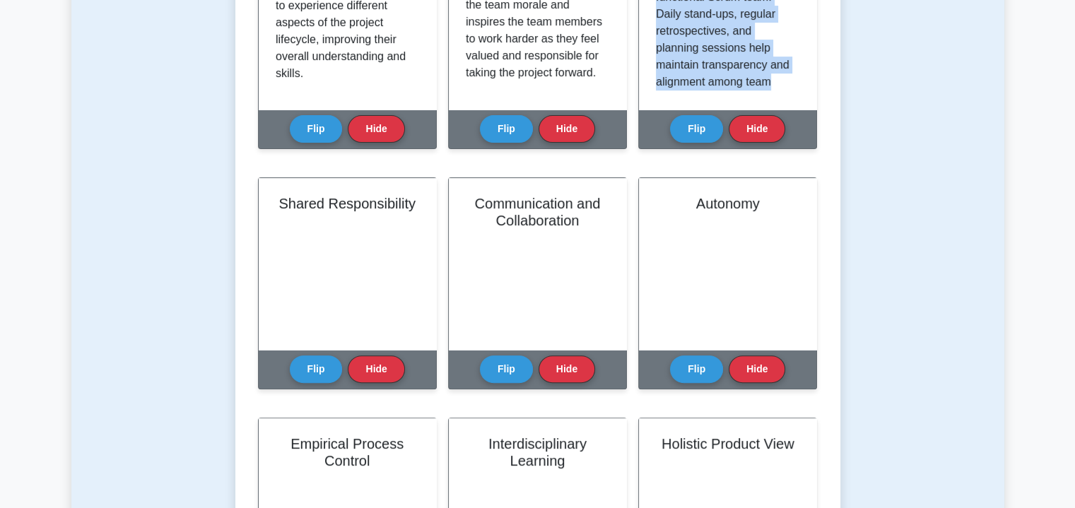
scroll to position [461, 0]
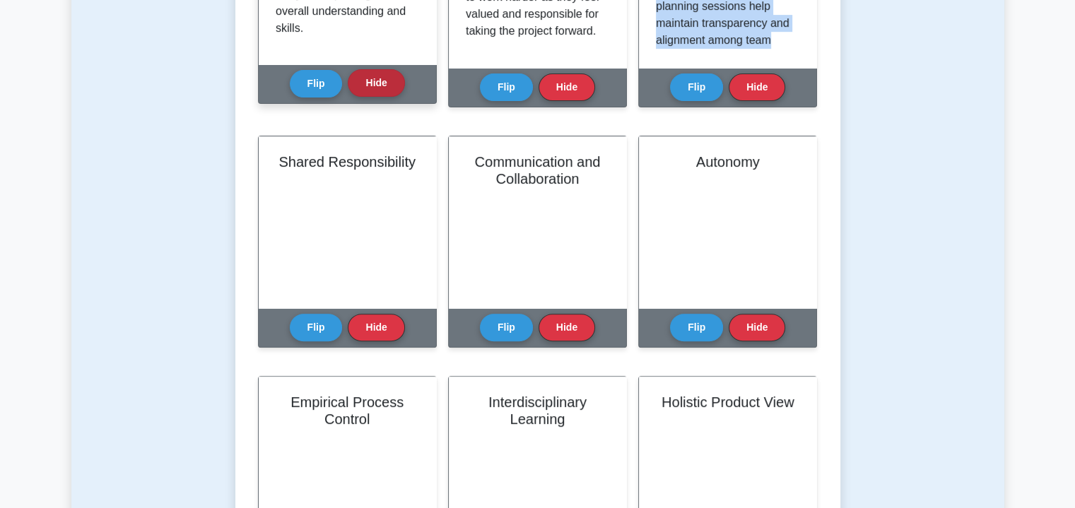
click at [370, 81] on button "Hide" at bounding box center [376, 83] width 57 height 28
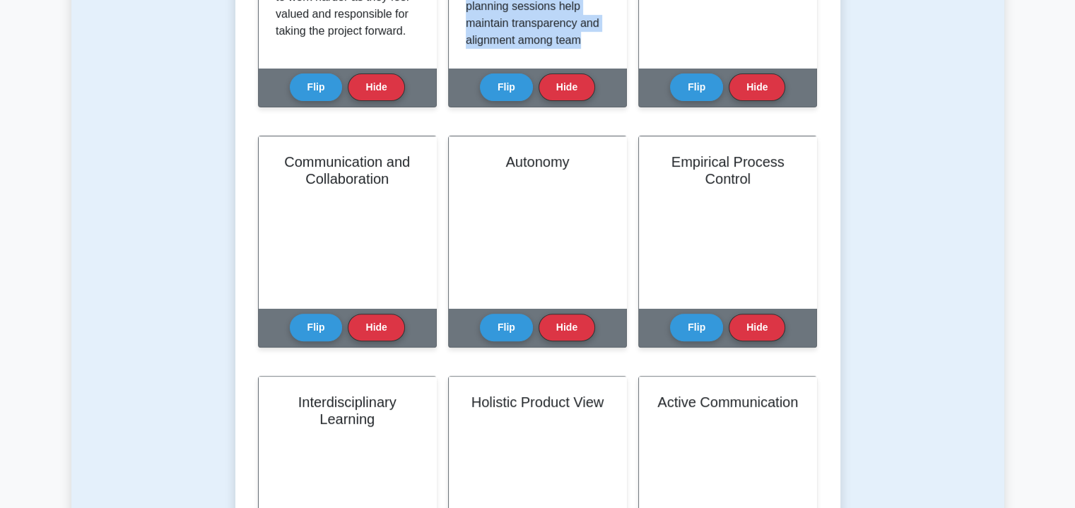
click at [370, 81] on button "Hide" at bounding box center [376, 87] width 57 height 28
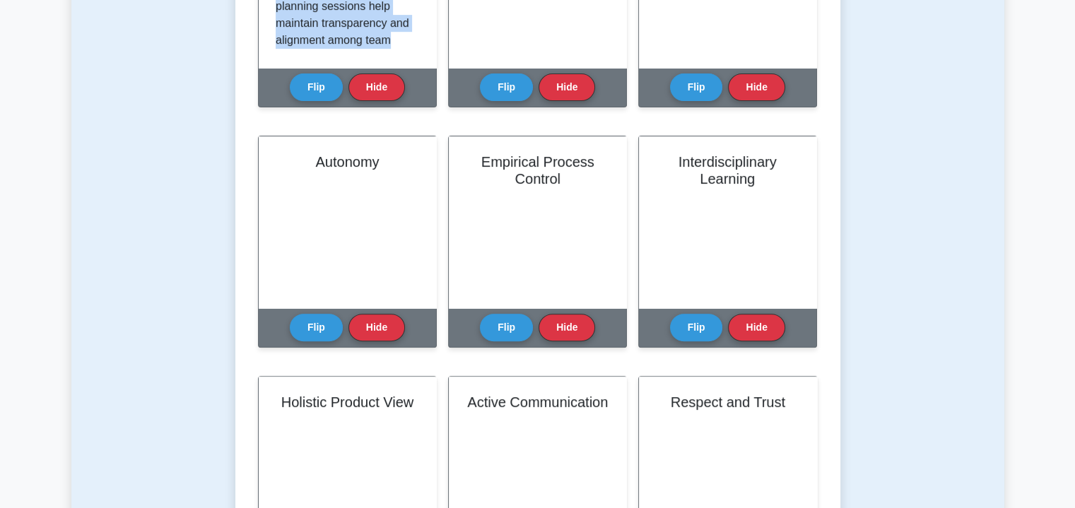
click at [370, 81] on button "Hide" at bounding box center [376, 87] width 57 height 28
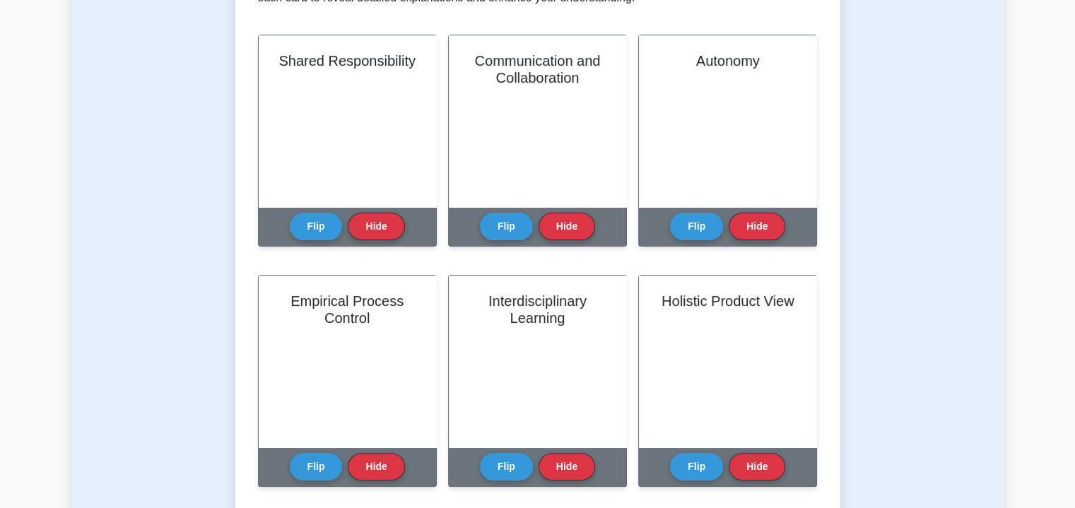
scroll to position [322, 0]
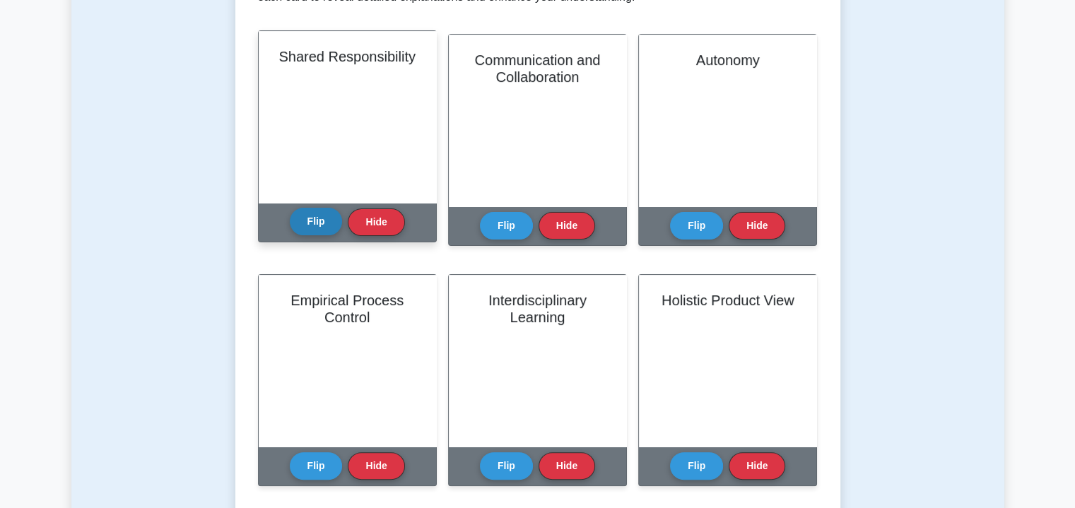
click at [316, 228] on button "Flip" at bounding box center [316, 222] width 53 height 28
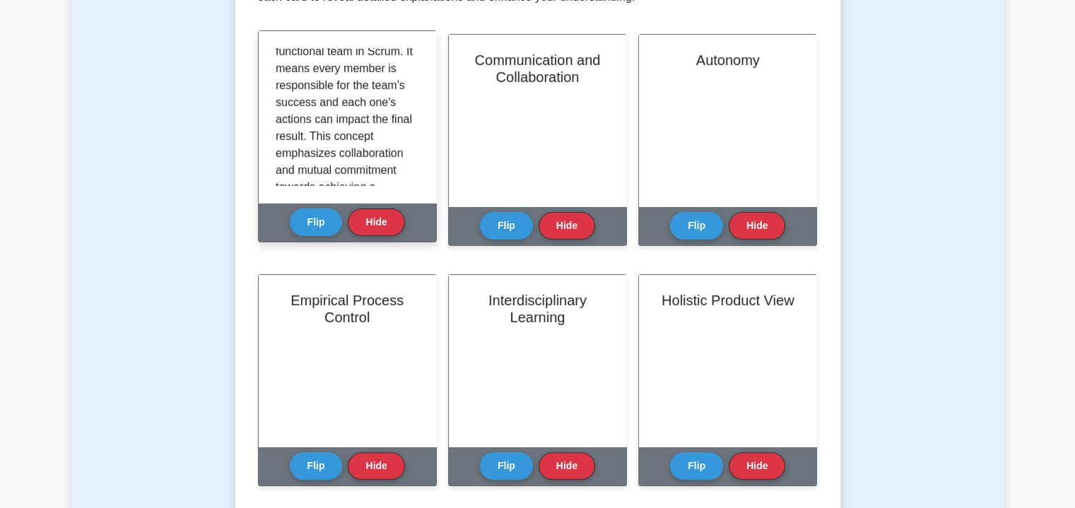
scroll to position [432, 0]
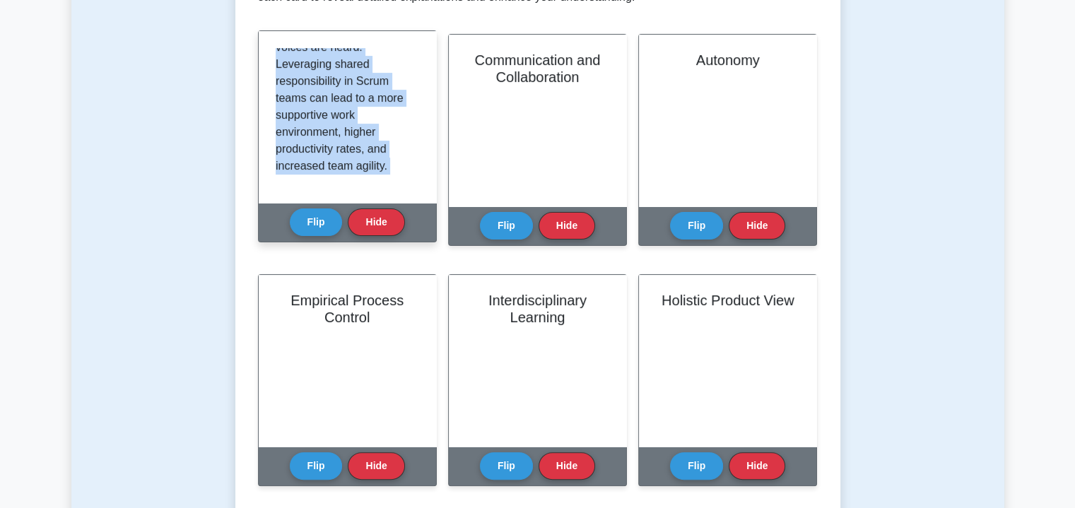
drag, startPoint x: 276, startPoint y: 57, endPoint x: 411, endPoint y: 216, distance: 209.0
click at [411, 216] on div "Shared Responsibility Flip Hide" at bounding box center [347, 136] width 179 height 212
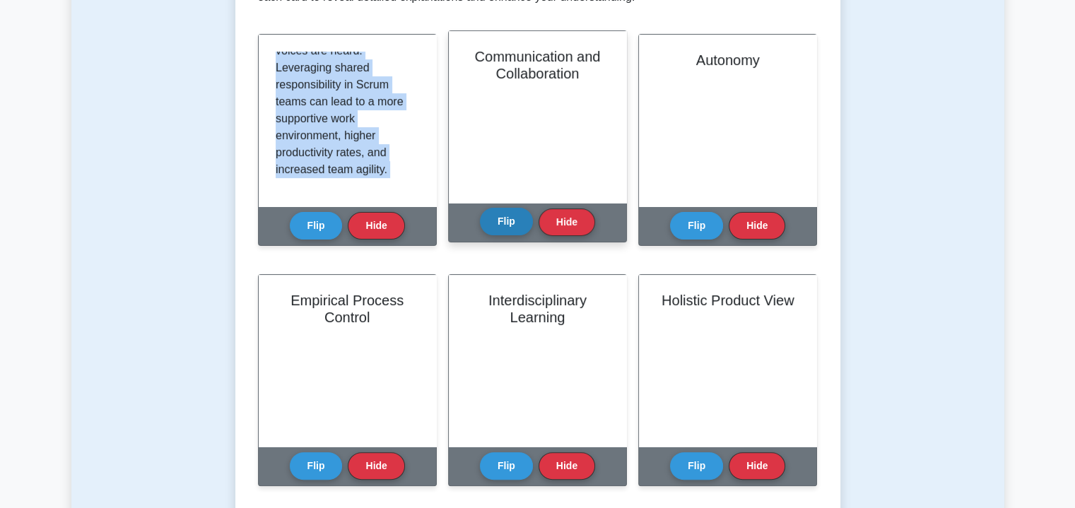
click at [511, 218] on button "Flip" at bounding box center [506, 222] width 53 height 28
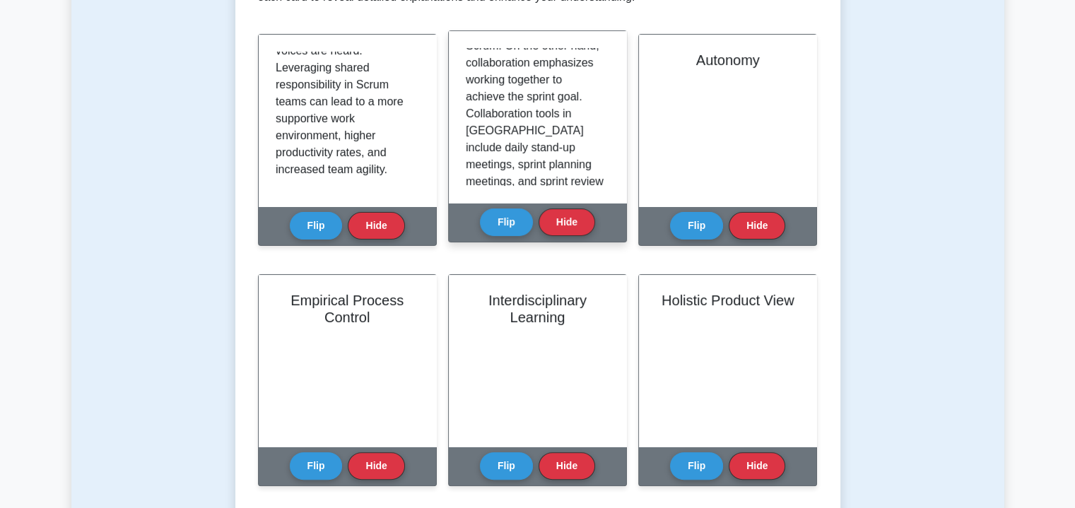
scroll to position [348, 0]
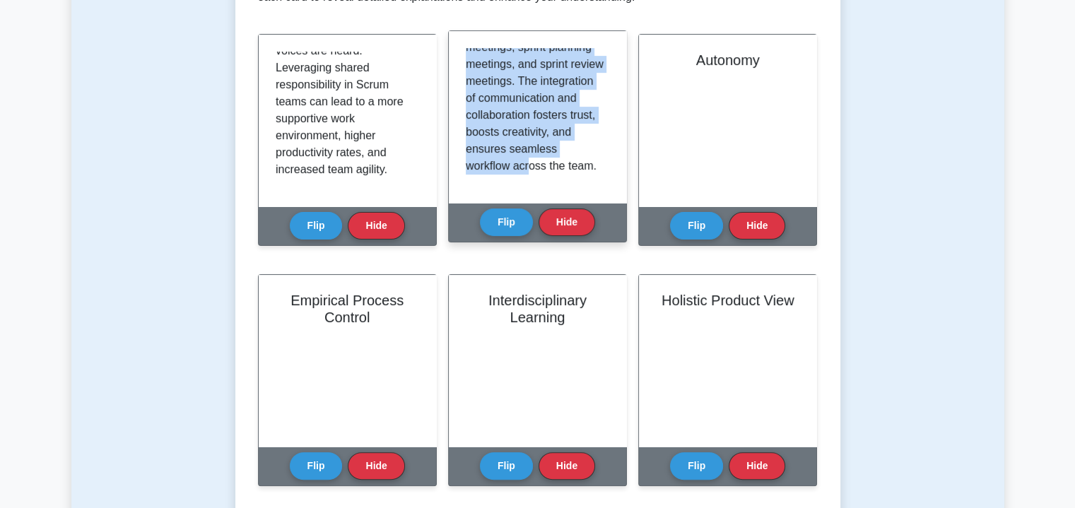
drag, startPoint x: 466, startPoint y: 51, endPoint x: 591, endPoint y: 187, distance: 184.1
click at [591, 187] on div "In Scrum, communication and collaboration are crucial components for the succes…" at bounding box center [537, 117] width 177 height 172
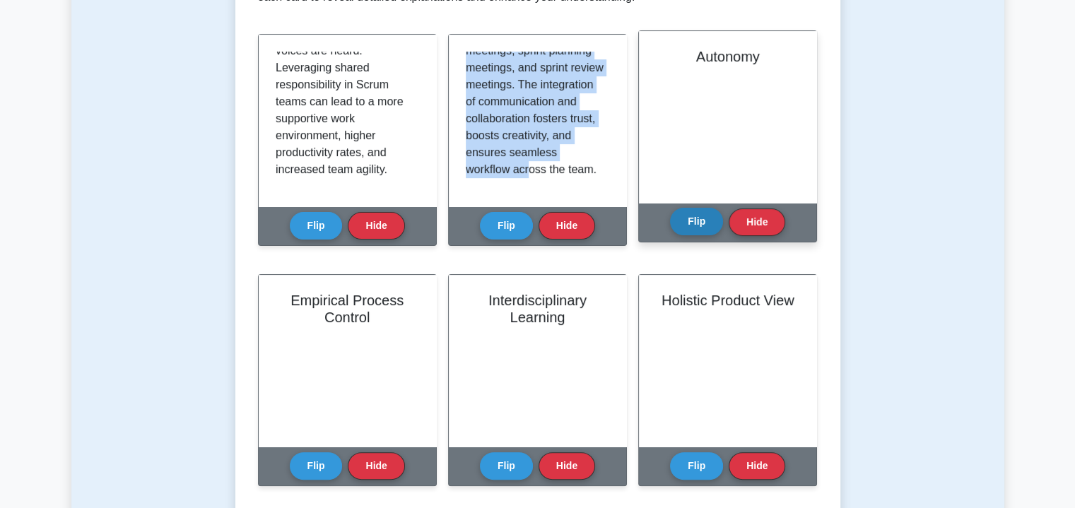
click at [695, 224] on button "Flip" at bounding box center [696, 222] width 53 height 28
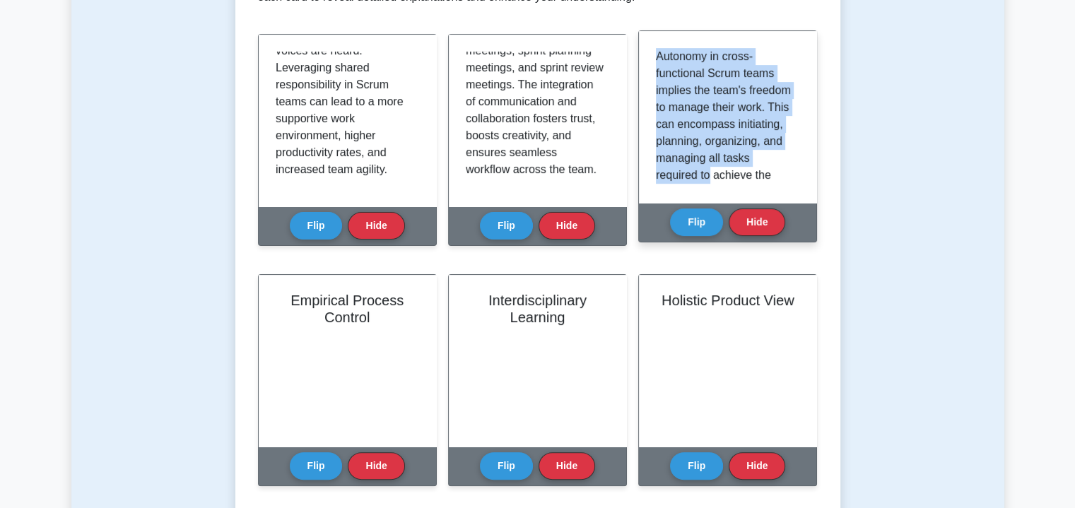
drag, startPoint x: 659, startPoint y: 55, endPoint x: 771, endPoint y: 174, distance: 163.5
click at [771, 174] on p "Autonomy in cross-functional Scrum teams implies the team's freedom to manage t…" at bounding box center [725, 226] width 138 height 356
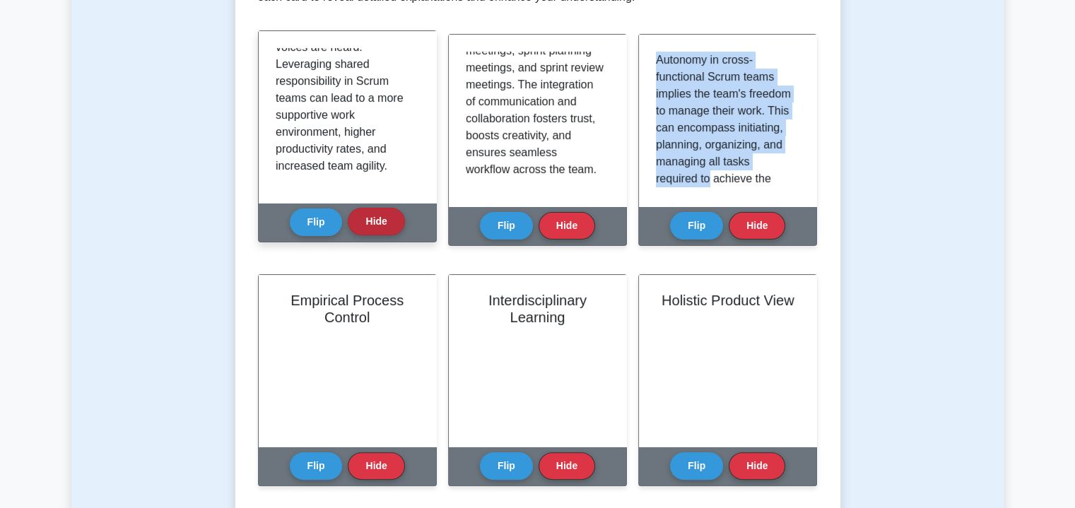
click at [387, 226] on button "Hide" at bounding box center [376, 222] width 57 height 28
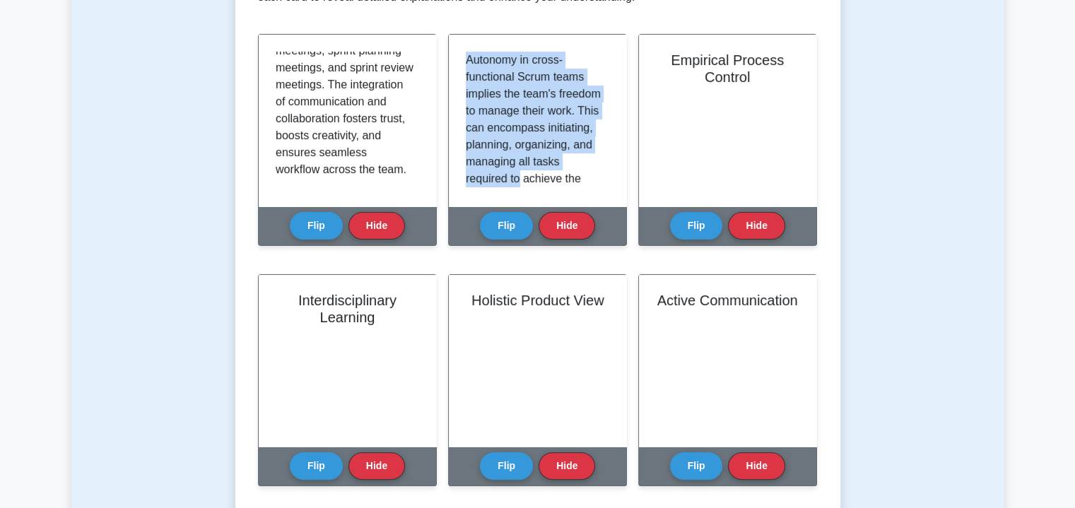
click at [387, 226] on button "Hide" at bounding box center [376, 226] width 57 height 28
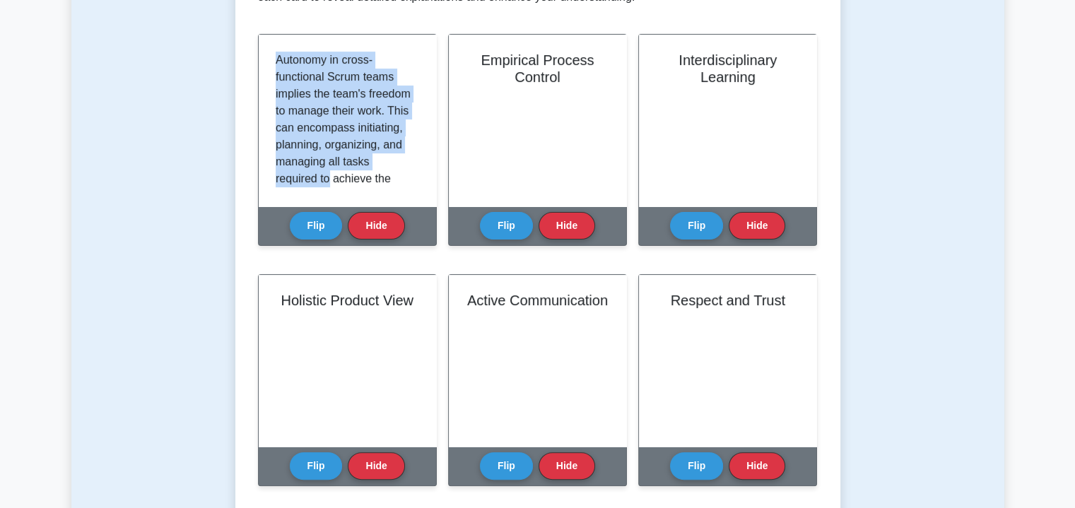
click at [387, 226] on button "Hide" at bounding box center [376, 226] width 57 height 28
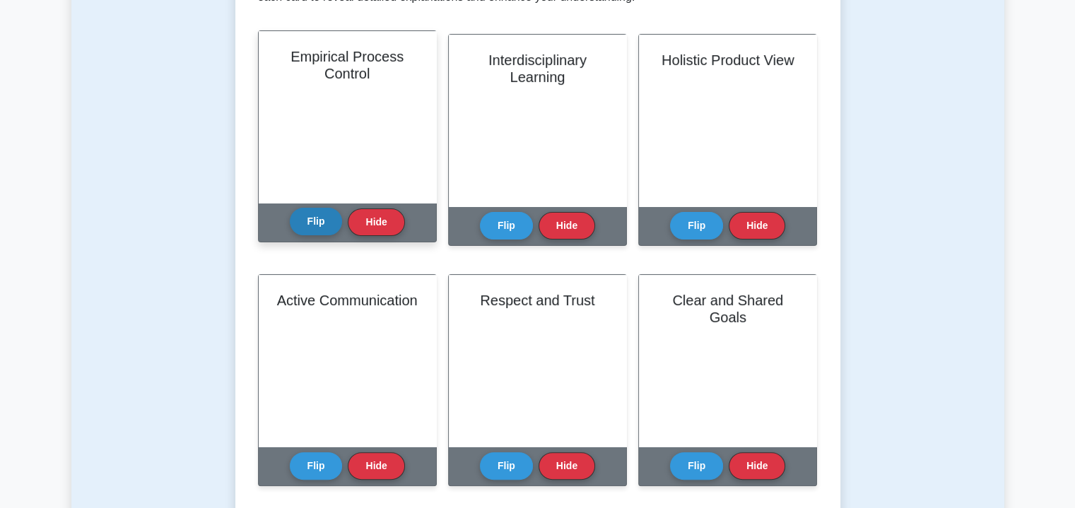
click at [329, 220] on button "Flip" at bounding box center [316, 222] width 53 height 28
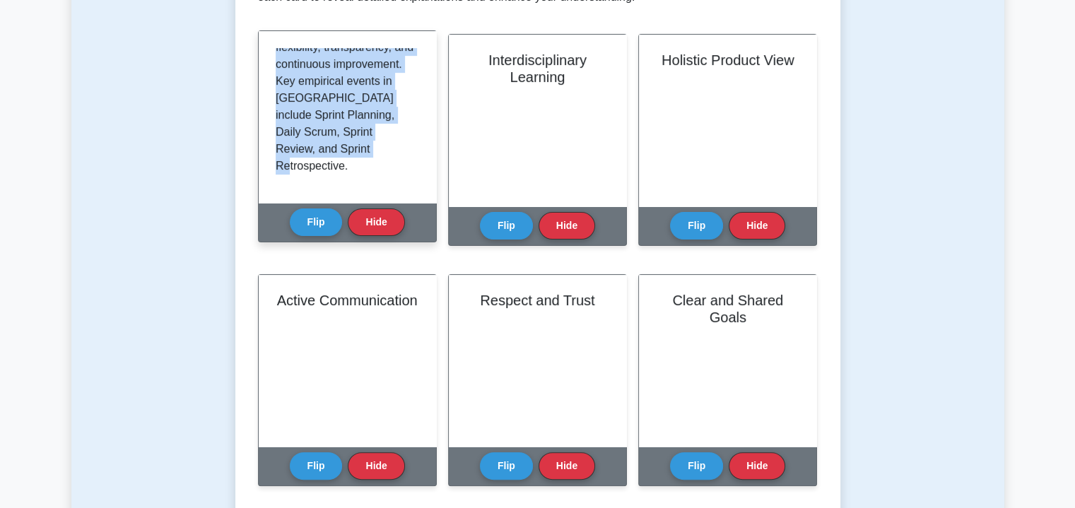
scroll to position [314, 0]
drag, startPoint x: 277, startPoint y: 52, endPoint x: 404, endPoint y: 191, distance: 188.6
click at [404, 191] on div "Empirical process control is a critical Scrum framework concept applied to cros…" at bounding box center [347, 117] width 177 height 172
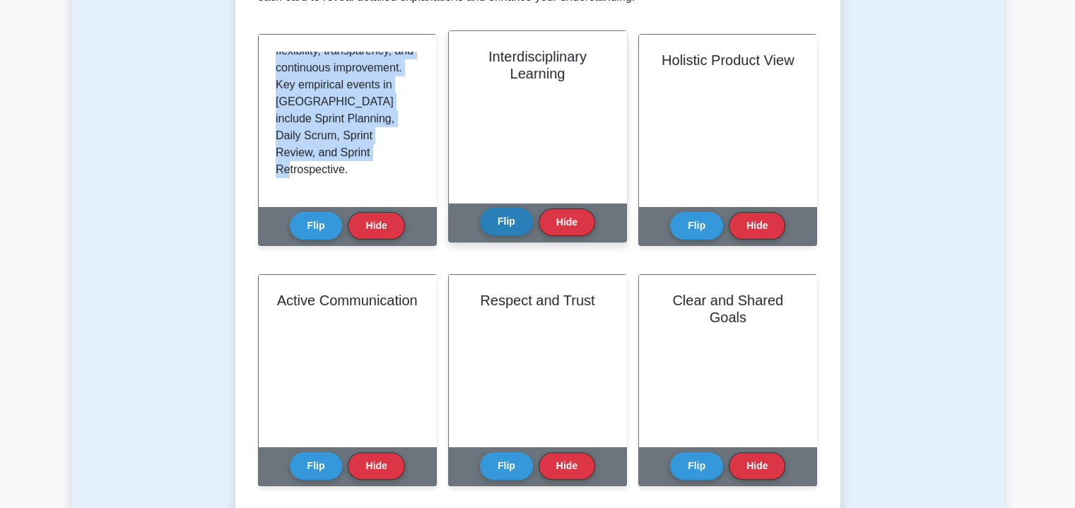
click at [499, 220] on button "Flip" at bounding box center [506, 222] width 53 height 28
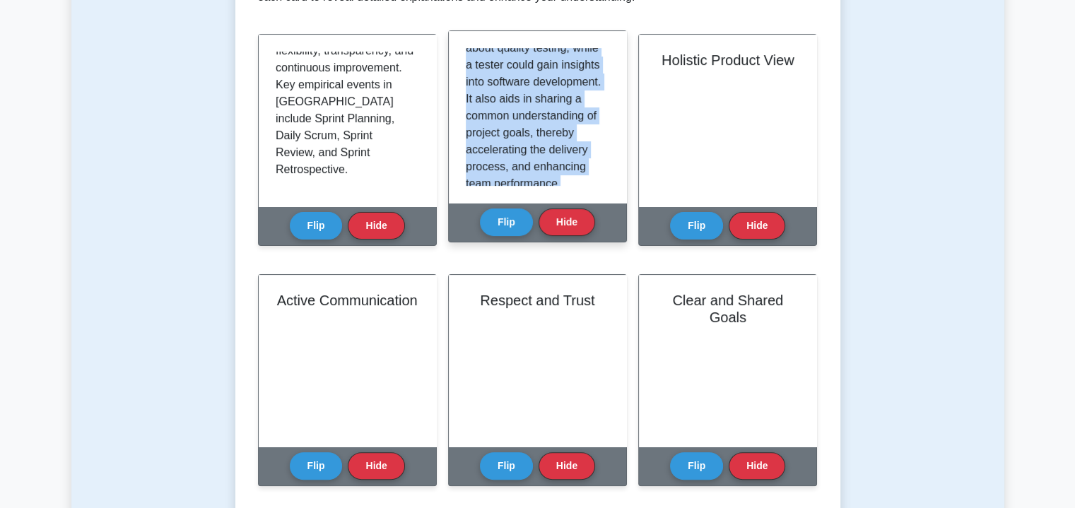
scroll to position [246, 0]
drag, startPoint x: 466, startPoint y: 54, endPoint x: 623, endPoint y: 200, distance: 214.0
click at [623, 200] on div "Interdisciplinary learning is another essential concept in Scrum. It refers to …" at bounding box center [537, 117] width 177 height 172
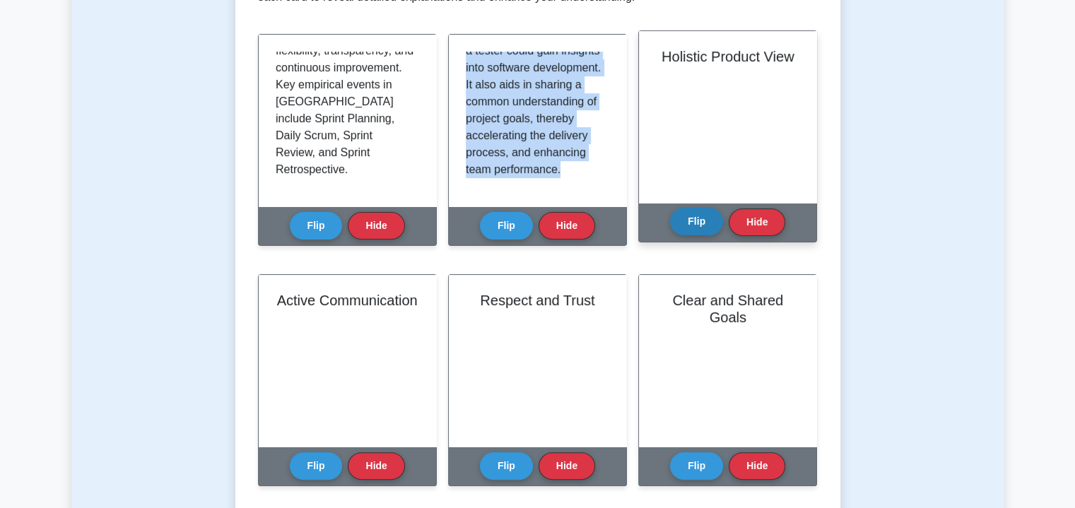
click at [690, 227] on button "Flip" at bounding box center [696, 222] width 53 height 28
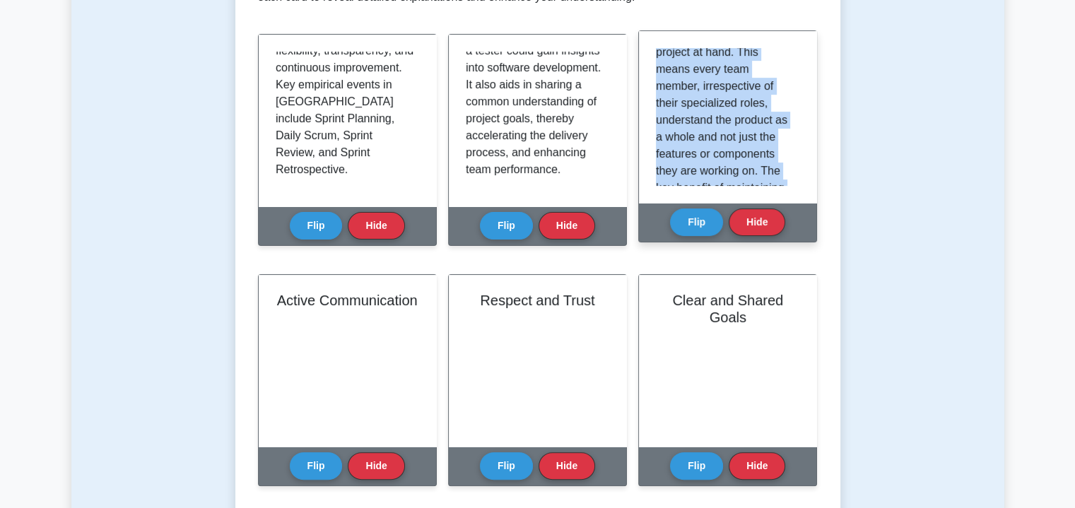
scroll to position [331, 0]
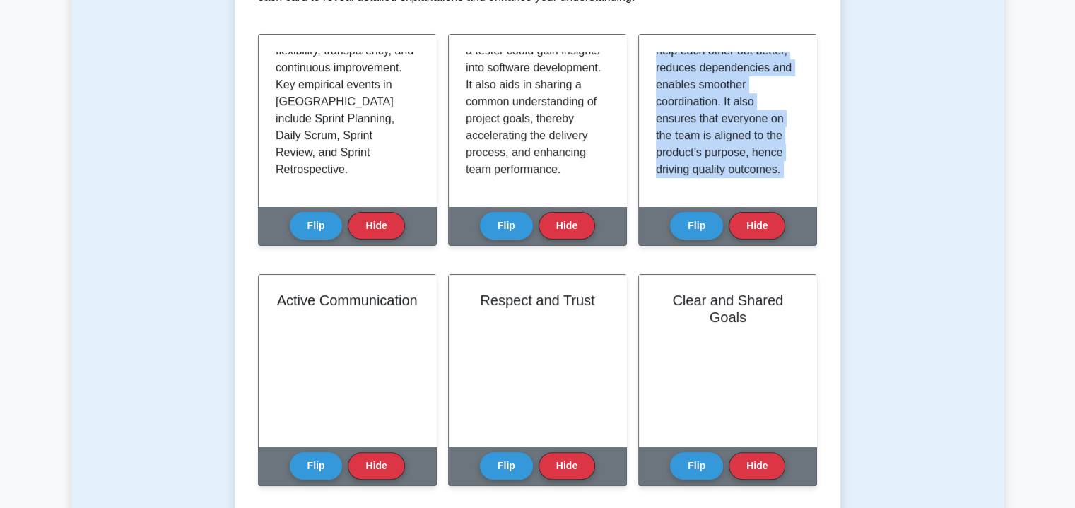
drag, startPoint x: 656, startPoint y: 54, endPoint x: 793, endPoint y: 246, distance: 235.7
click at [793, 246] on div "Holistic Product View Flip Hide" at bounding box center [727, 148] width 179 height 229
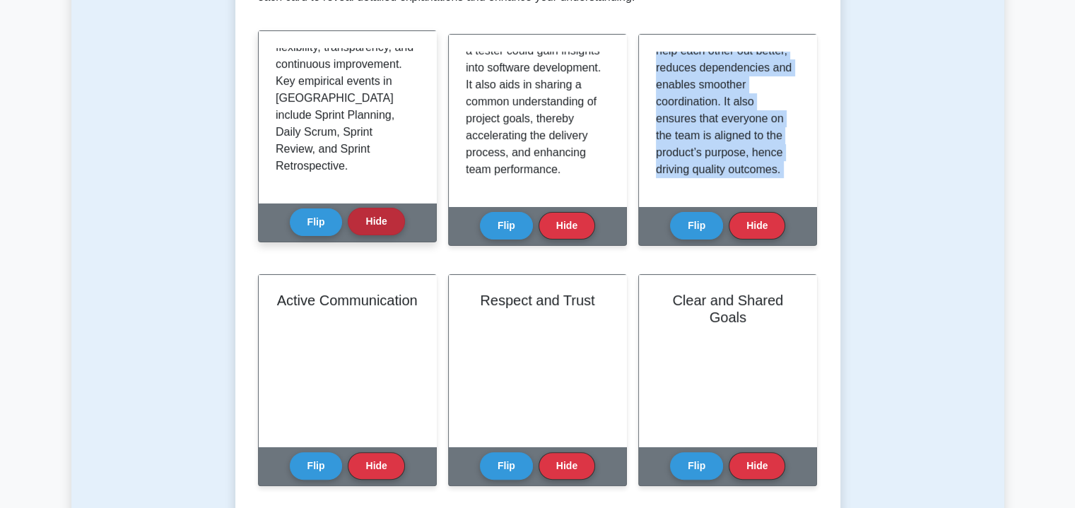
click at [365, 214] on button "Hide" at bounding box center [376, 222] width 57 height 28
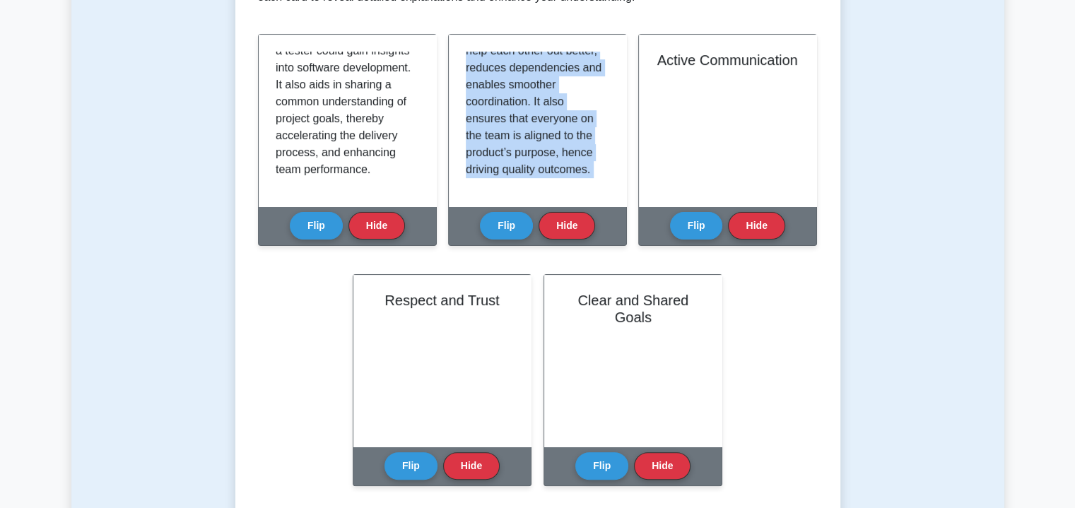
click at [365, 214] on button "Hide" at bounding box center [376, 226] width 57 height 28
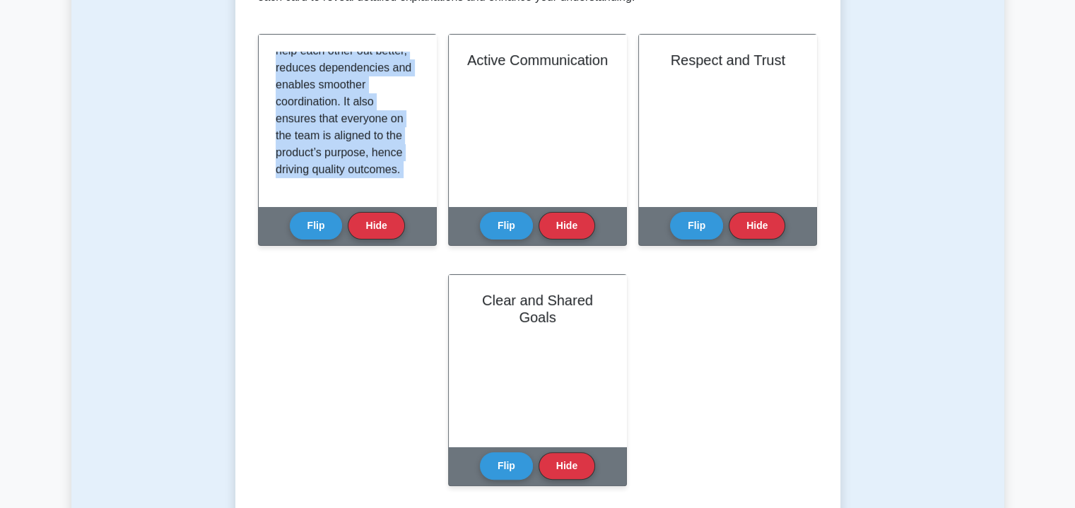
click at [365, 214] on button "Hide" at bounding box center [376, 226] width 57 height 28
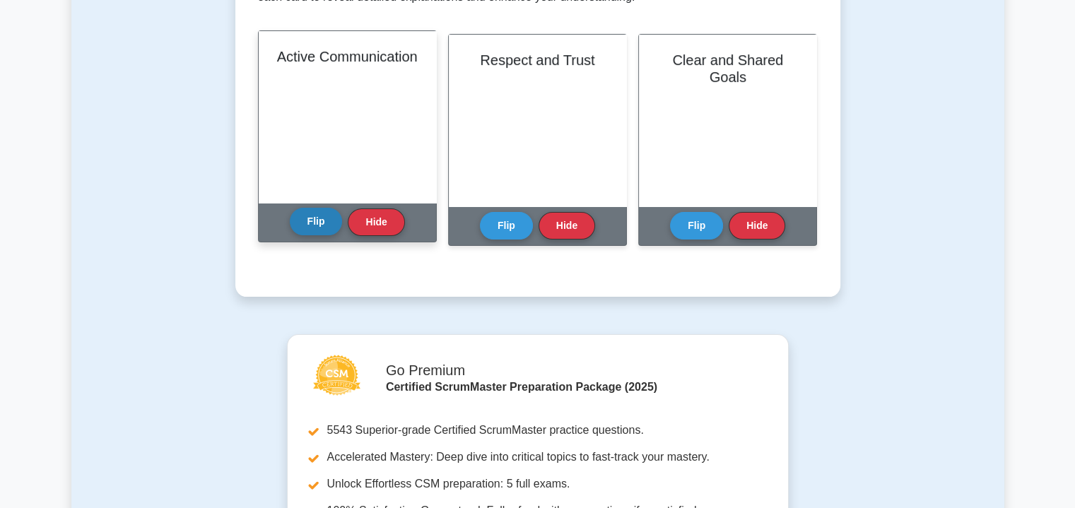
click at [303, 224] on button "Flip" at bounding box center [316, 222] width 53 height 28
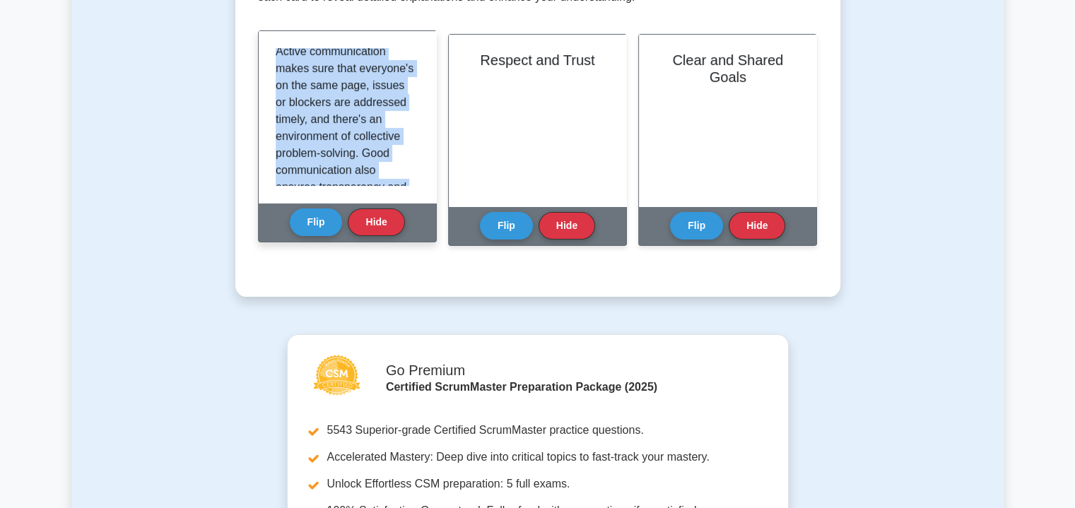
scroll to position [314, 0]
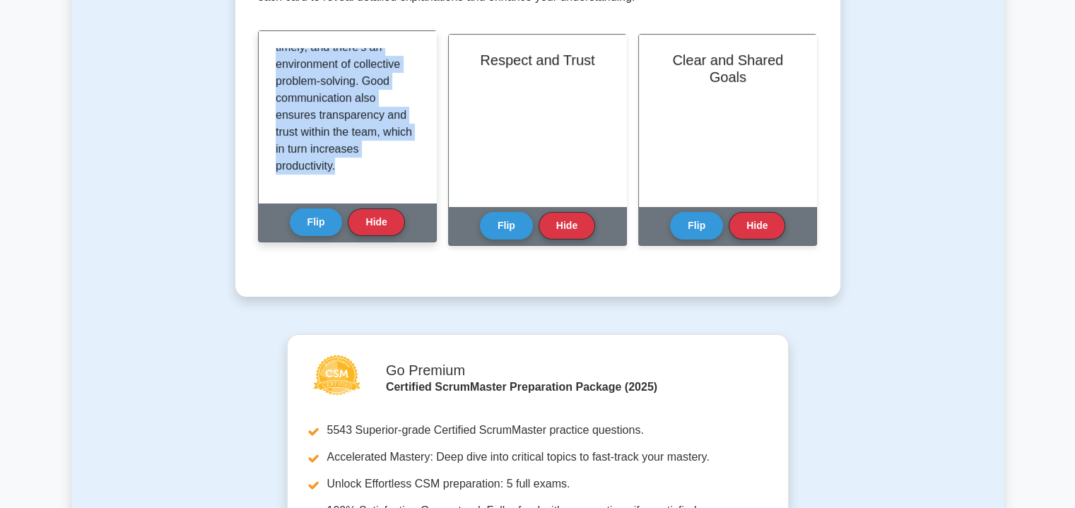
drag, startPoint x: 276, startPoint y: 57, endPoint x: 401, endPoint y: 187, distance: 179.9
click at [401, 187] on div "Active Communication is another critical concept in cross-functional Scrum team…" at bounding box center [347, 117] width 177 height 172
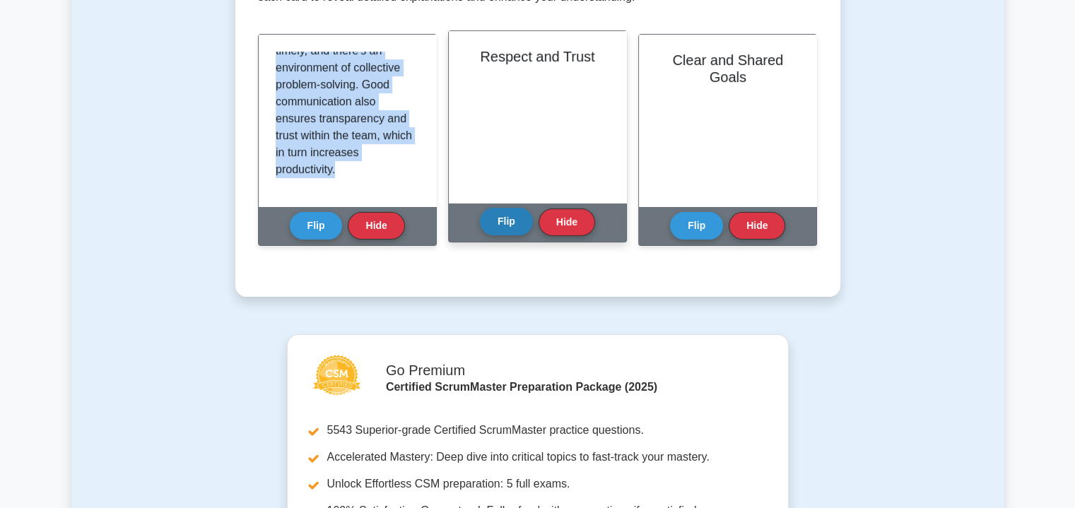
click at [512, 217] on button "Flip" at bounding box center [506, 222] width 53 height 28
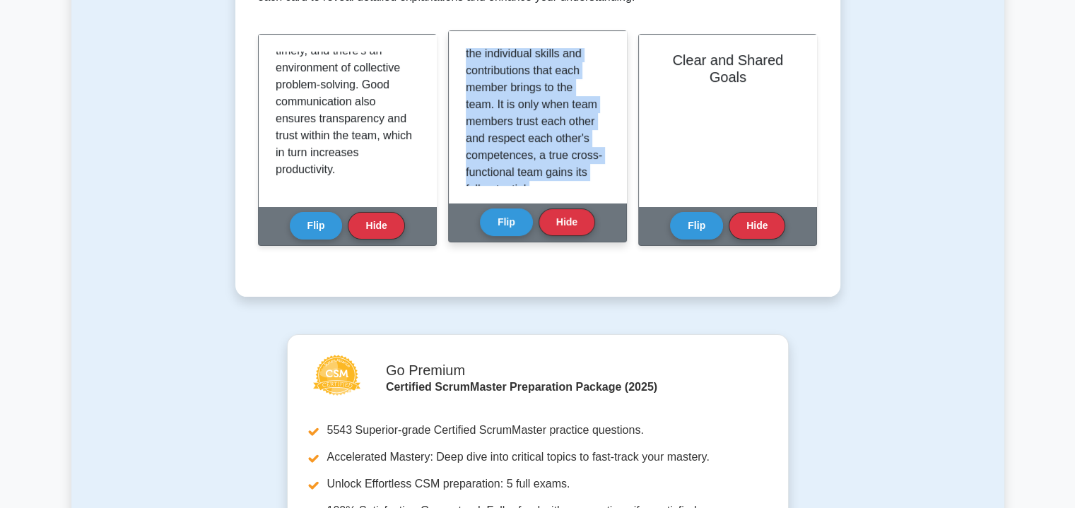
scroll to position [280, 0]
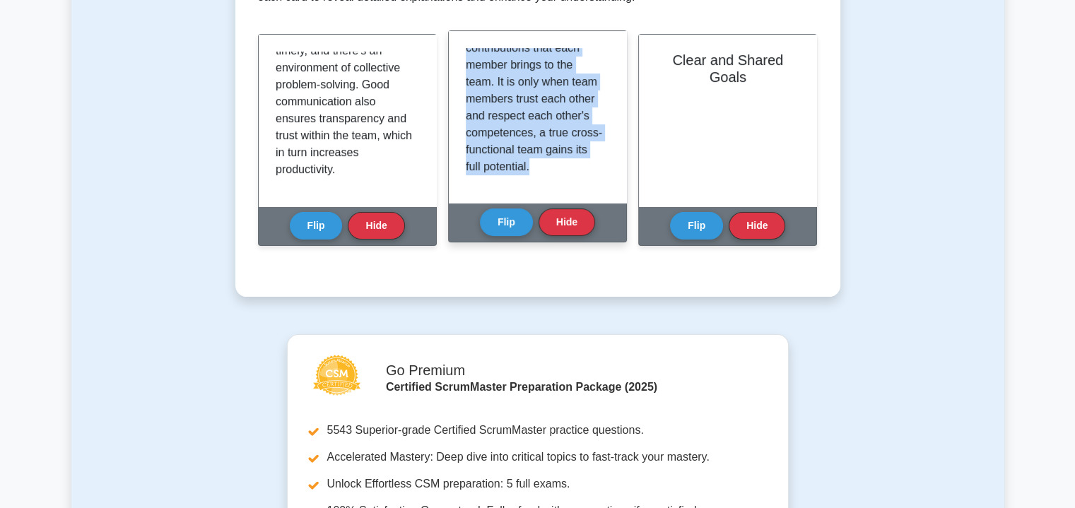
drag, startPoint x: 466, startPoint y: 58, endPoint x: 609, endPoint y: 199, distance: 201.4
click at [609, 199] on div "In Cross-functional teams, Respect and Trust are the cornerstones that leads to…" at bounding box center [537, 117] width 177 height 172
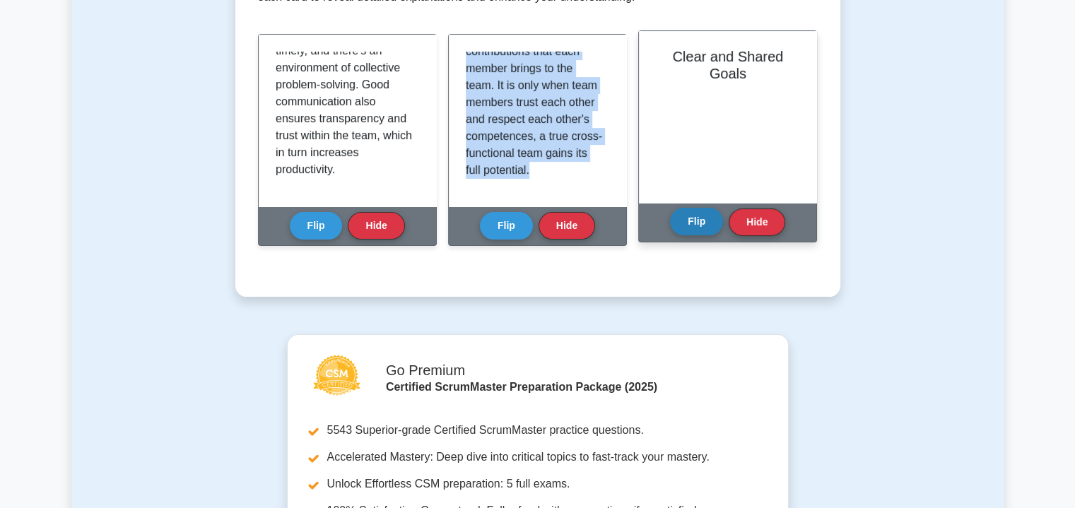
click at [700, 217] on button "Flip" at bounding box center [696, 222] width 53 height 28
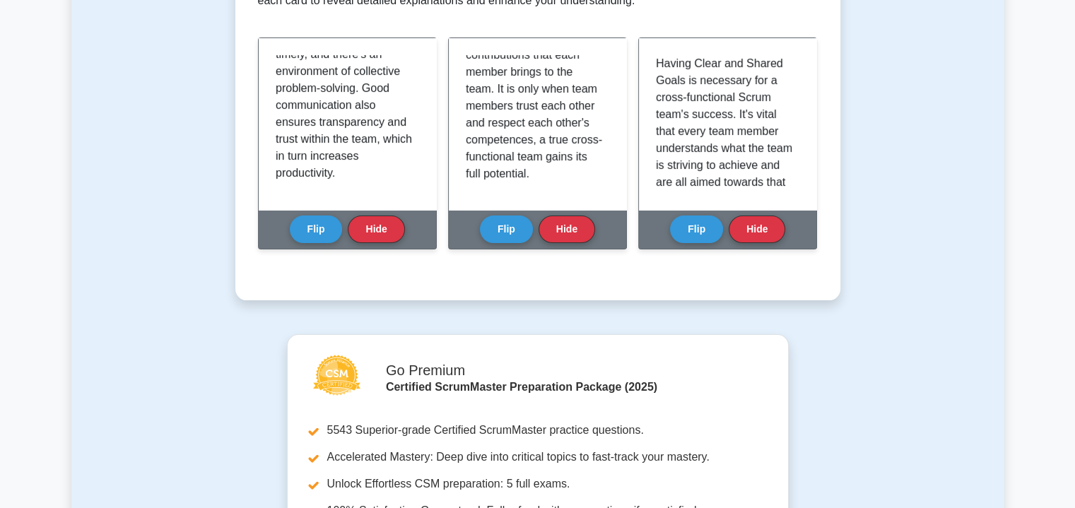
scroll to position [246, 0]
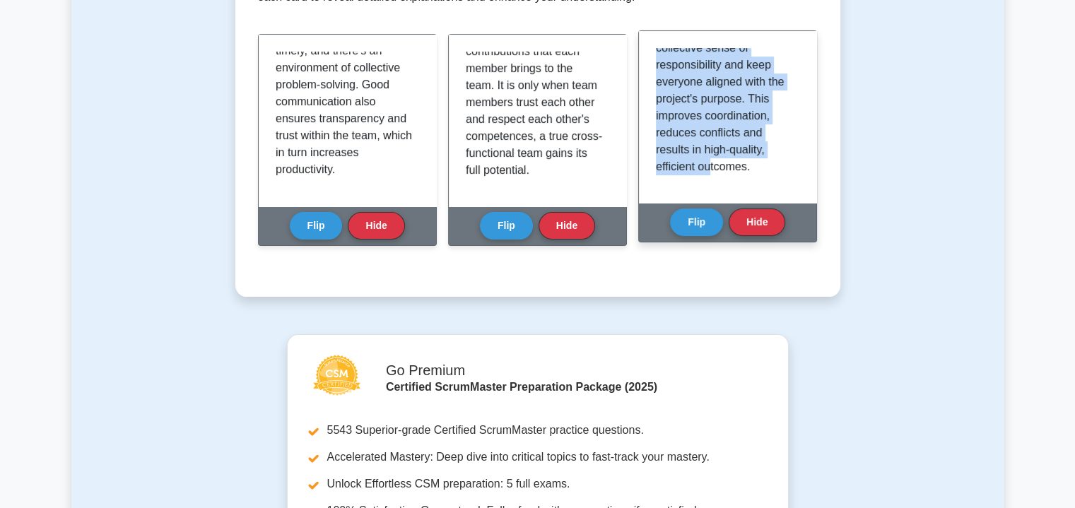
drag, startPoint x: 657, startPoint y: 53, endPoint x: 760, endPoint y: 179, distance: 162.2
click at [760, 179] on div "Having Clear and Shared Goals is necessary for a cross-functional Scrum team's …" at bounding box center [727, 117] width 143 height 138
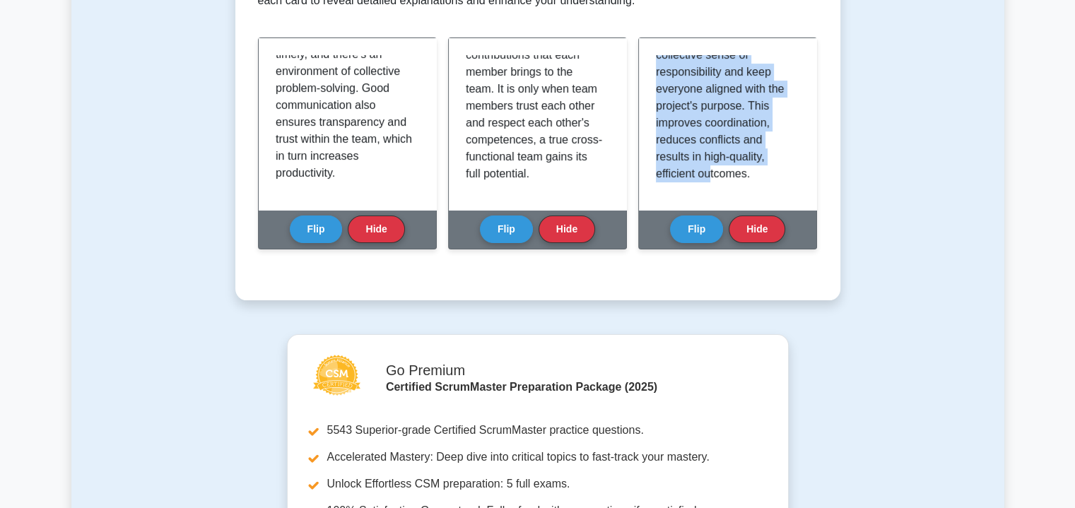
scroll to position [0, 0]
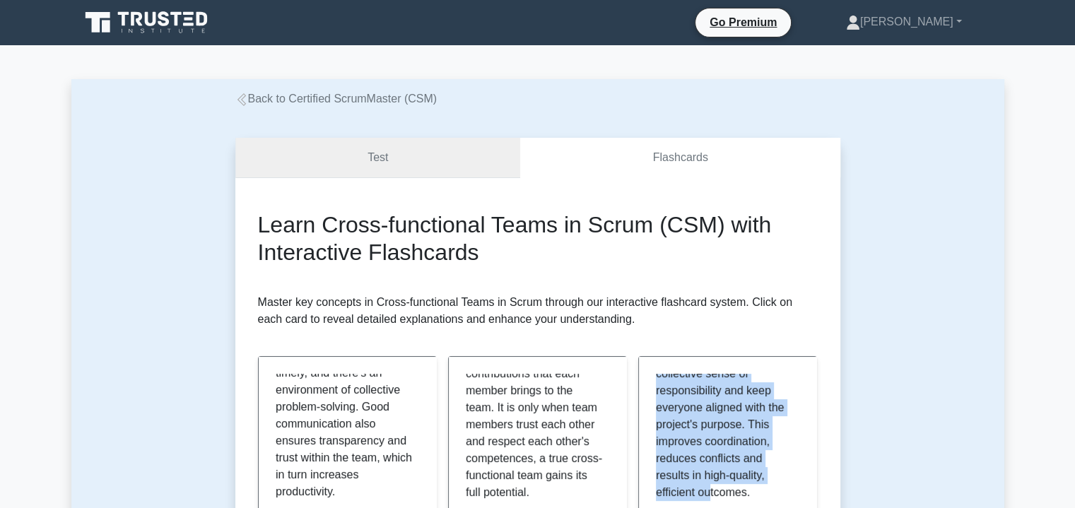
click at [386, 163] on link "Test" at bounding box center [377, 158] width 285 height 40
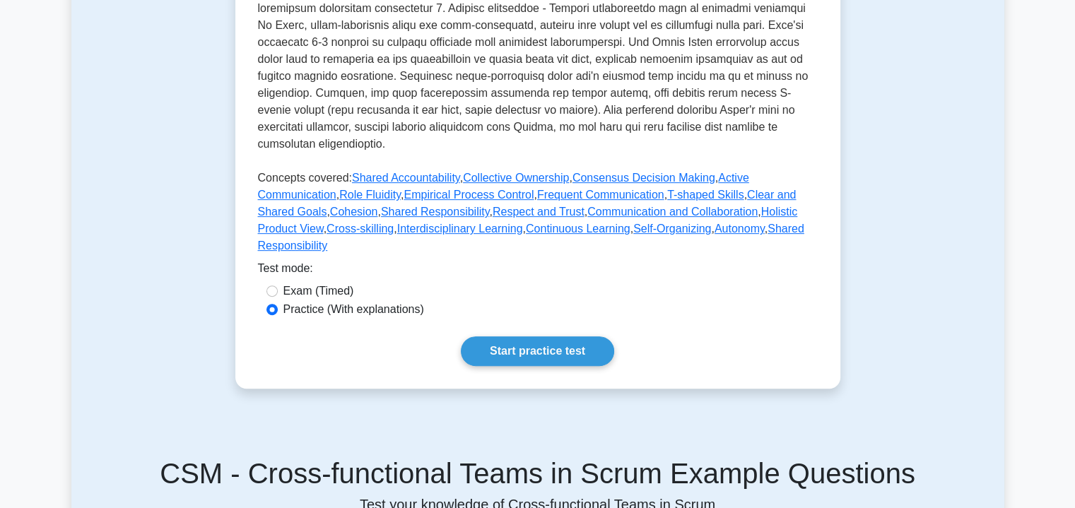
scroll to position [536, 0]
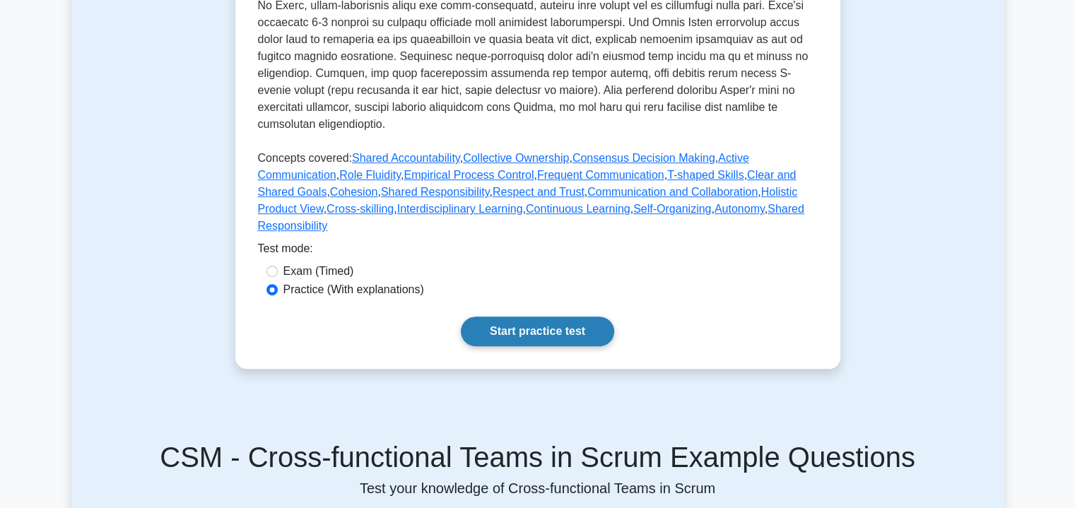
click at [581, 317] on link "Start practice test" at bounding box center [537, 332] width 153 height 30
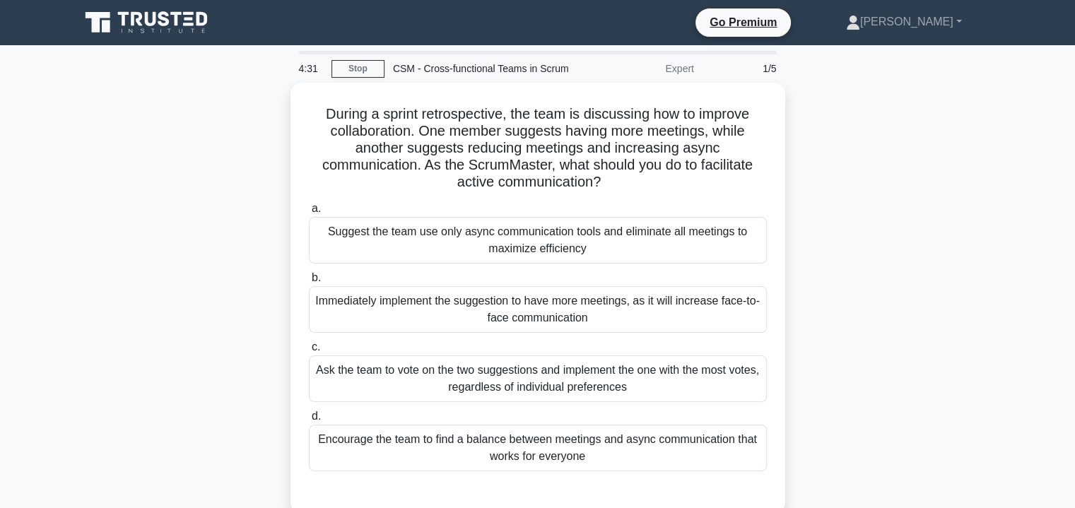
scroll to position [28, 0]
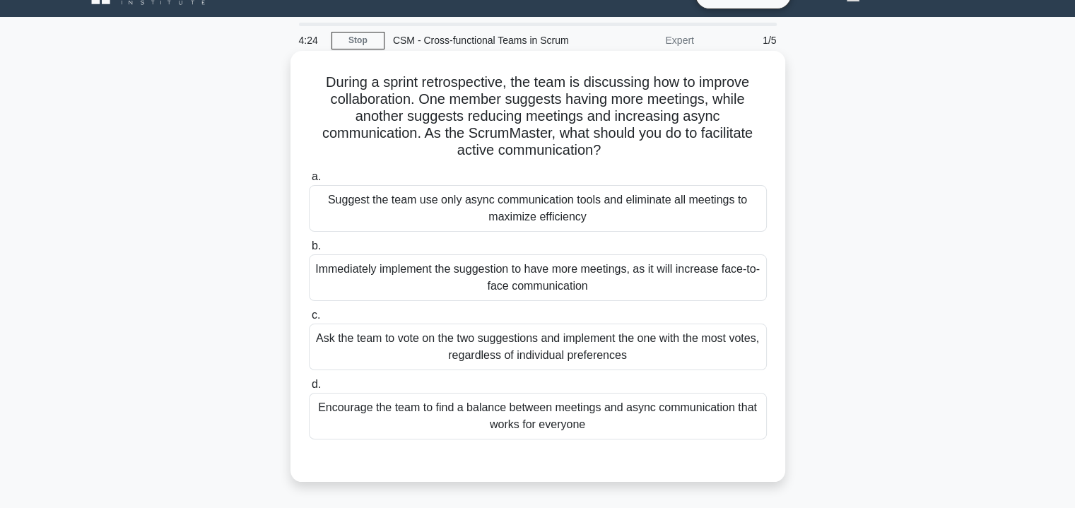
click at [542, 418] on div "Encourage the team to find a balance between meetings and async communication t…" at bounding box center [538, 416] width 458 height 47
click at [309, 389] on input "d. Encourage the team to find a balance between meetings and async communicatio…" at bounding box center [309, 384] width 0 height 9
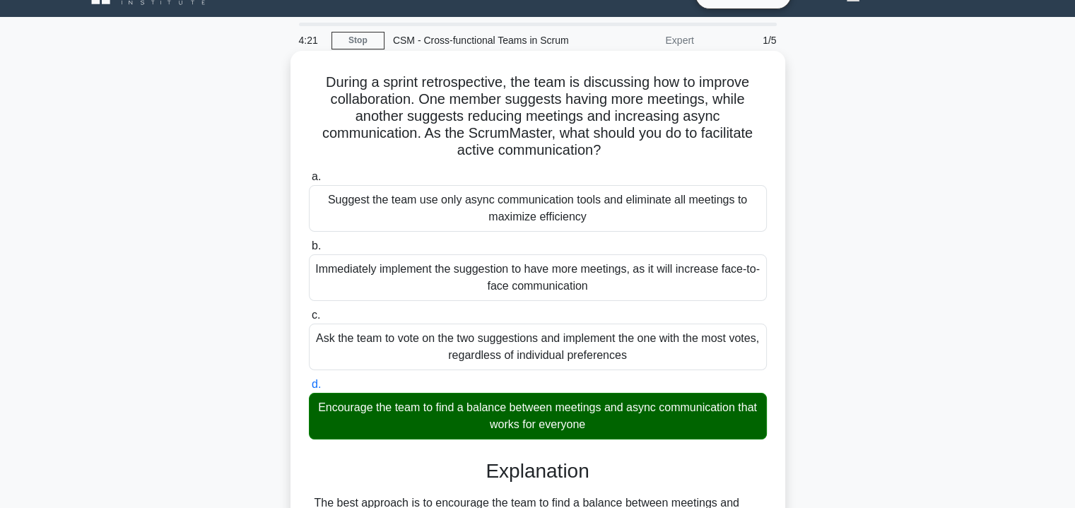
click at [309, 172] on input "a. Suggest the team use only async communication tools and eliminate all meetin…" at bounding box center [309, 176] width 0 height 9
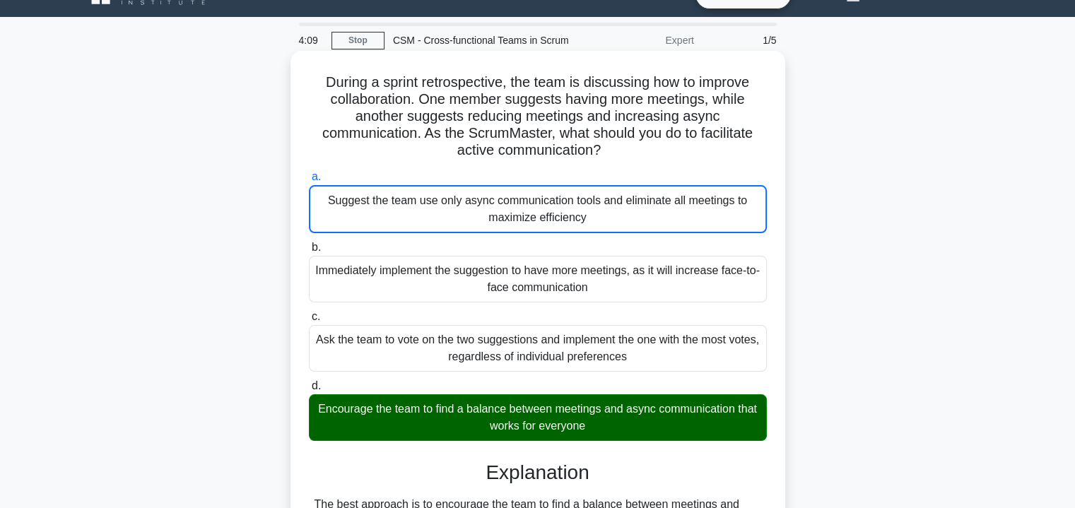
click at [309, 243] on input "b. Immediately implement the suggestion to have more meetings, as it will incre…" at bounding box center [309, 247] width 0 height 9
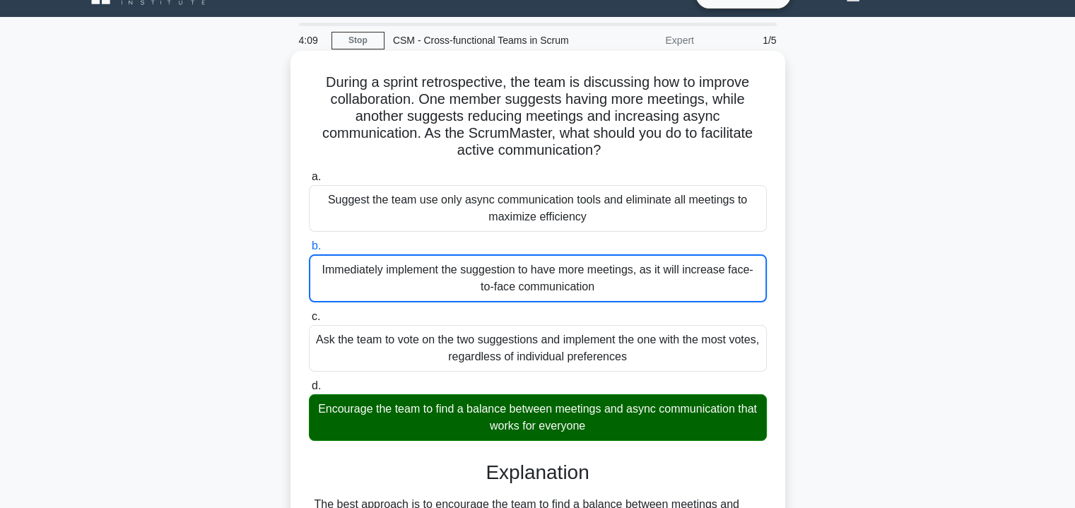
click at [309, 312] on input "c. Ask the team to vote on the two suggestions and implement the one with the m…" at bounding box center [309, 316] width 0 height 9
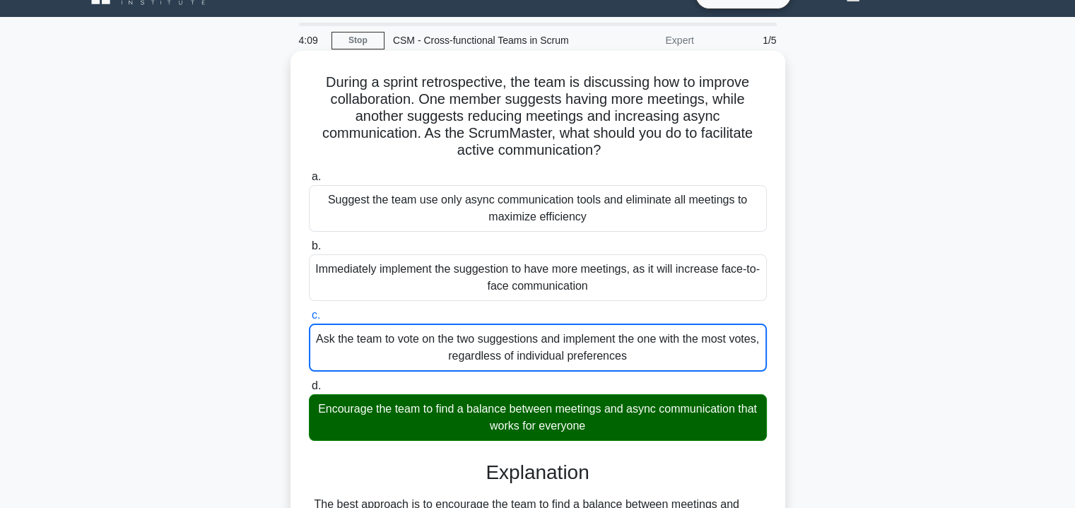
click at [309, 382] on input "d. Encourage the team to find a balance between meetings and async communicatio…" at bounding box center [309, 386] width 0 height 9
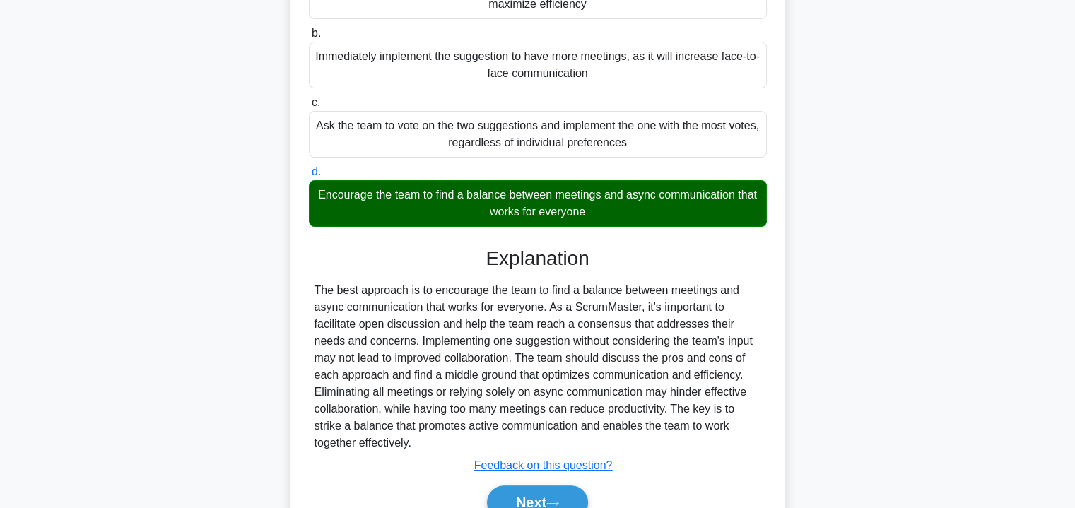
scroll to position [266, 0]
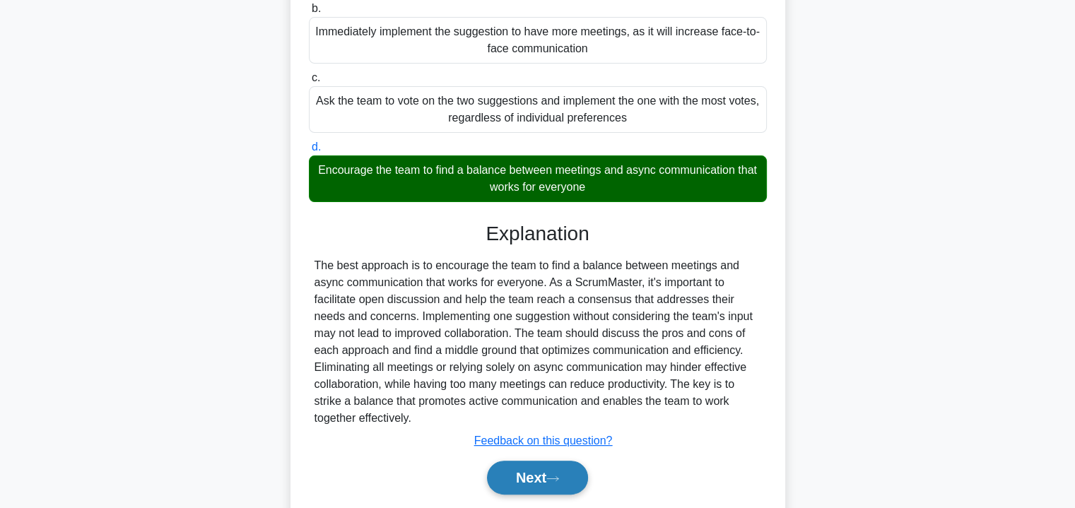
click at [582, 484] on button "Next" at bounding box center [537, 478] width 101 height 34
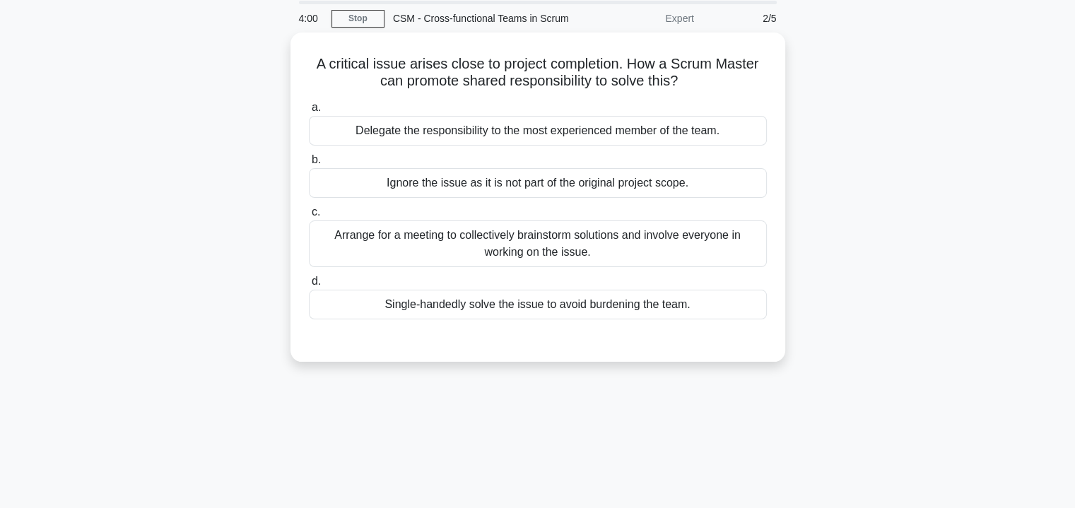
scroll to position [45, 0]
click at [594, 252] on div "Arrange for a meeting to collectively brainstorm solutions and involve everyone…" at bounding box center [538, 245] width 458 height 47
click at [309, 218] on input "c. Arrange for a meeting to collectively brainstorm solutions and involve every…" at bounding box center [309, 213] width 0 height 9
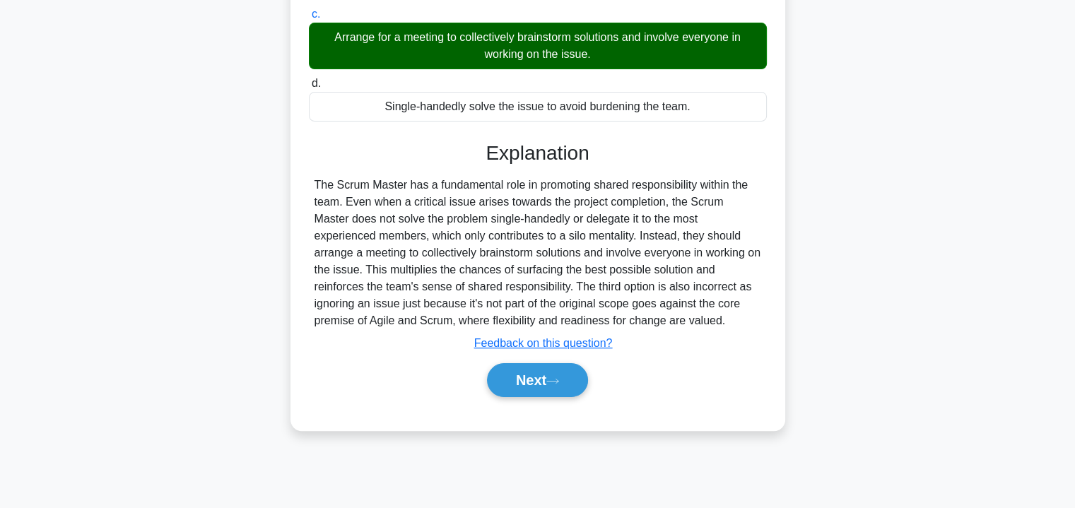
scroll to position [255, 0]
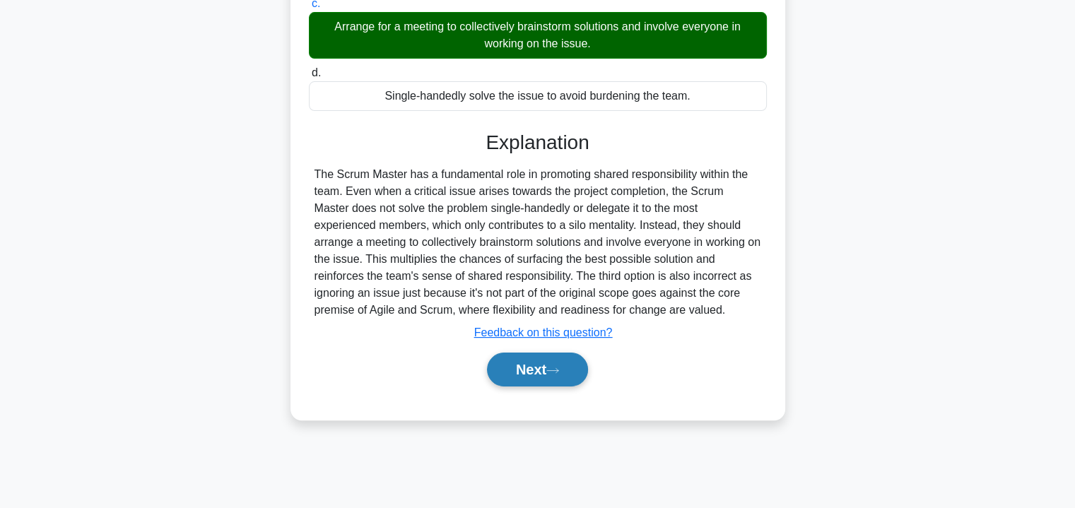
click at [531, 363] on button "Next" at bounding box center [537, 370] width 101 height 34
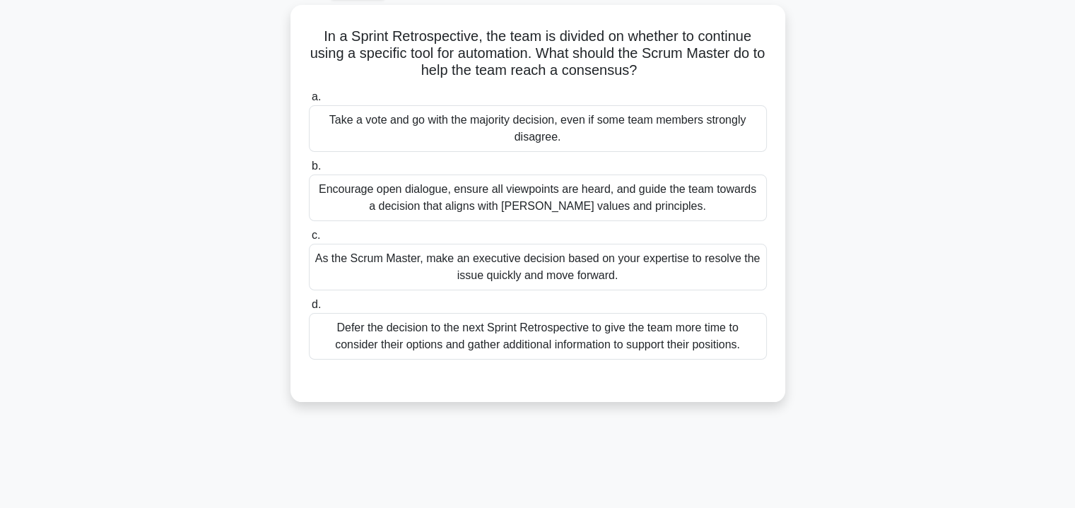
scroll to position [76, 0]
click at [572, 199] on div "Encourage open dialogue, ensure all viewpoints are heard, and guide the team to…" at bounding box center [538, 195] width 458 height 47
click at [309, 169] on input "b. Encourage open dialogue, ensure all viewpoints are heard, and guide the team…" at bounding box center [309, 164] width 0 height 9
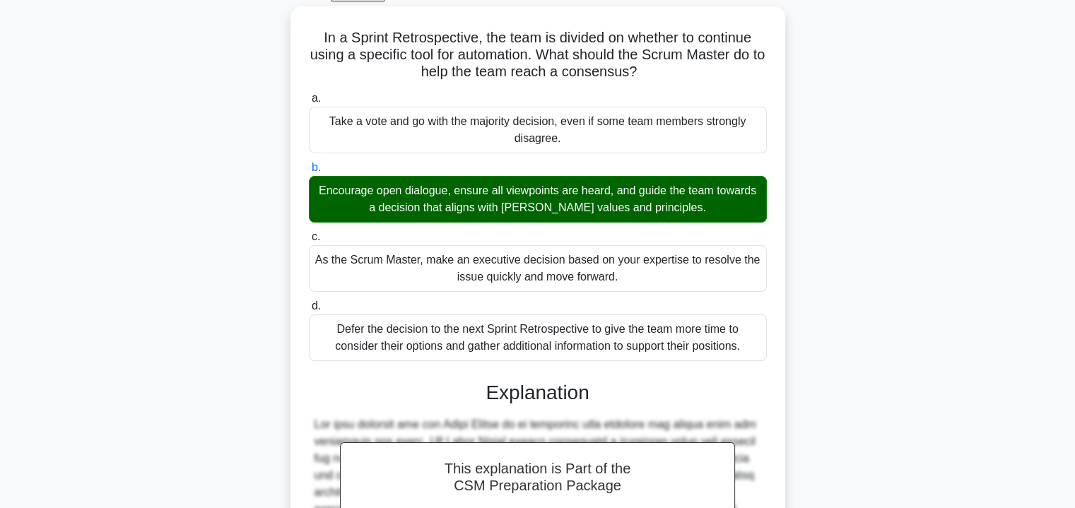
scroll to position [328, 0]
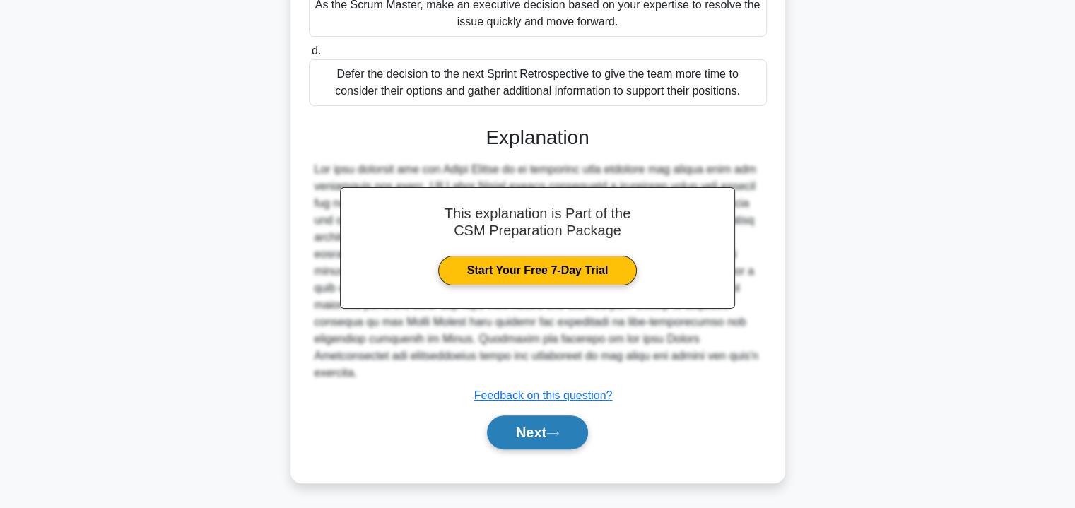
click at [535, 423] on button "Next" at bounding box center [537, 433] width 101 height 34
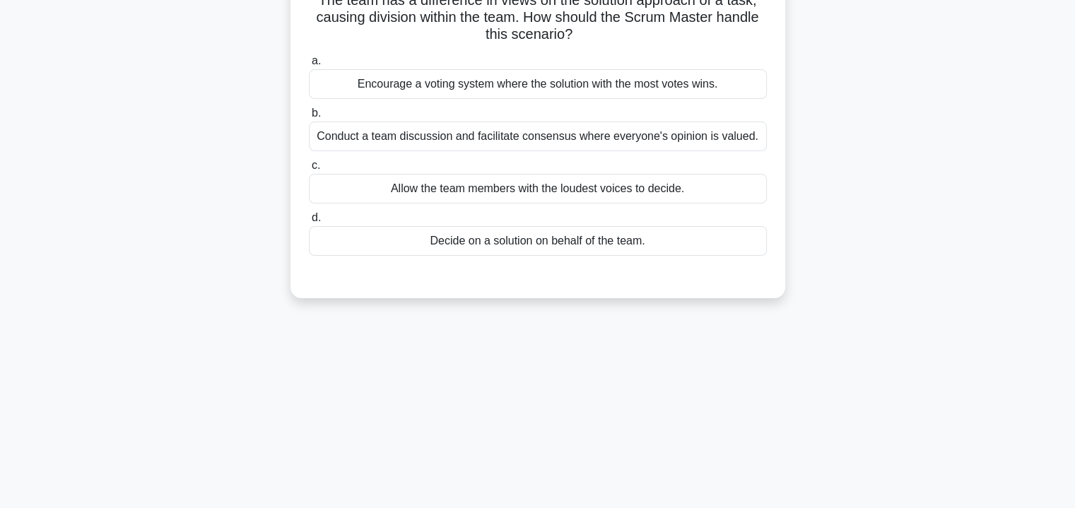
scroll to position [0, 0]
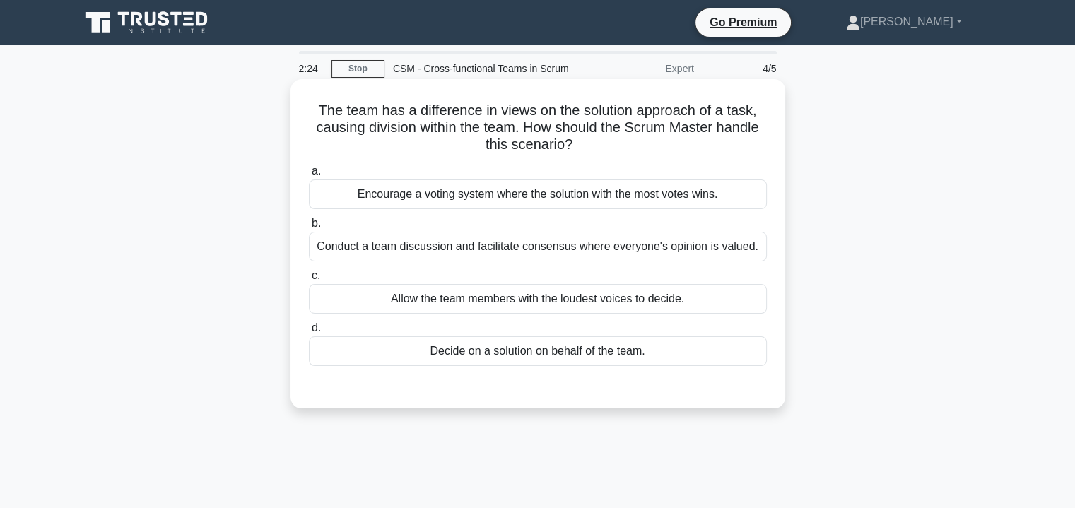
click at [714, 252] on div "Conduct a team discussion and facilitate consensus where everyone's opinion is …" at bounding box center [538, 247] width 458 height 30
click at [309, 228] on input "b. Conduct a team discussion and facilitate consensus where everyone's opinion …" at bounding box center [309, 223] width 0 height 9
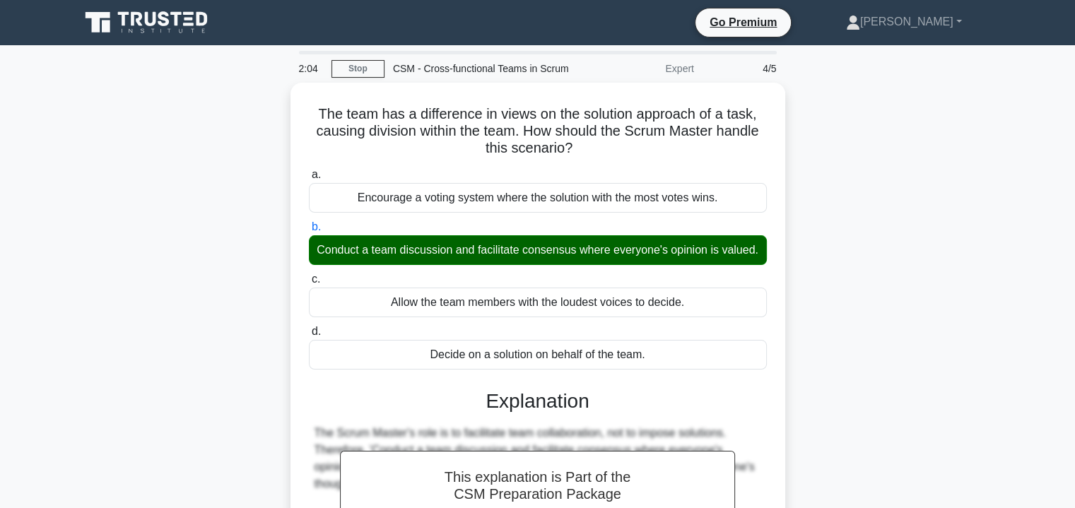
scroll to position [277, 0]
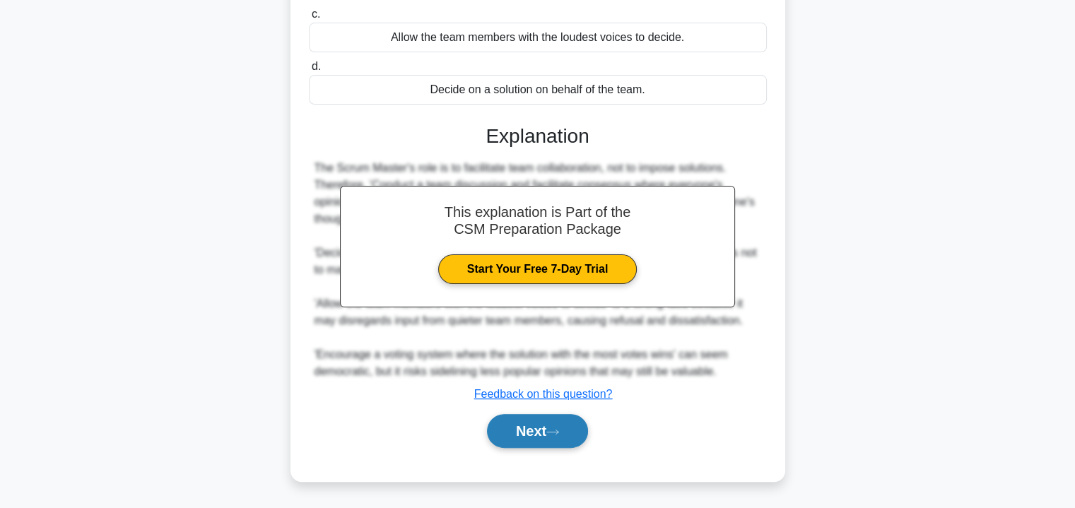
click at [532, 425] on button "Next" at bounding box center [537, 431] width 101 height 34
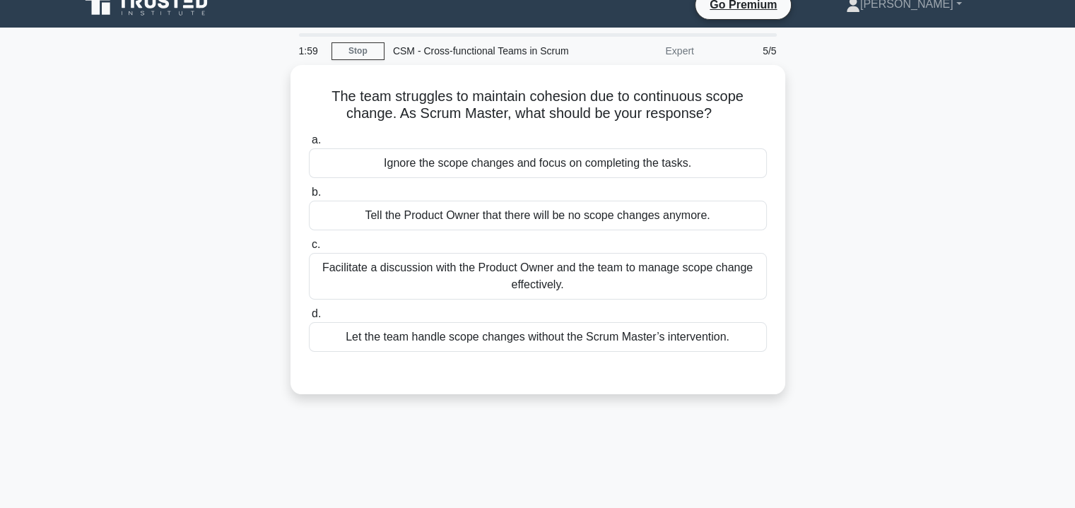
scroll to position [10, 0]
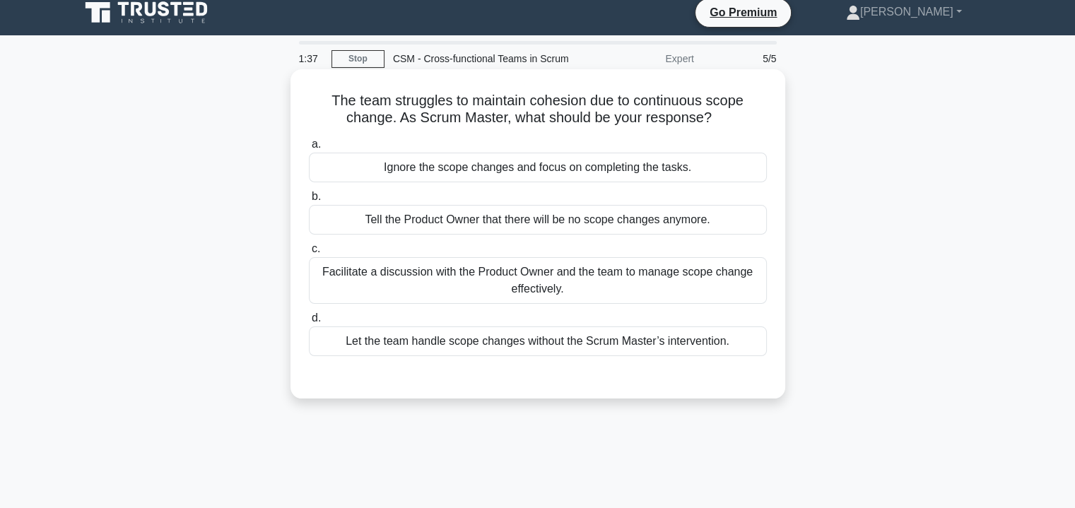
click at [596, 279] on div "Facilitate a discussion with the Product Owner and the team to manage scope cha…" at bounding box center [538, 280] width 458 height 47
click at [309, 254] on input "c. Facilitate a discussion with the Product Owner and the team to manage scope …" at bounding box center [309, 248] width 0 height 9
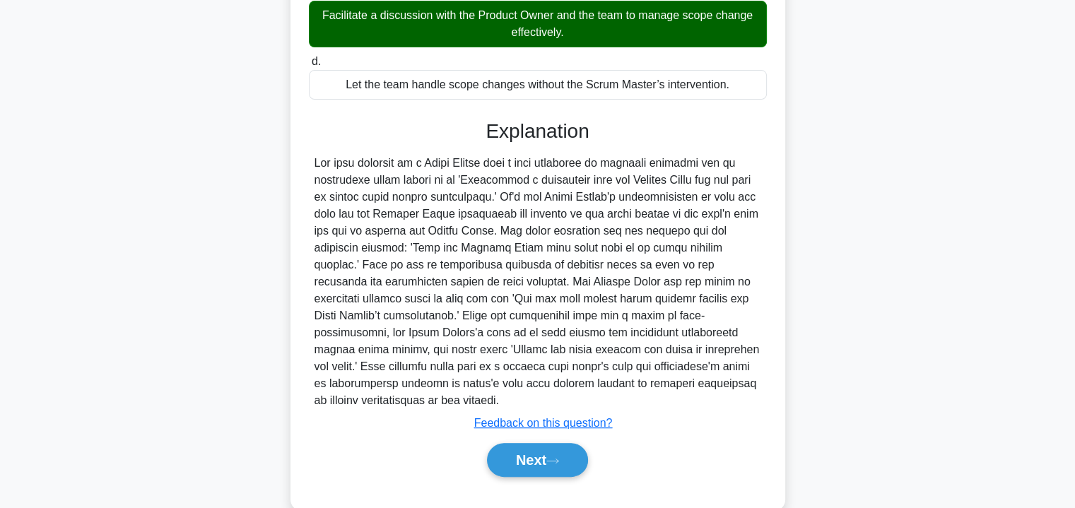
scroll to position [294, 0]
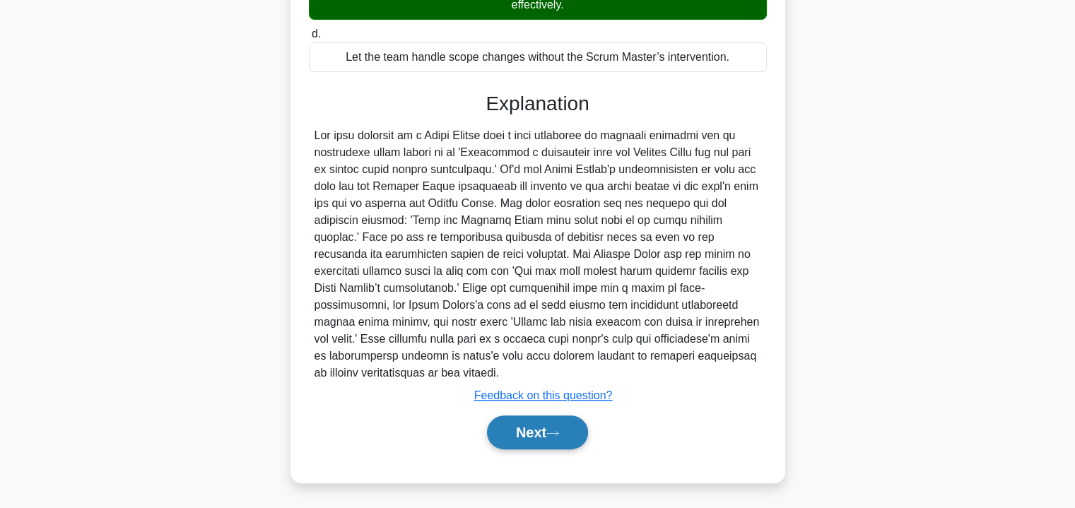
click at [541, 432] on button "Next" at bounding box center [537, 433] width 101 height 34
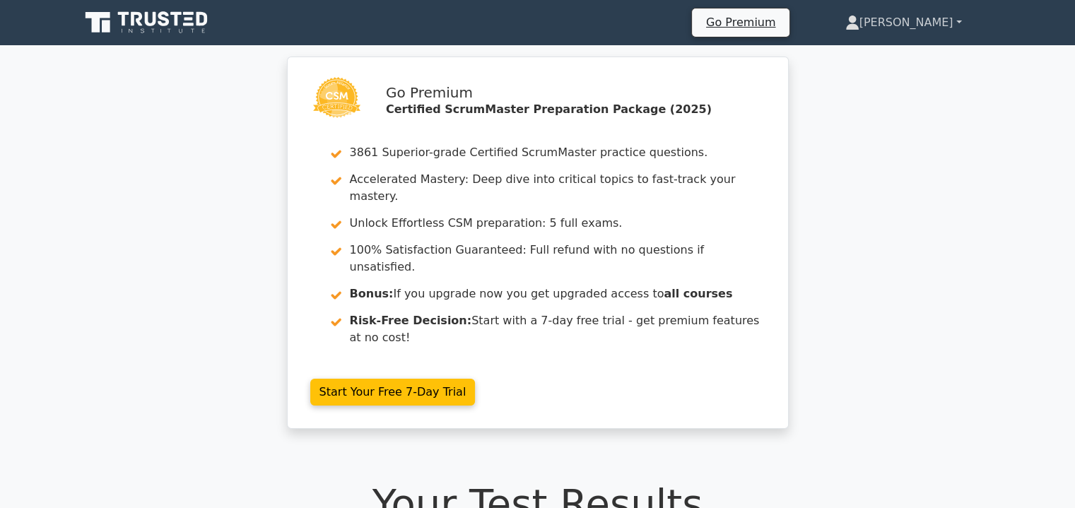
click at [949, 21] on link "[PERSON_NAME]" at bounding box center [903, 22] width 184 height 28
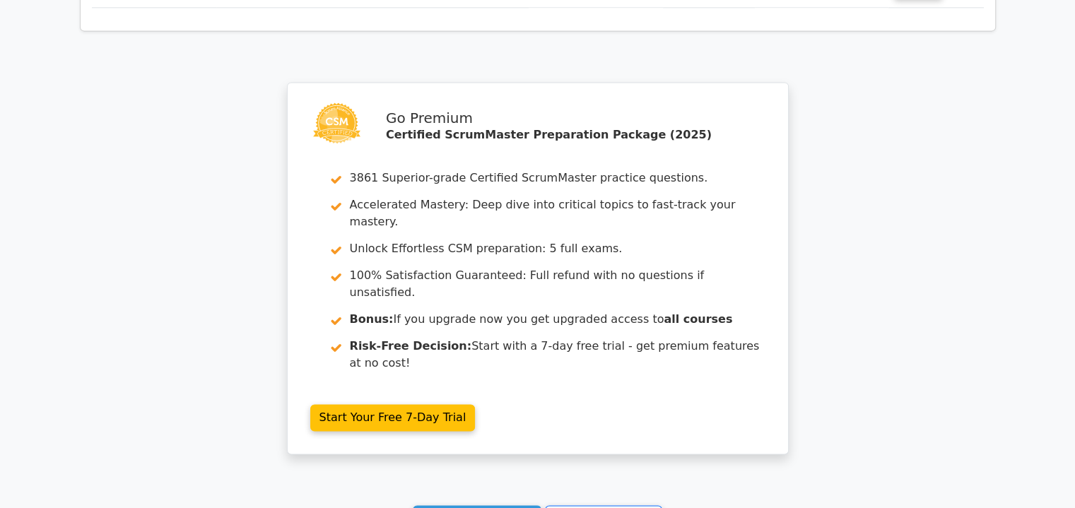
scroll to position [2013, 0]
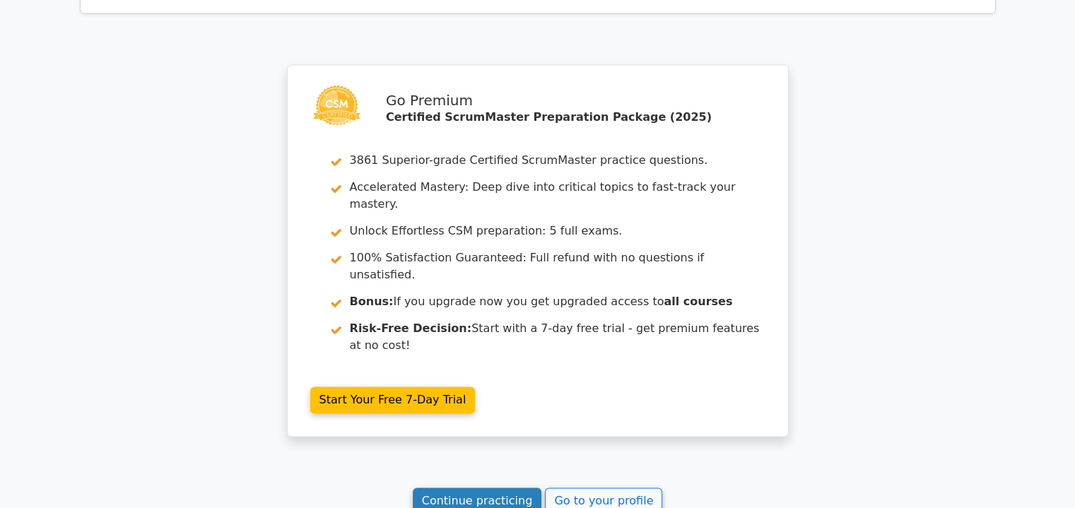
click at [503, 488] on link "Continue practicing" at bounding box center [477, 501] width 129 height 27
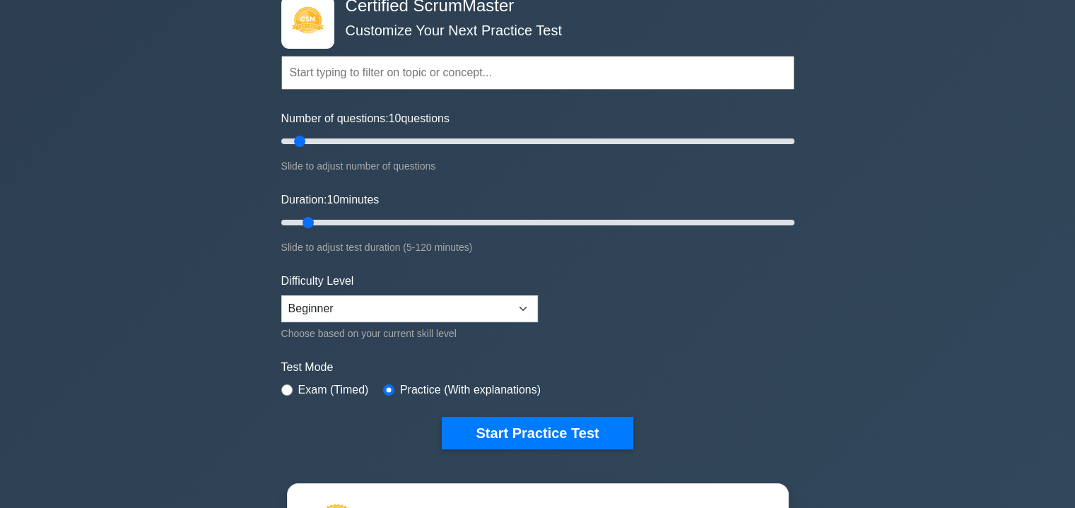
scroll to position [85, 0]
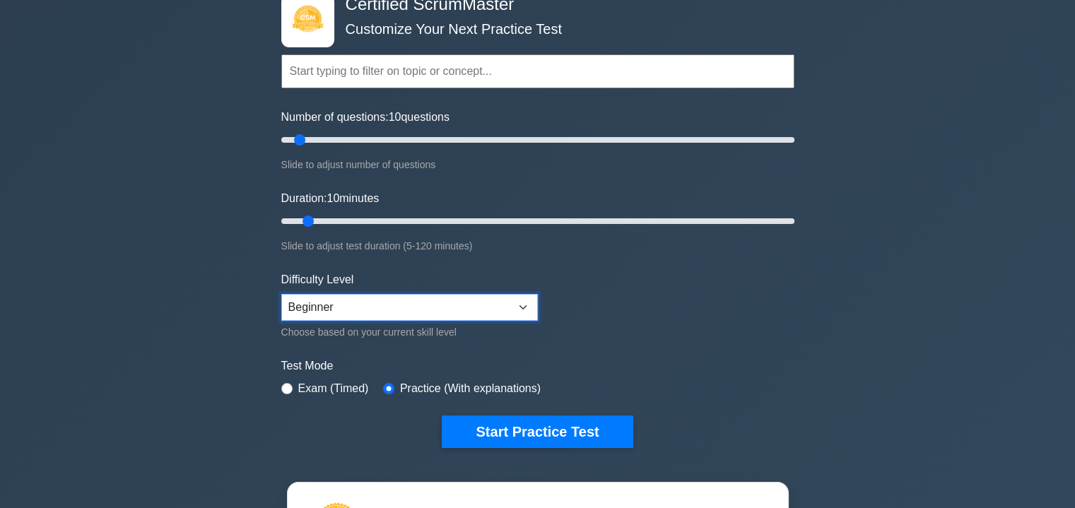
click at [520, 305] on select "Beginner Intermediate Expert" at bounding box center [409, 307] width 257 height 27
click at [288, 384] on input "radio" at bounding box center [286, 388] width 11 height 11
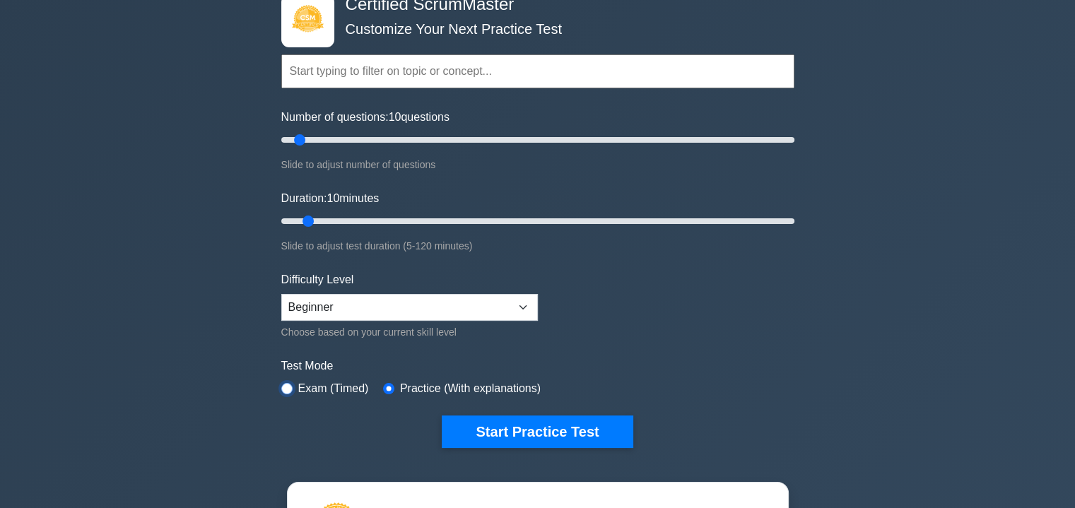
radio input "true"
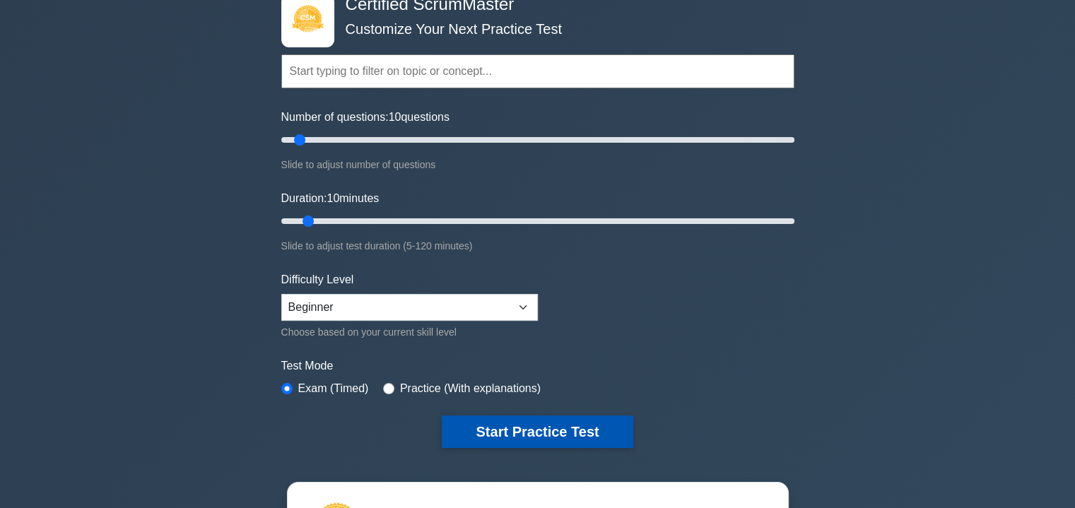
click at [506, 428] on button "Start Practice Test" at bounding box center [537, 432] width 191 height 33
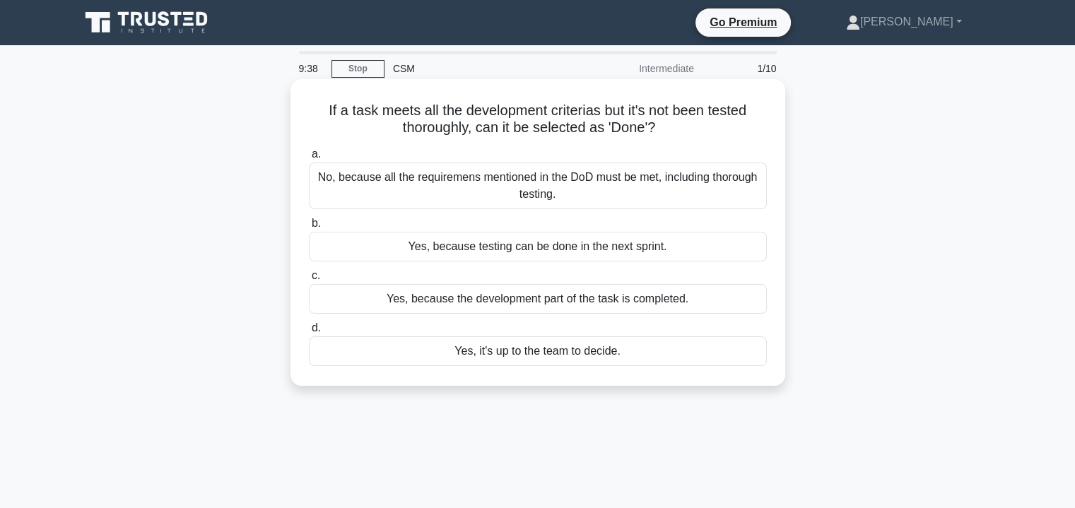
click at [608, 182] on div "No, because all the requiremens mentioned in the DoD must be met, including tho…" at bounding box center [538, 186] width 458 height 47
click at [309, 159] on input "a. No, because all the requiremens mentioned in the DoD must be met, including …" at bounding box center [309, 154] width 0 height 9
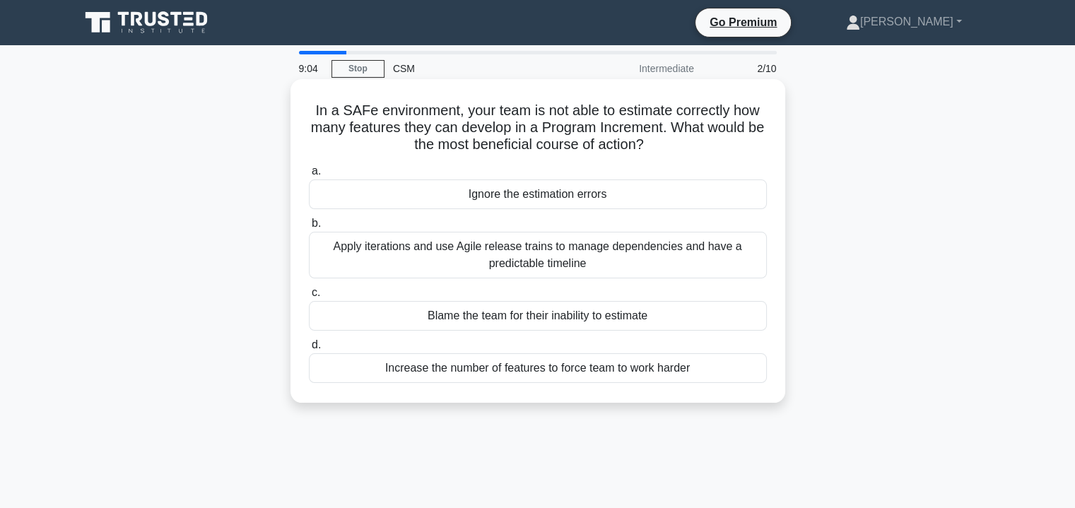
click at [597, 244] on div "Apply iterations and use Agile release trains to manage dependencies and have a…" at bounding box center [538, 255] width 458 height 47
click at [309, 228] on input "b. Apply iterations and use Agile release trains to manage dependencies and hav…" at bounding box center [309, 223] width 0 height 9
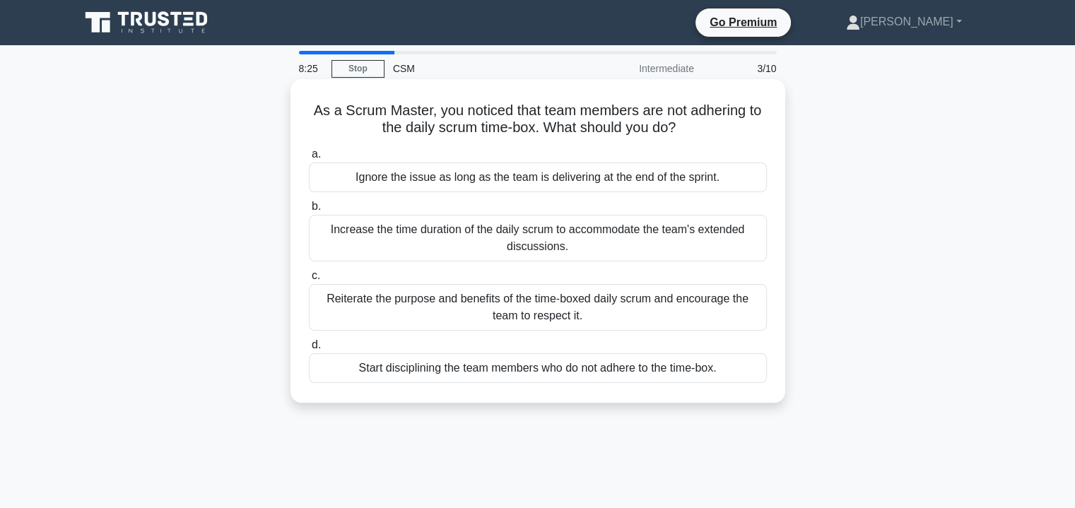
click at [569, 307] on div "Reiterate the purpose and benefits of the time-boxed daily scrum and encourage …" at bounding box center [538, 307] width 458 height 47
click at [309, 281] on input "c. Reiterate the purpose and benefits of the time-boxed daily scrum and encoura…" at bounding box center [309, 275] width 0 height 9
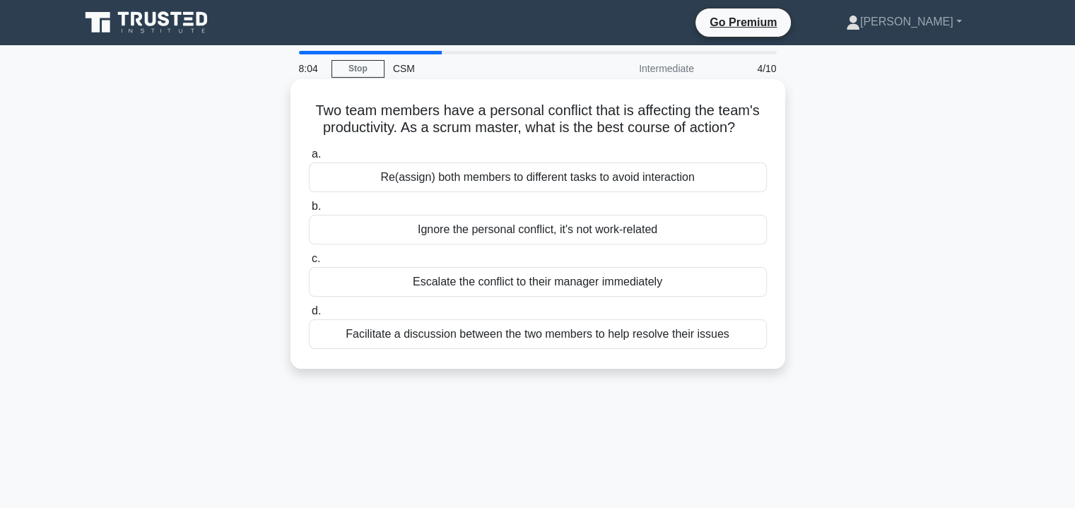
click at [576, 337] on div "Facilitate a discussion between the two members to help resolve their issues" at bounding box center [538, 334] width 458 height 30
click at [309, 316] on input "d. Facilitate a discussion between the two members to help resolve their issues" at bounding box center [309, 311] width 0 height 9
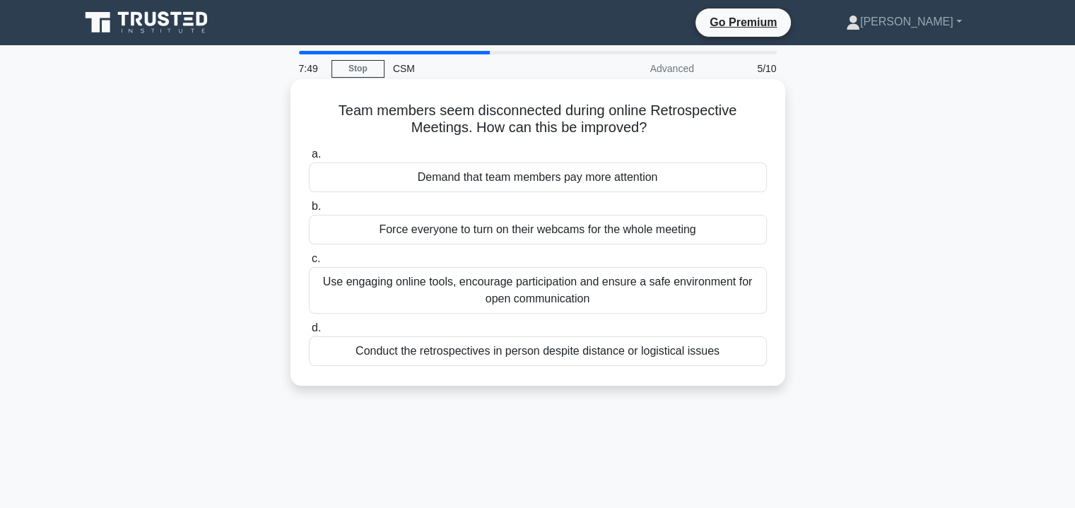
click at [585, 298] on div "Use engaging online tools, encourage participation and ensure a safe environmen…" at bounding box center [538, 290] width 458 height 47
click at [309, 264] on input "c. Use engaging online tools, encourage participation and ensure a safe environ…" at bounding box center [309, 258] width 0 height 9
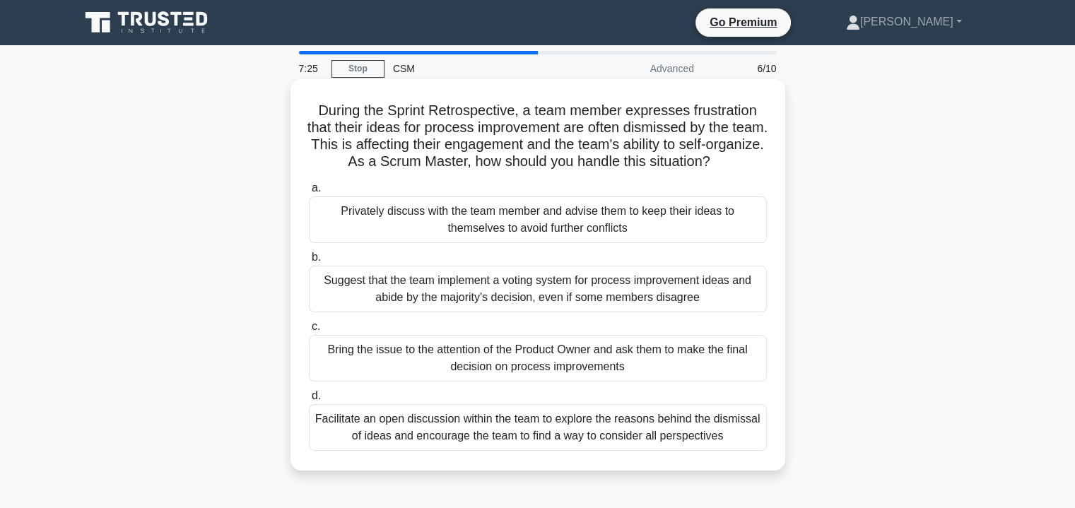
click at [555, 432] on div "Facilitate an open discussion within the team to explore the reasons behind the…" at bounding box center [538, 427] width 458 height 47
click at [309, 401] on input "d. Facilitate an open discussion within the team to explore the reasons behind …" at bounding box center [309, 395] width 0 height 9
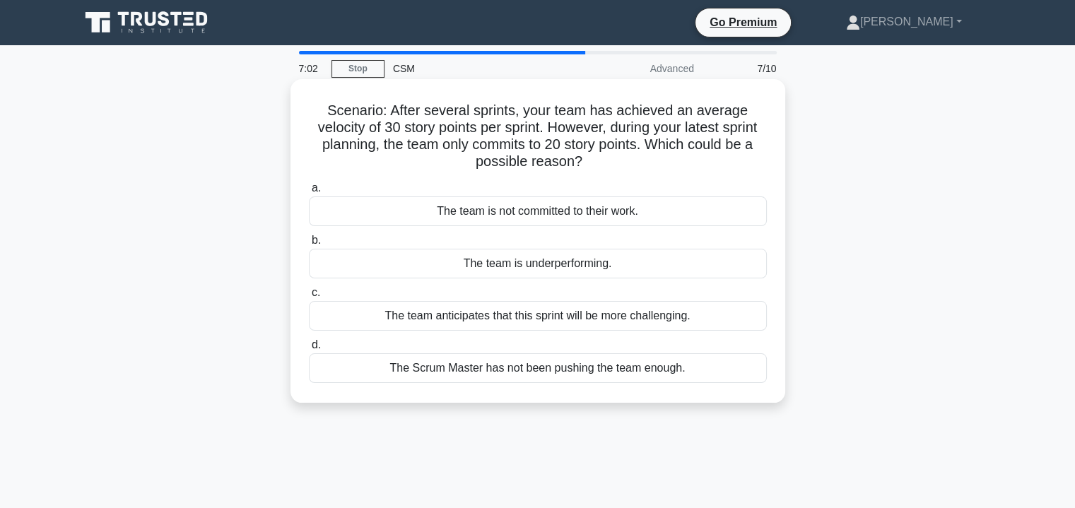
click at [587, 322] on div "The team anticipates that this sprint will be more challenging." at bounding box center [538, 316] width 458 height 30
click at [309, 297] on input "c. The team anticipates that this sprint will be more challenging." at bounding box center [309, 292] width 0 height 9
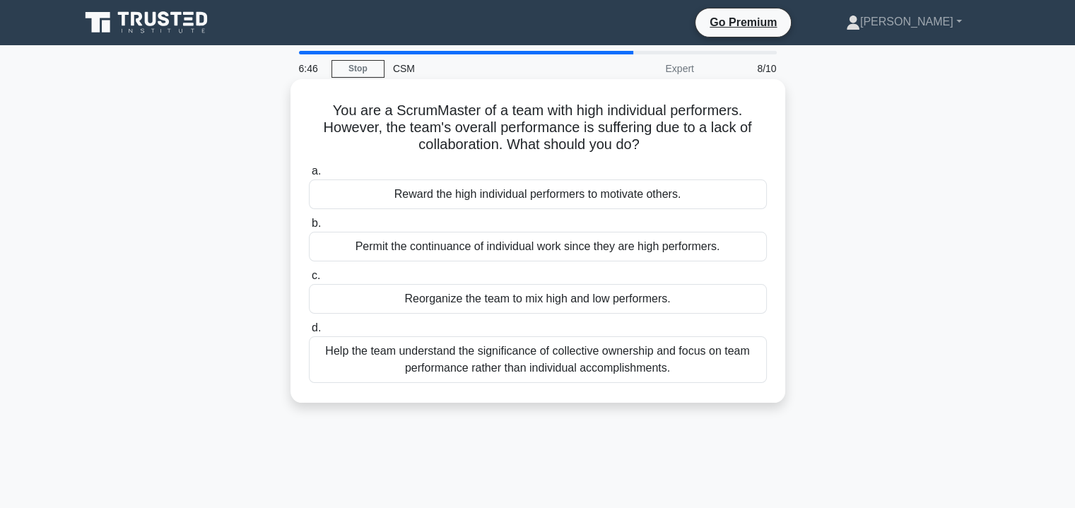
click at [662, 362] on div "Help the team understand the significance of collective ownership and focus on …" at bounding box center [538, 359] width 458 height 47
click at [309, 333] on input "d. Help the team understand the significance of collective ownership and focus …" at bounding box center [309, 328] width 0 height 9
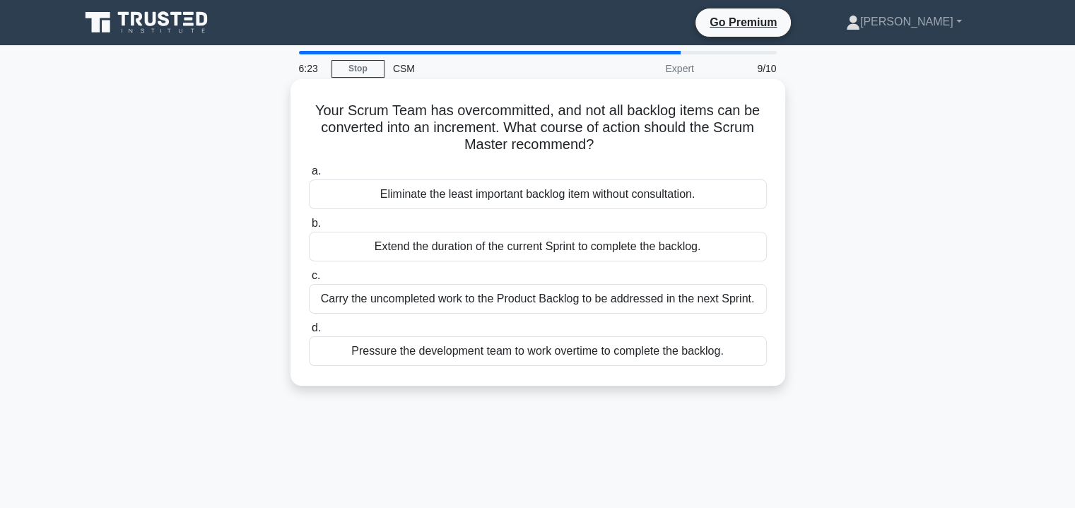
click at [700, 297] on div "Carry the uncompleted work to the Product Backlog to be addressed in the next S…" at bounding box center [538, 299] width 458 height 30
click at [309, 281] on input "c. Carry the uncompleted work to the Product Backlog to be addressed in the nex…" at bounding box center [309, 275] width 0 height 9
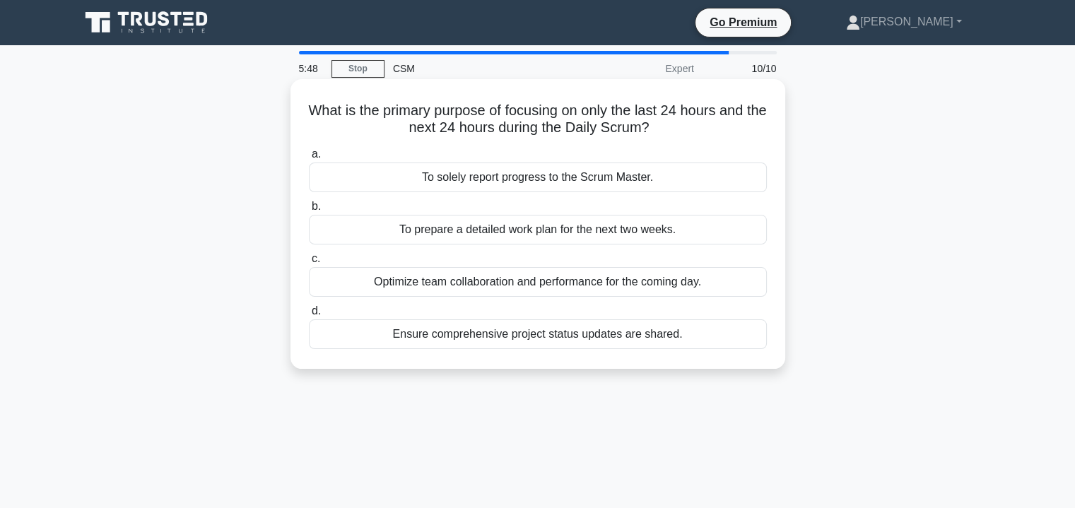
click at [690, 290] on div "Optimize team collaboration and performance for the coming day." at bounding box center [538, 282] width 458 height 30
click at [309, 264] on input "c. Optimize team collaboration and performance for the coming day." at bounding box center [309, 258] width 0 height 9
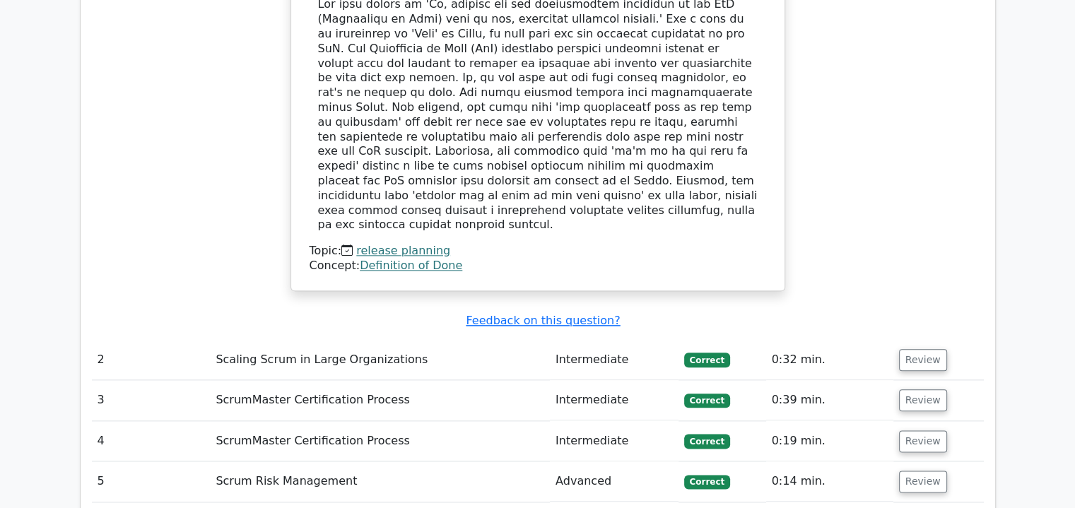
scroll to position [1591, 0]
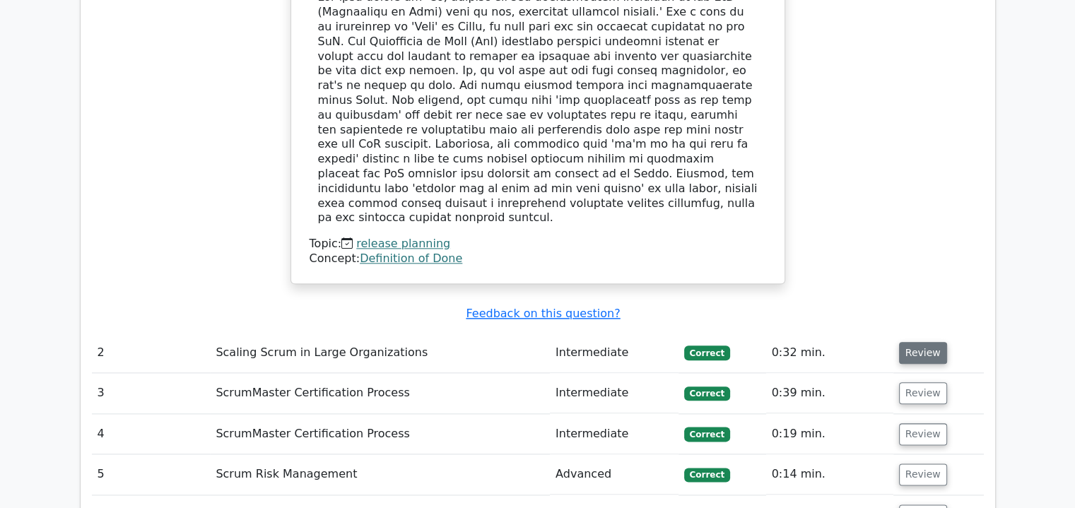
click at [913, 342] on button "Review" at bounding box center [923, 353] width 48 height 22
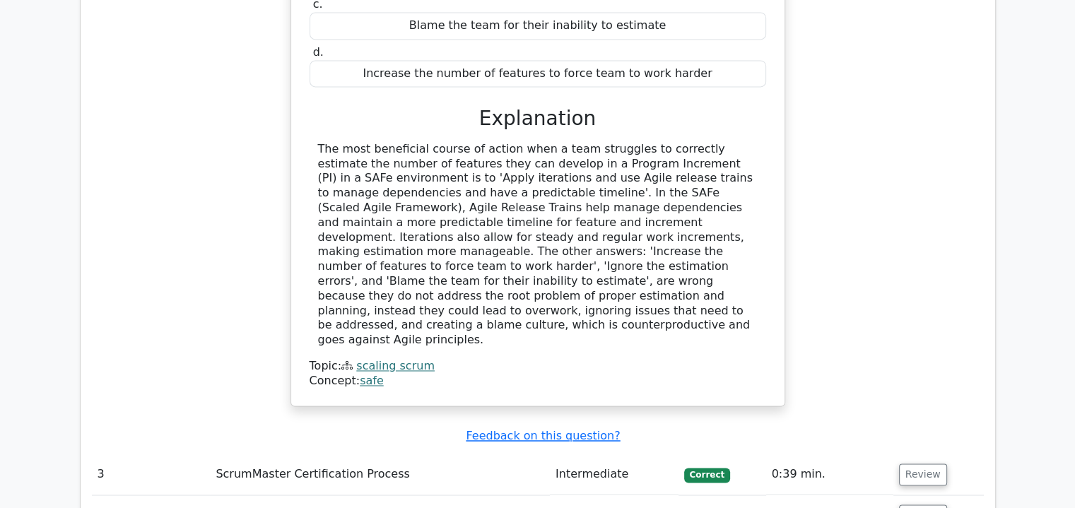
scroll to position [2197, 0]
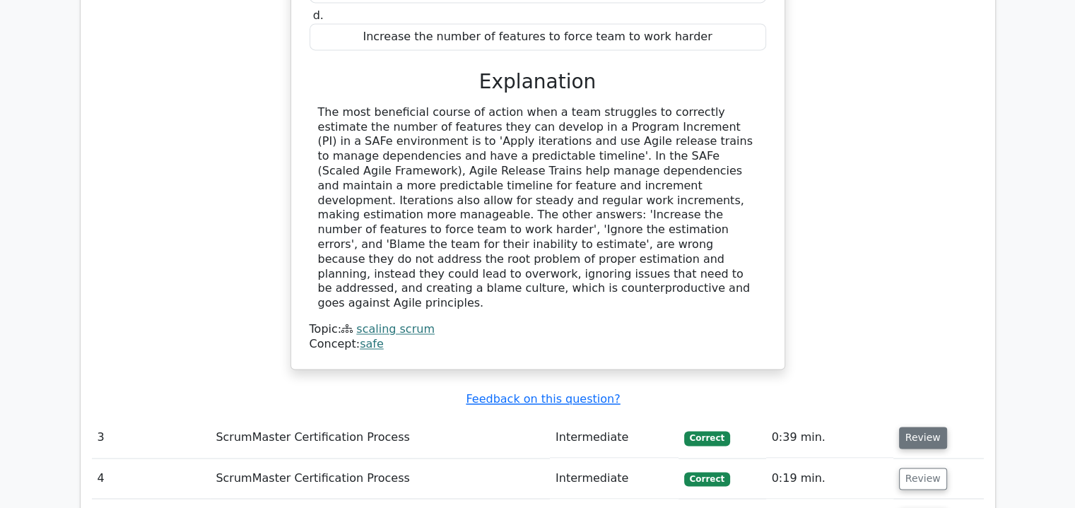
click at [917, 427] on button "Review" at bounding box center [923, 438] width 48 height 22
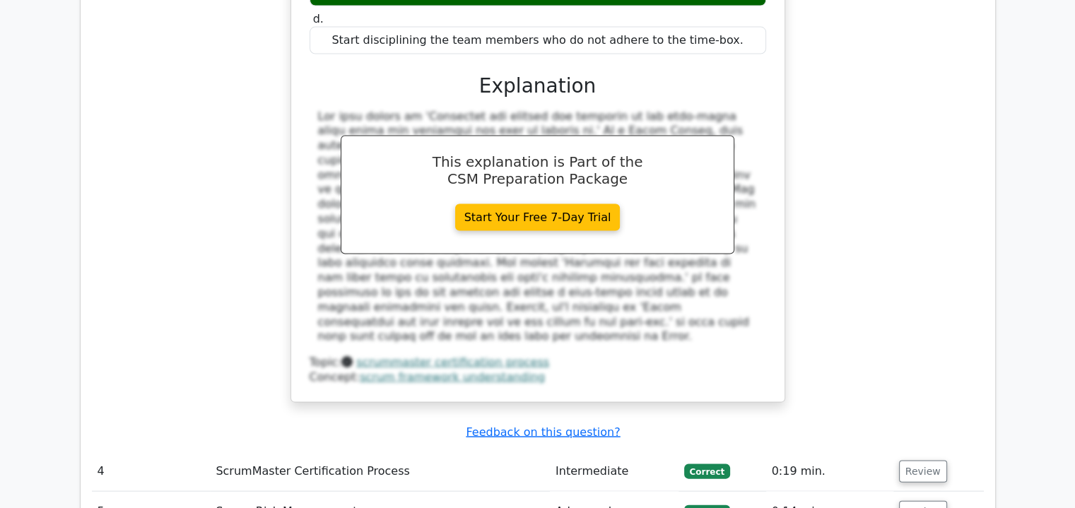
scroll to position [2973, 0]
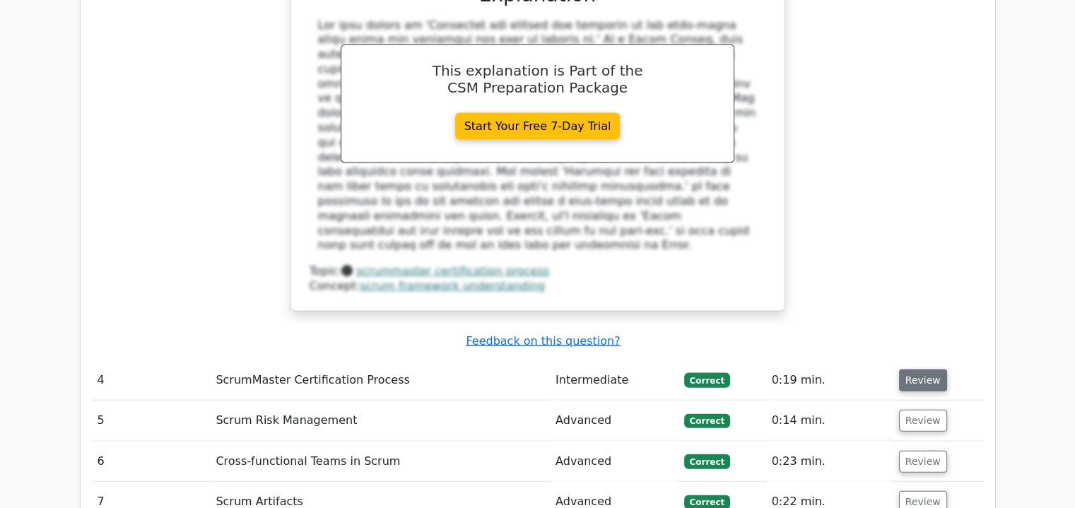
click at [922, 370] on button "Review" at bounding box center [923, 381] width 48 height 22
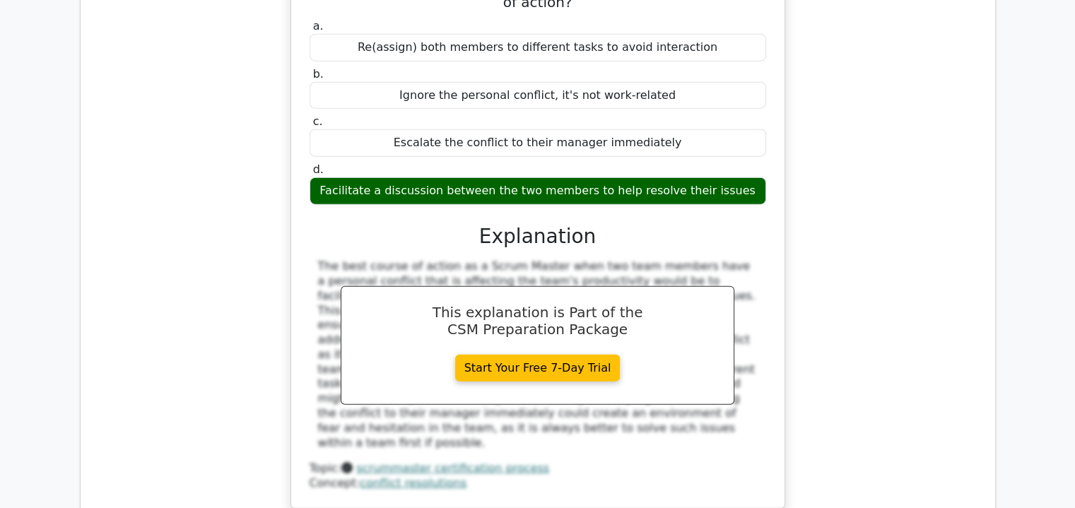
scroll to position [3612, 0]
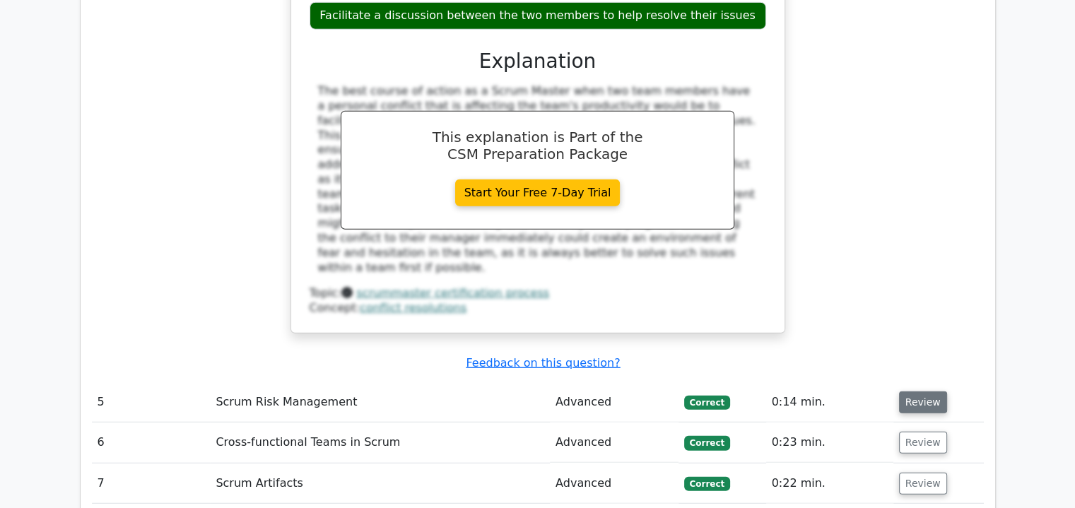
click at [917, 391] on button "Review" at bounding box center [923, 402] width 48 height 22
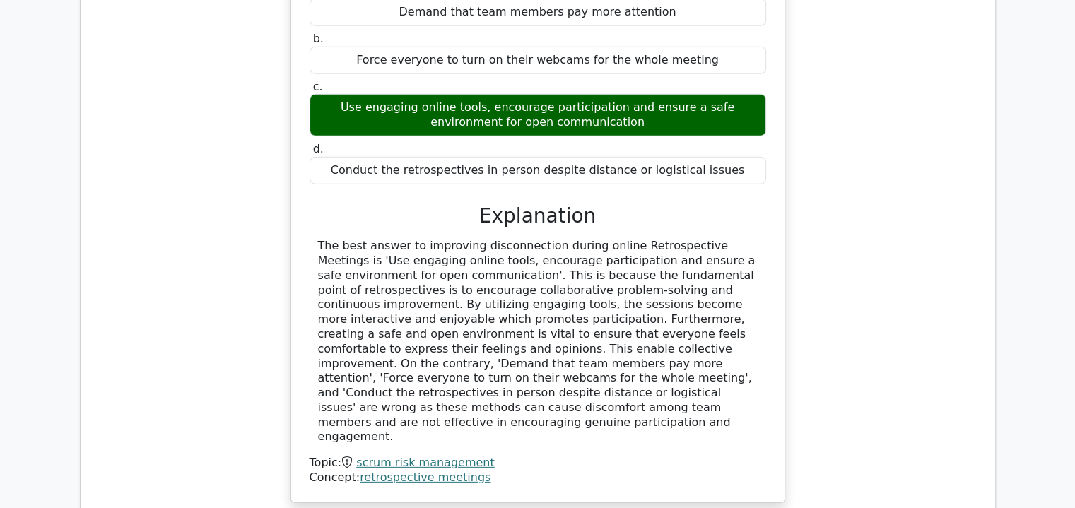
scroll to position [4171, 0]
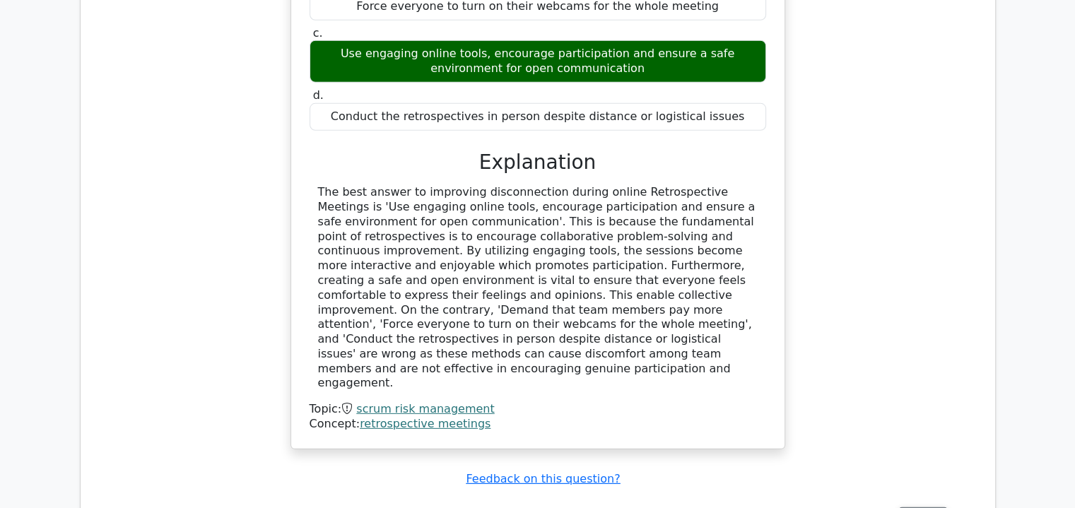
click at [914, 507] on button "Review" at bounding box center [923, 518] width 48 height 22
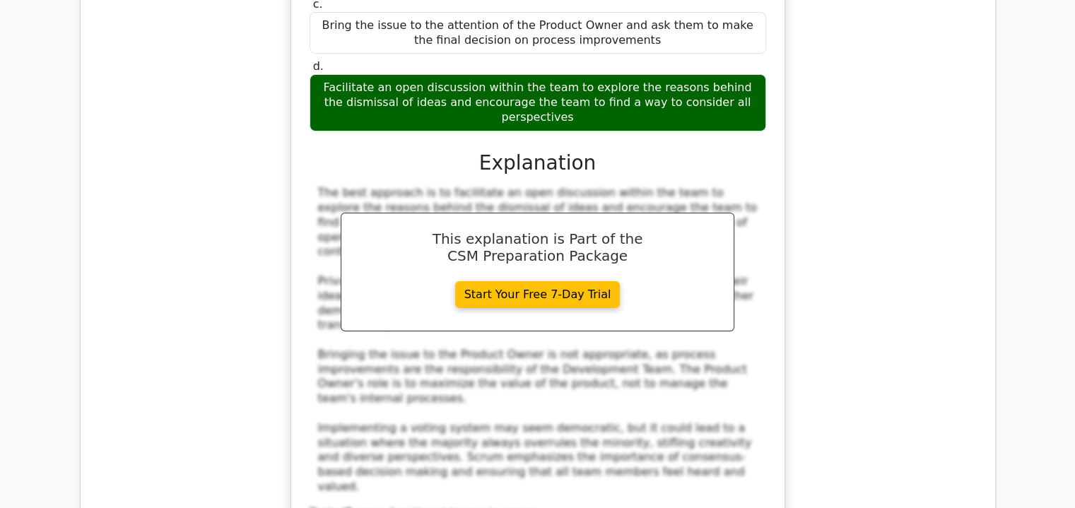
scroll to position [4972, 0]
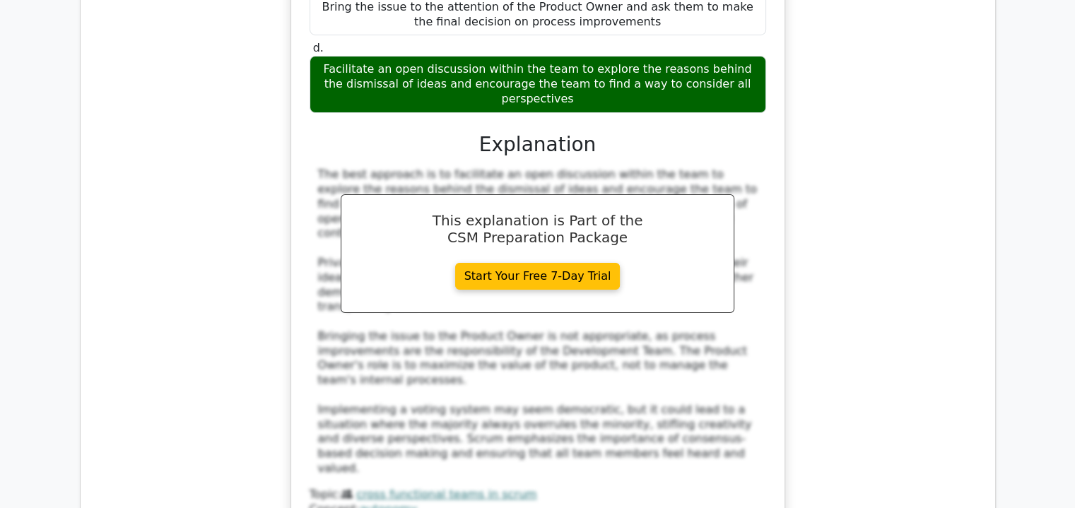
drag, startPoint x: 1079, startPoint y: 380, endPoint x: 938, endPoint y: 449, distance: 156.4
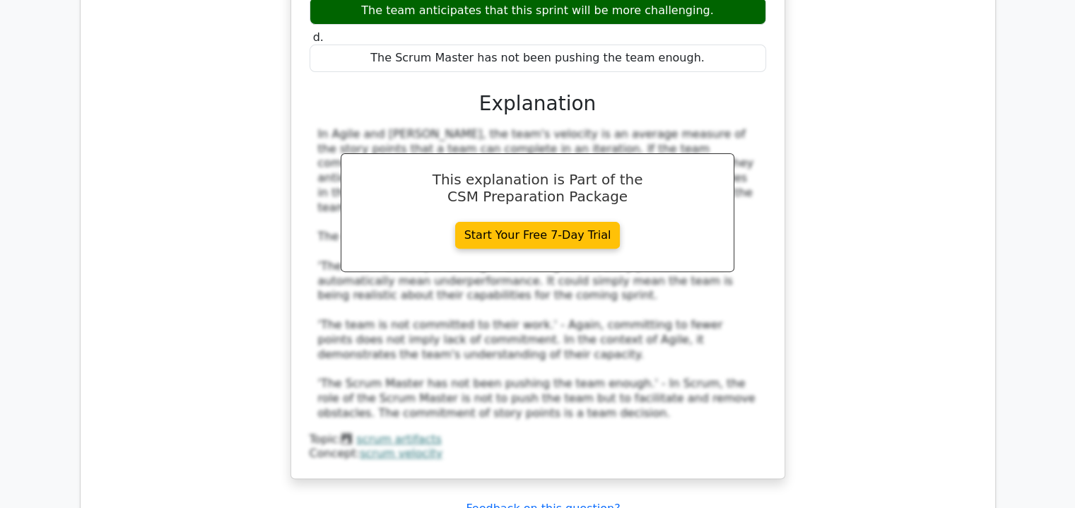
scroll to position [5821, 0]
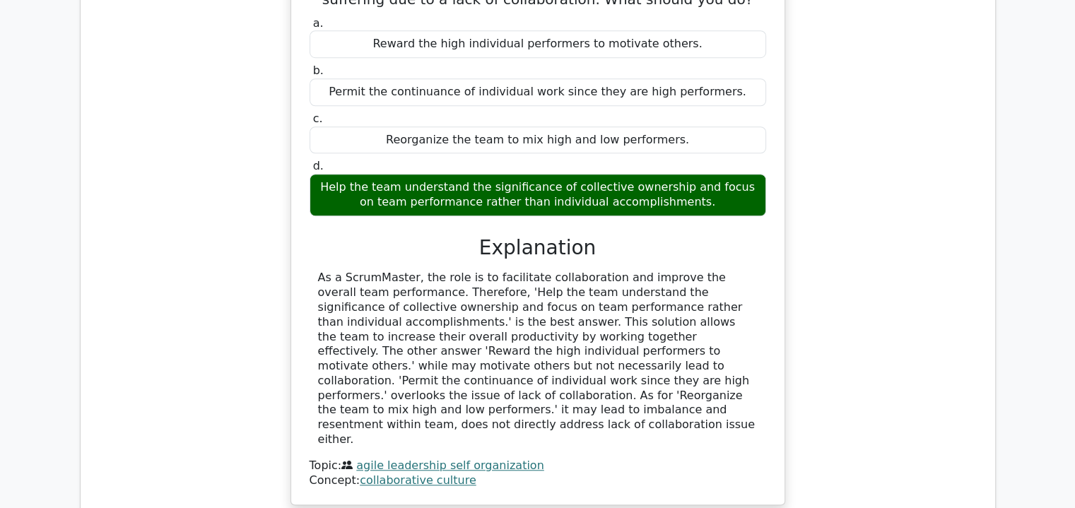
scroll to position [6474, 0]
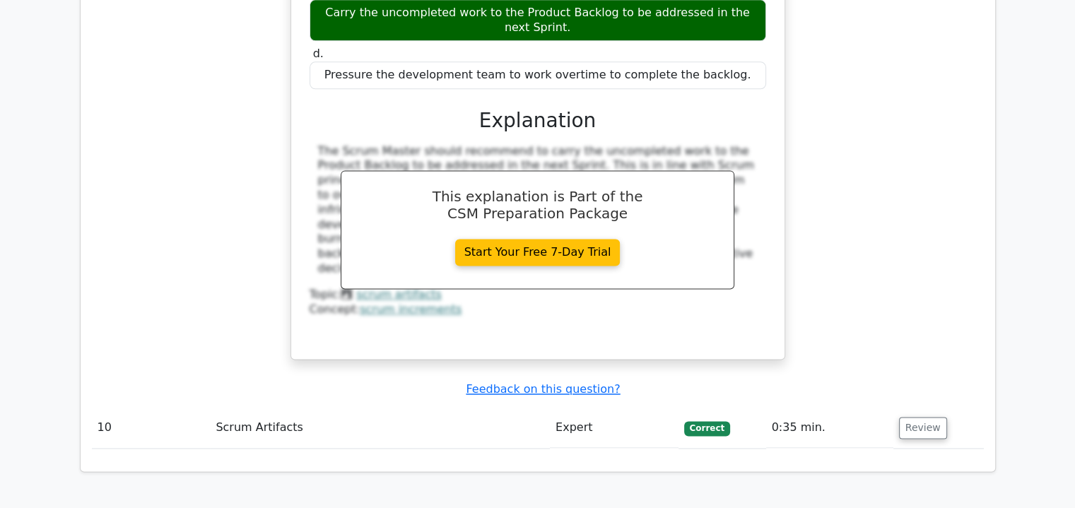
scroll to position [7227, 0]
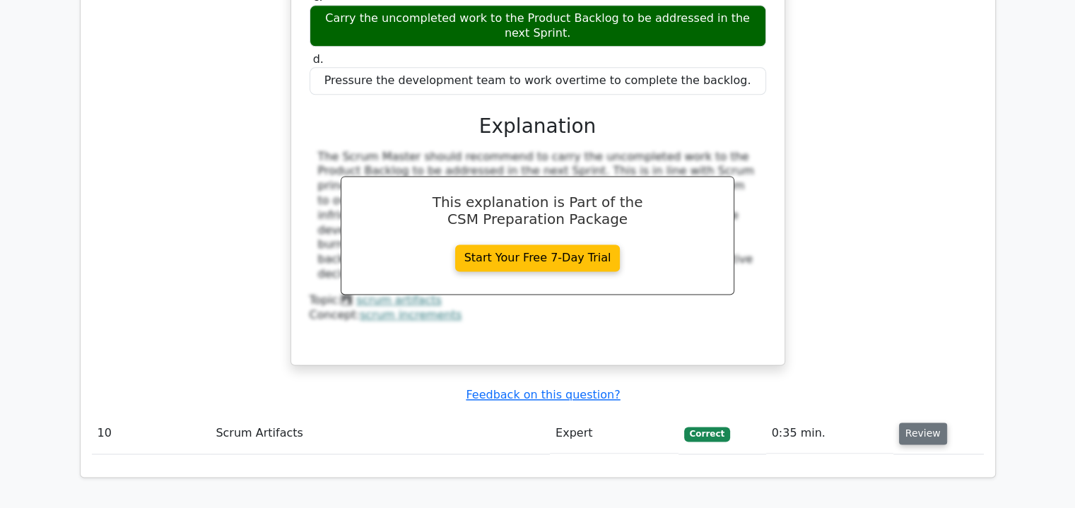
click at [924, 423] on button "Review" at bounding box center [923, 434] width 48 height 22
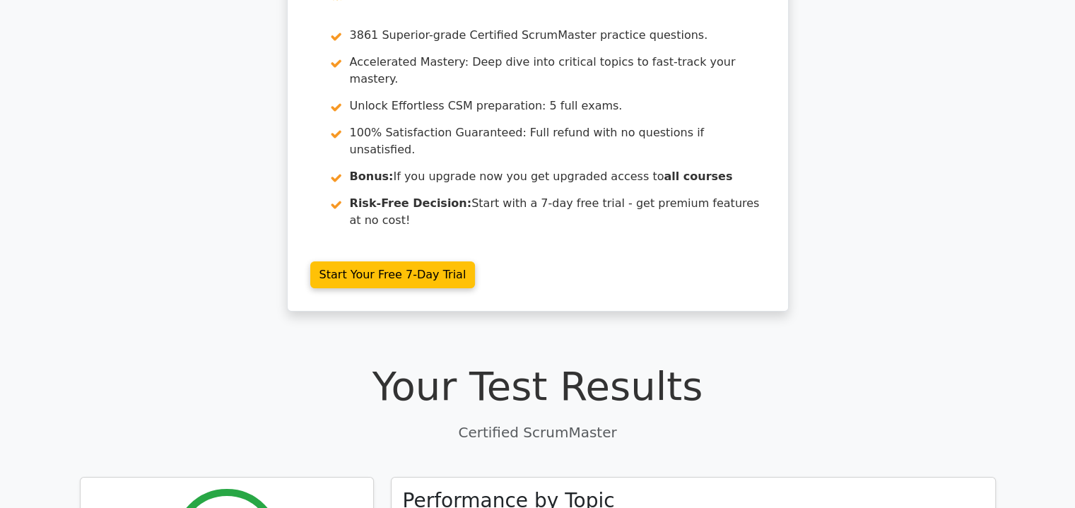
scroll to position [89, 0]
